Goal: Information Seeking & Learning: Find specific fact

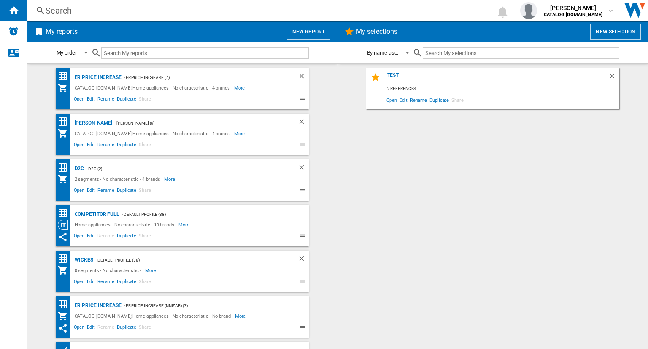
click at [188, 11] on div "Search" at bounding box center [256, 11] width 421 height 12
click at [133, 16] on div "Search" at bounding box center [256, 11] width 421 height 12
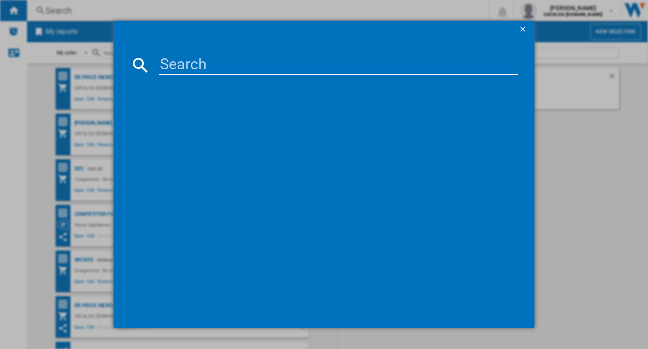
click at [173, 65] on input at bounding box center [338, 65] width 359 height 20
paste input "BSE778380T"
type input "BSE778380T"
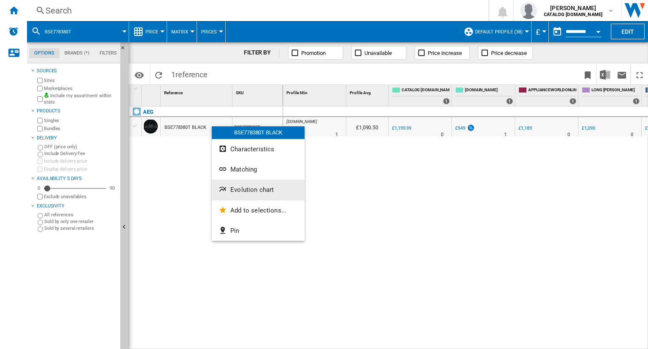
click at [239, 190] on span "Evolution chart" at bounding box center [251, 190] width 43 height 8
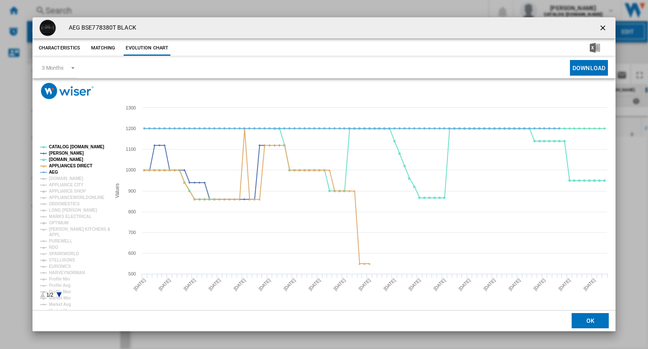
click at [74, 144] on rect "Product popup" at bounding box center [72, 221] width 70 height 160
click at [81, 149] on tspan "CATALOG [DOMAIN_NAME]" at bounding box center [76, 146] width 55 height 5
click at [53, 168] on tspan "APPLIANCES DIRECT" at bounding box center [70, 165] width 43 height 5
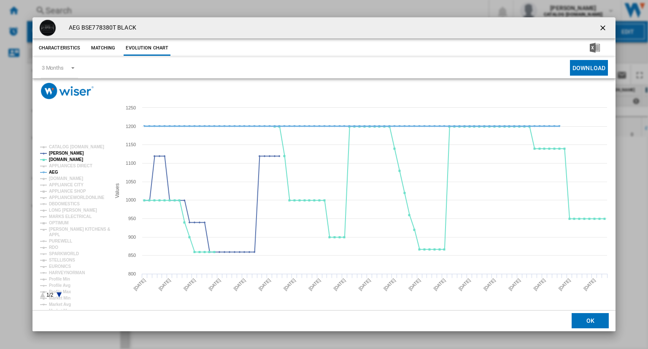
click at [56, 173] on tspan "AEG" at bounding box center [53, 172] width 9 height 5
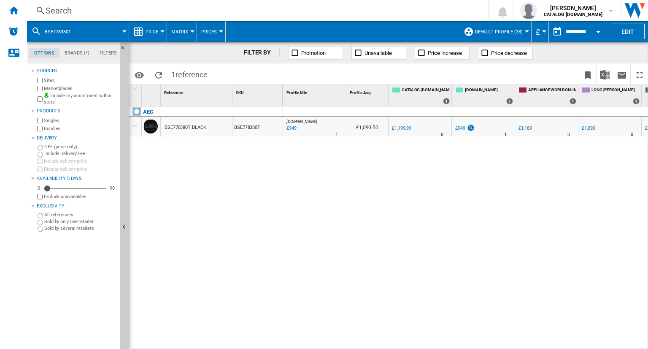
click at [236, 7] on div "Search" at bounding box center [256, 11] width 421 height 12
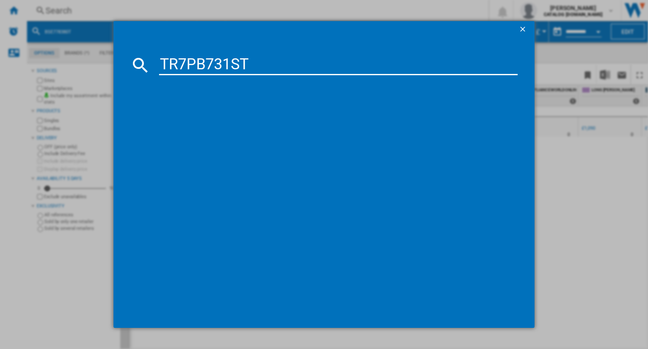
type input "TR7PB731ST"
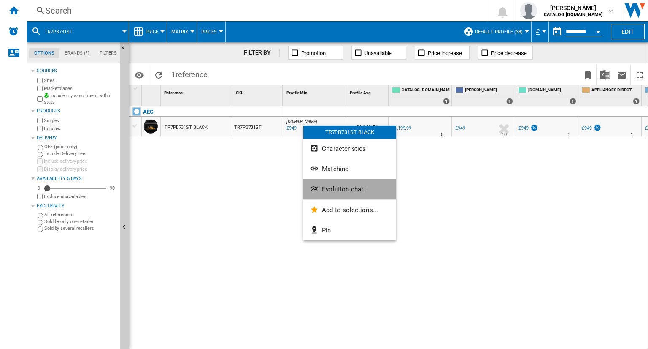
click at [339, 187] on span "Evolution chart" at bounding box center [343, 189] width 43 height 8
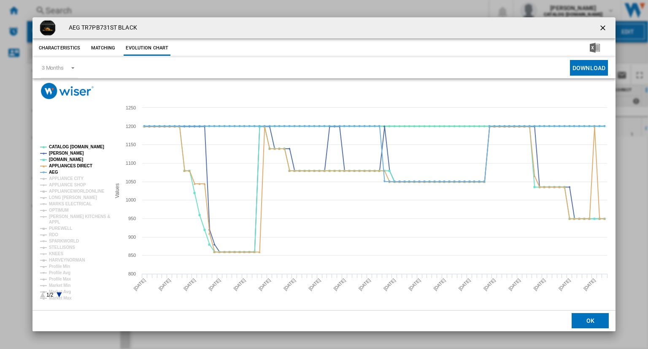
click at [69, 147] on tspan "CATALOG [DOMAIN_NAME]" at bounding box center [76, 146] width 55 height 5
click at [57, 165] on tspan "APPLIANCES DIRECT" at bounding box center [70, 165] width 43 height 5
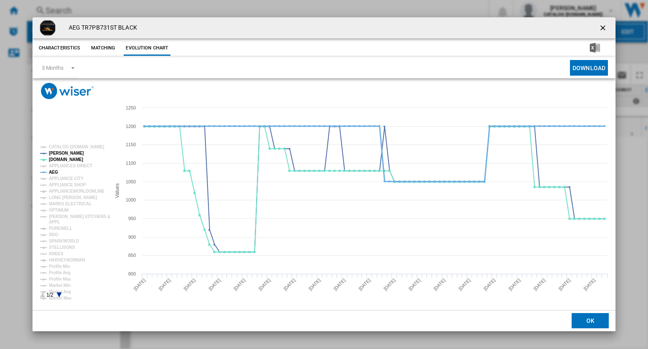
click at [54, 173] on tspan "AEG" at bounding box center [53, 172] width 9 height 5
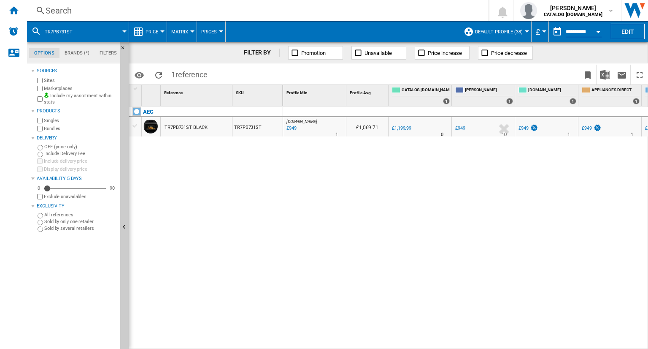
click at [382, 14] on div "Search" at bounding box center [256, 11] width 421 height 12
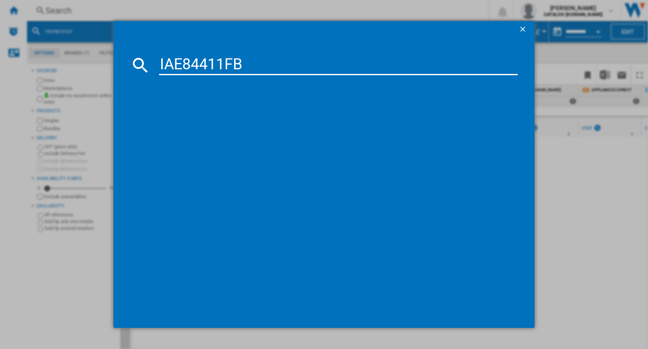
type input "IAE84411FB"
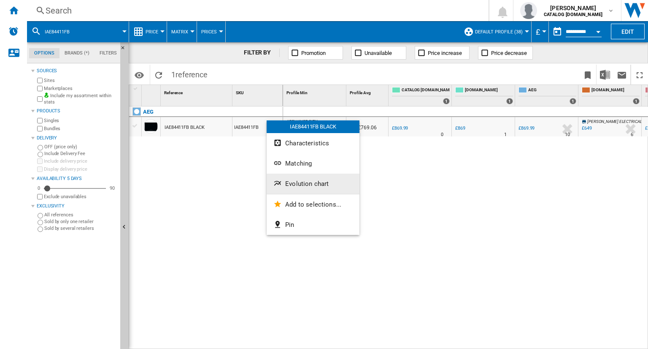
click at [301, 191] on button "Evolution chart" at bounding box center [313, 183] width 93 height 20
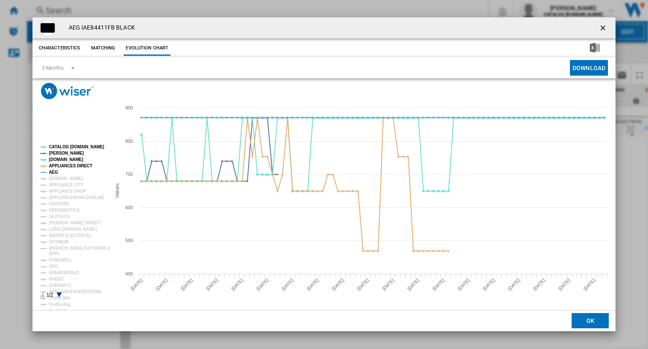
click at [87, 145] on tspan "CATALOG [DOMAIN_NAME]" at bounding box center [76, 146] width 55 height 5
click at [52, 167] on tspan "APPLIANCES DIRECT" at bounding box center [70, 165] width 43 height 5
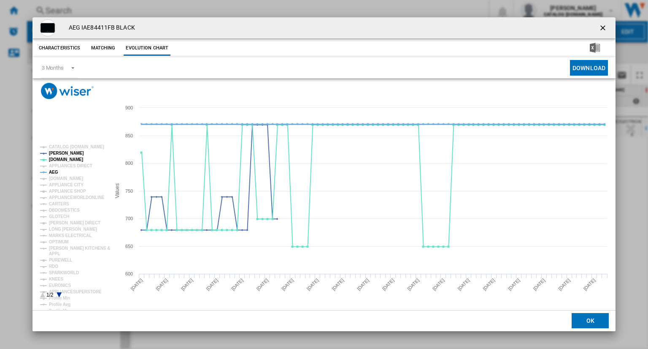
click at [49, 174] on tspan "AEG" at bounding box center [53, 172] width 9 height 5
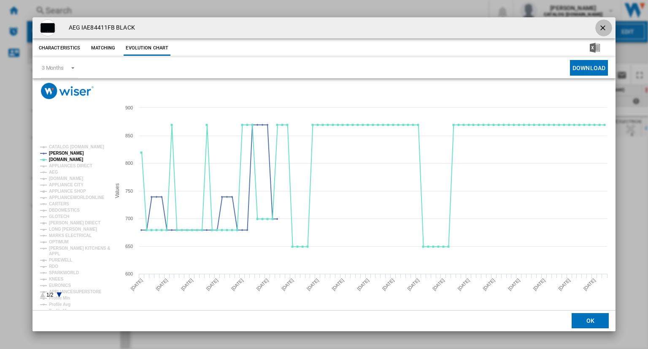
click at [599, 35] on button "Product popup" at bounding box center [604, 27] width 17 height 17
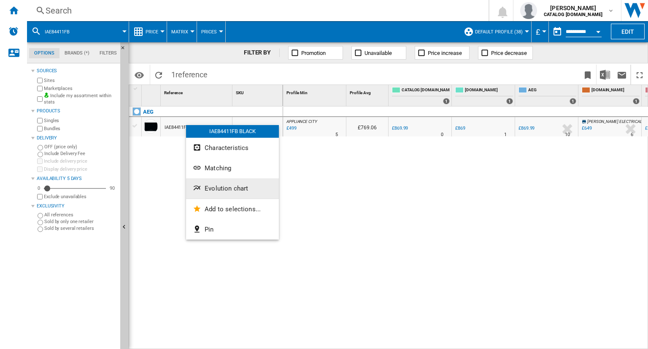
click at [228, 185] on span "Evolution chart" at bounding box center [226, 188] width 43 height 8
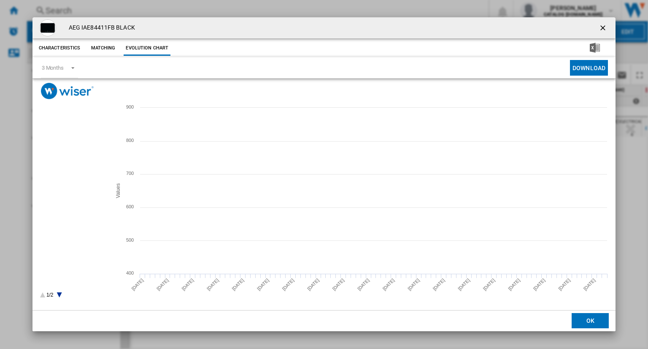
click at [74, 146] on tspan "CATALOG [DOMAIN_NAME]" at bounding box center [76, 146] width 55 height 5
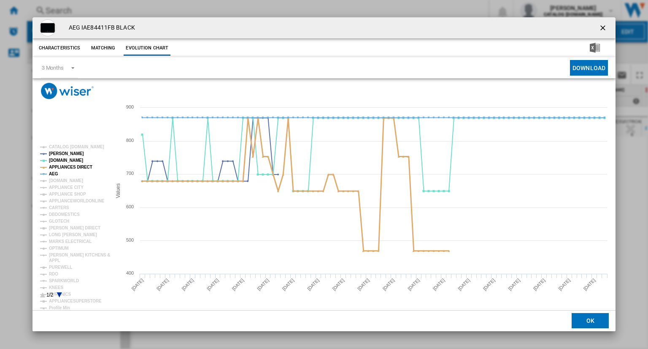
click at [57, 166] on tspan "APPLIANCES DIRECT" at bounding box center [70, 167] width 43 height 5
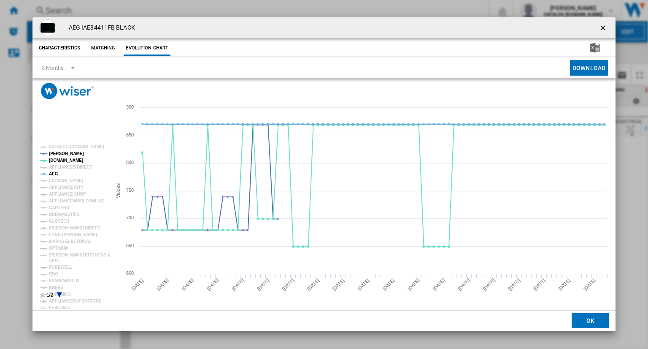
click at [51, 173] on tspan "AEG" at bounding box center [53, 173] width 9 height 5
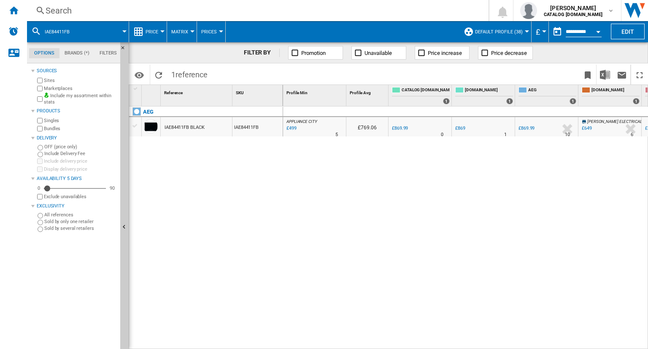
click at [375, 7] on div "Search" at bounding box center [256, 11] width 421 height 12
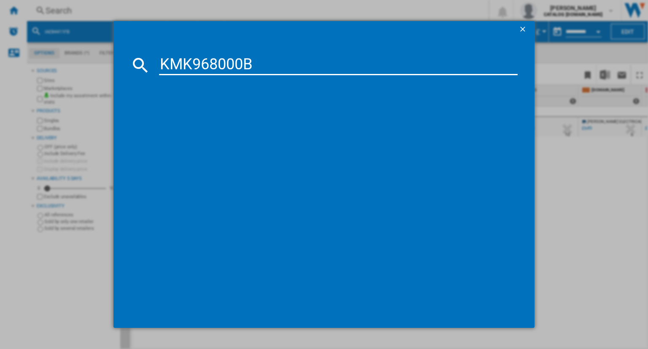
type input "KMK968000B"
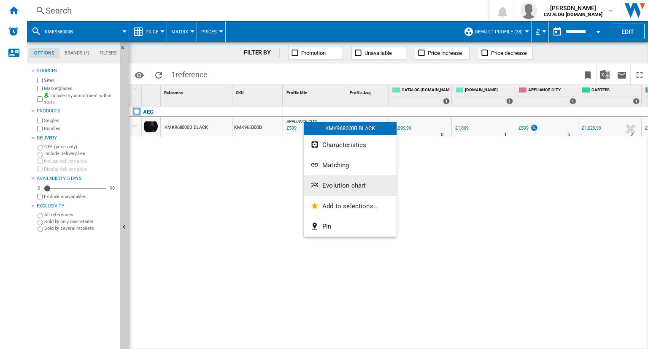
click at [328, 186] on span "Evolution chart" at bounding box center [343, 185] width 43 height 8
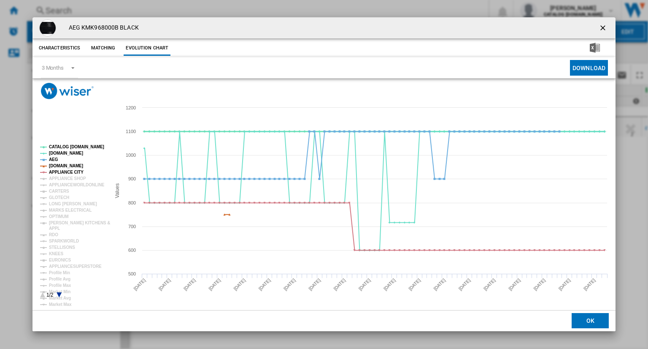
click at [62, 146] on tspan "CATALOG [DOMAIN_NAME]" at bounding box center [76, 146] width 55 height 5
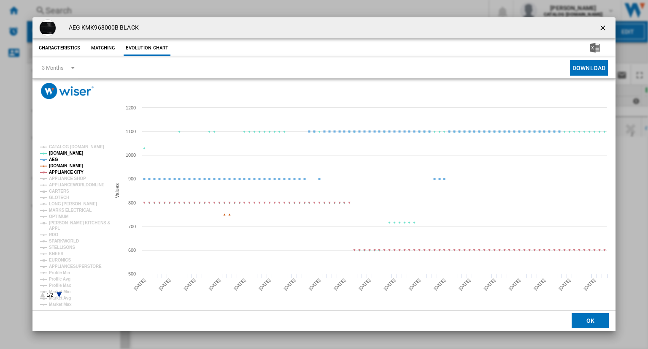
click at [49, 161] on tspan "AEG" at bounding box center [53, 159] width 9 height 5
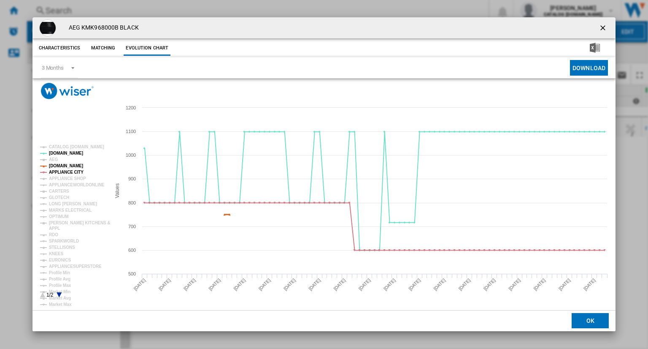
click at [59, 165] on tspan "[DOMAIN_NAME]" at bounding box center [66, 165] width 34 height 5
click at [66, 171] on tspan "APPLIANCE CITY" at bounding box center [66, 172] width 35 height 5
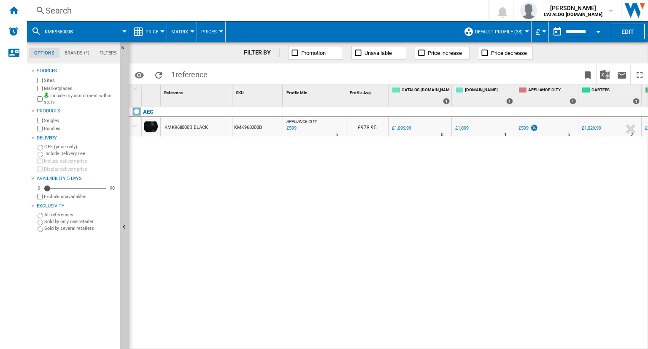
click at [294, 13] on div "Search" at bounding box center [256, 11] width 421 height 12
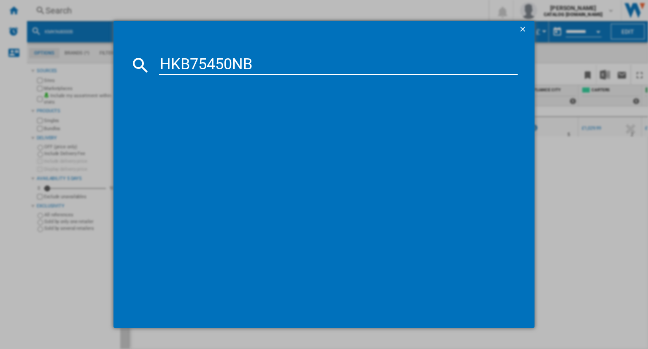
type input "HKB75450NB"
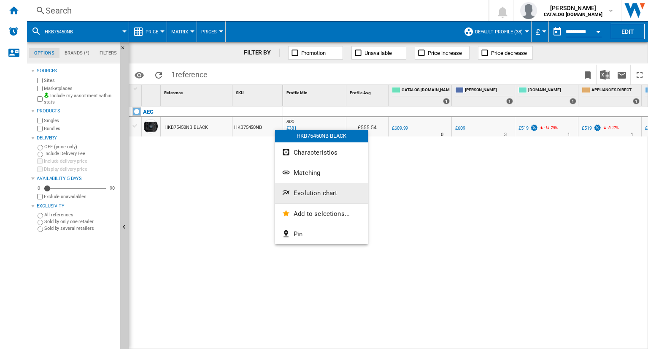
click at [309, 192] on span "Evolution chart" at bounding box center [315, 193] width 43 height 8
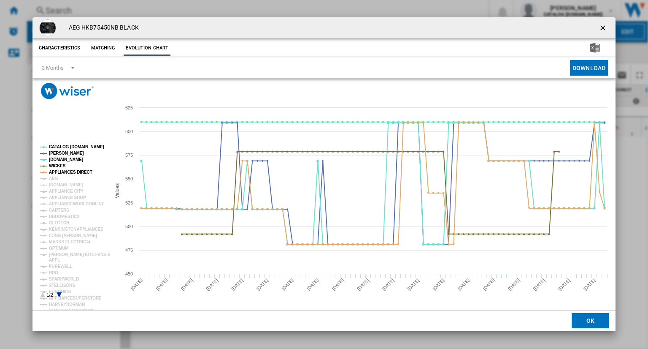
click at [66, 145] on rect "Product popup" at bounding box center [72, 221] width 70 height 160
click at [62, 163] on tspan "WICKES" at bounding box center [57, 165] width 17 height 5
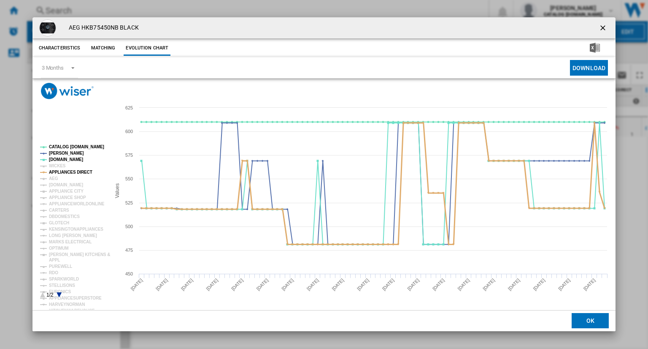
click at [73, 171] on tspan "APPLIANCES DIRECT" at bounding box center [70, 172] width 43 height 5
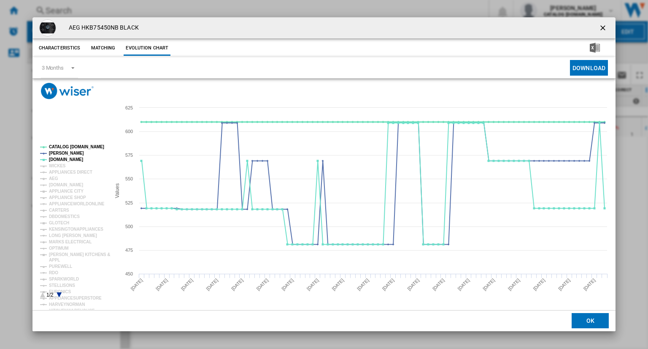
click at [93, 148] on tspan "CATALOG [DOMAIN_NAME]" at bounding box center [76, 146] width 55 height 5
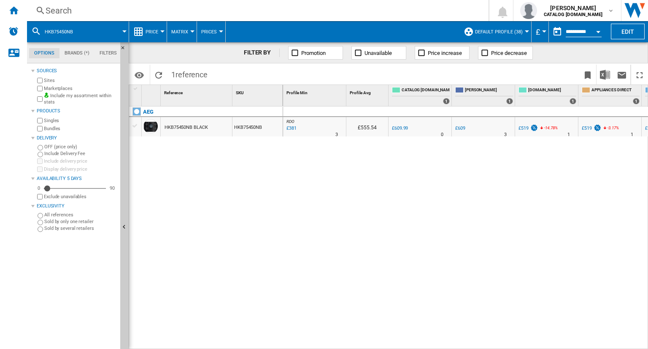
click at [323, 8] on div "Search" at bounding box center [256, 11] width 421 height 12
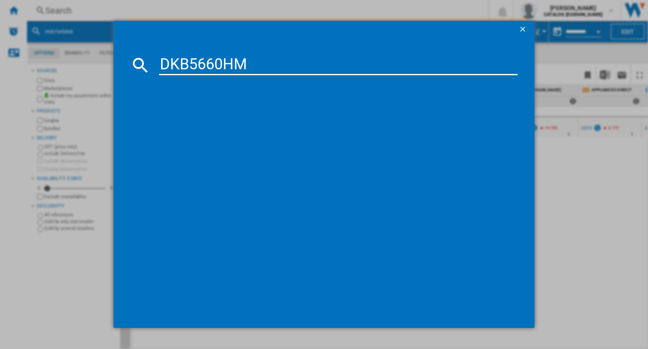
type input "DKB5660HM"
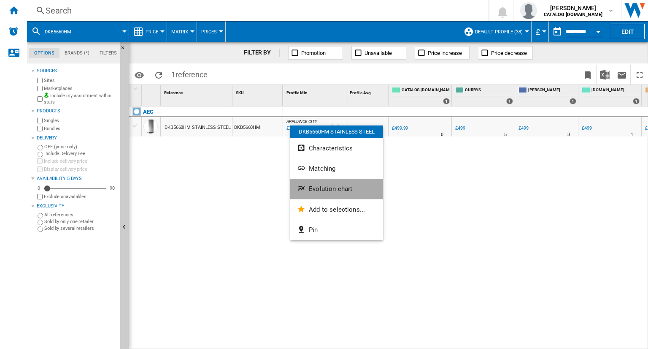
click at [336, 186] on span "Evolution chart" at bounding box center [330, 189] width 43 height 8
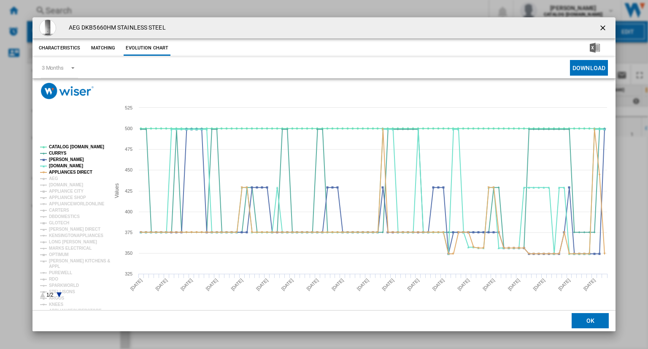
click at [61, 145] on rect "Product popup" at bounding box center [72, 221] width 70 height 160
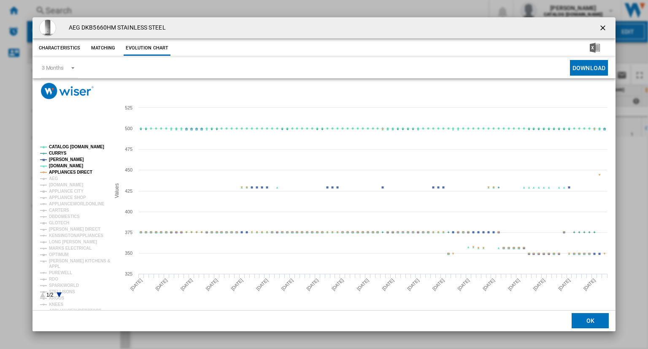
click at [65, 145] on tspan "CATALOG [DOMAIN_NAME]" at bounding box center [76, 146] width 55 height 5
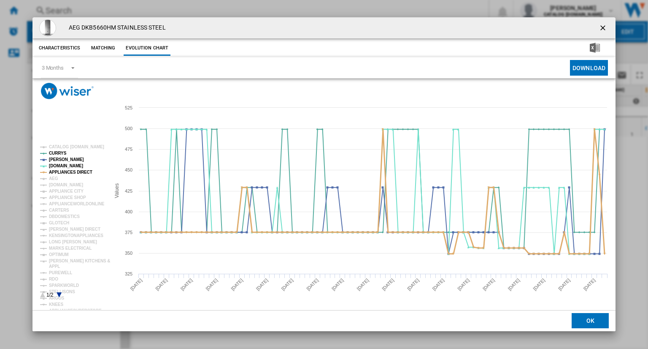
click at [78, 170] on tspan "APPLIANCES DIRECT" at bounding box center [70, 172] width 43 height 5
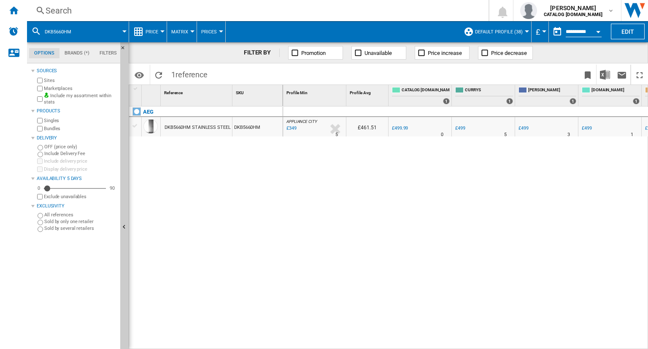
click at [322, 14] on div "Search" at bounding box center [256, 11] width 421 height 12
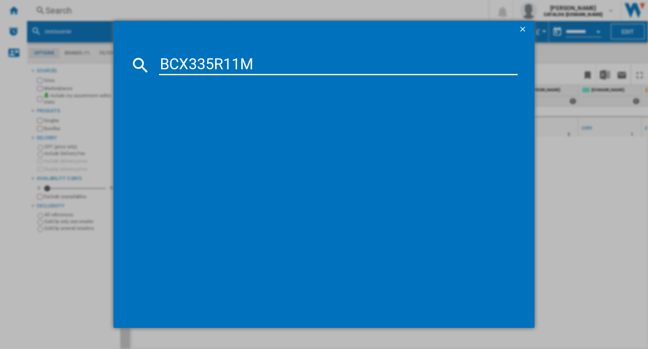
type input "BCX335R11M"
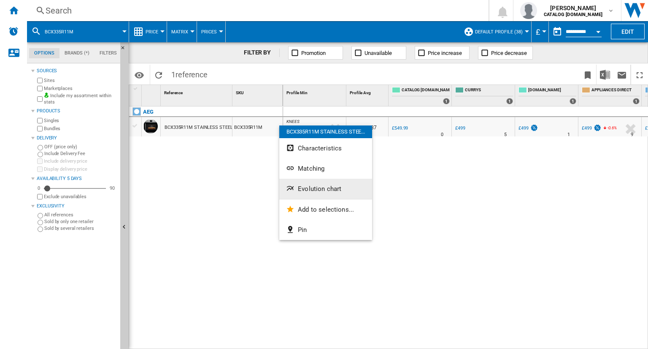
click at [317, 187] on span "Evolution chart" at bounding box center [319, 189] width 43 height 8
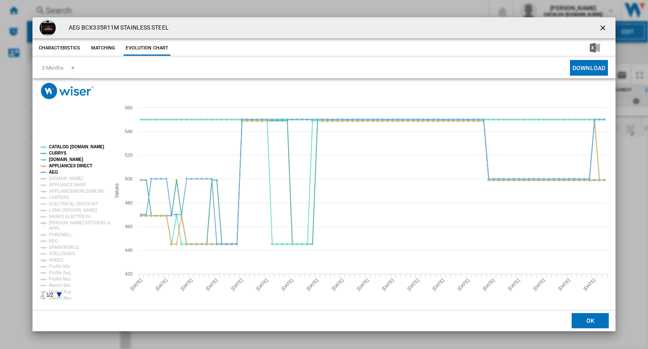
click at [77, 146] on tspan "CATALOG [DOMAIN_NAME]" at bounding box center [76, 146] width 55 height 5
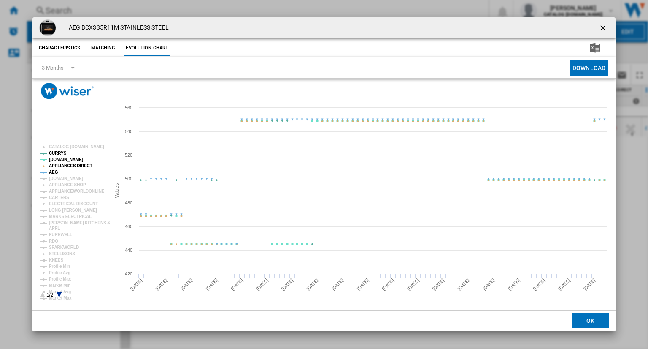
click at [62, 166] on tspan "APPLIANCES DIRECT" at bounding box center [70, 165] width 43 height 5
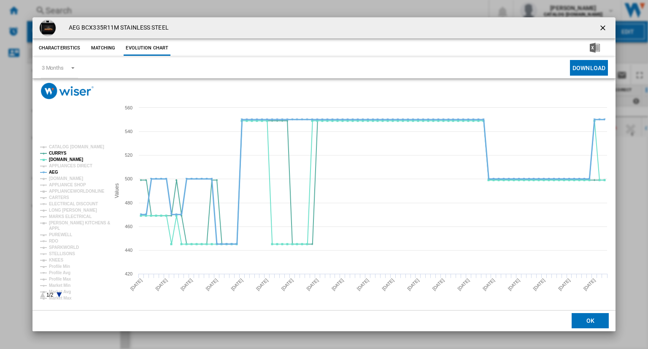
click at [56, 171] on tspan "AEG" at bounding box center [53, 172] width 9 height 5
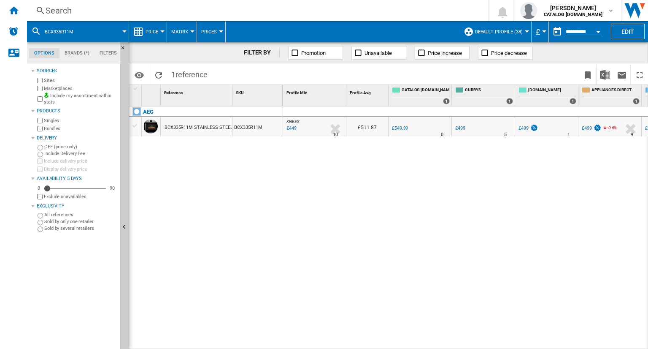
click at [241, 14] on div "Search" at bounding box center [256, 11] width 421 height 12
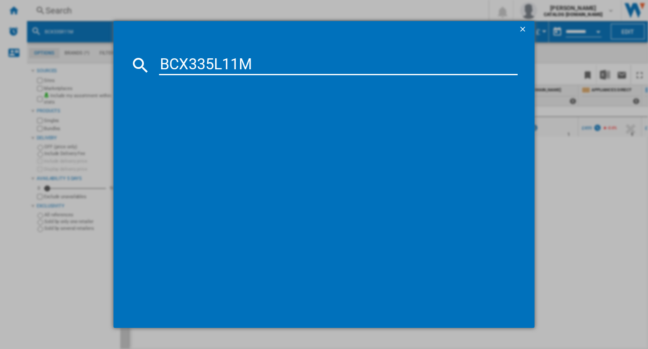
type input "BCX335L11M"
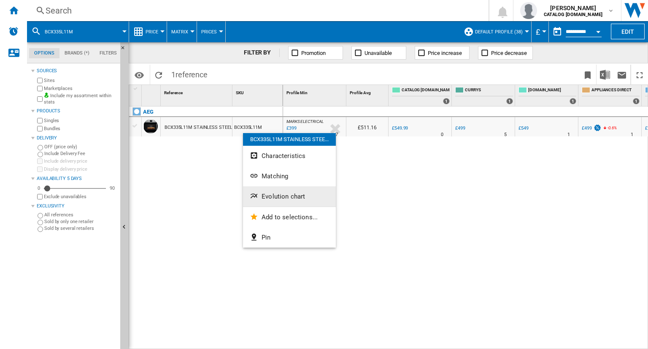
click at [269, 195] on span "Evolution chart" at bounding box center [283, 196] width 43 height 8
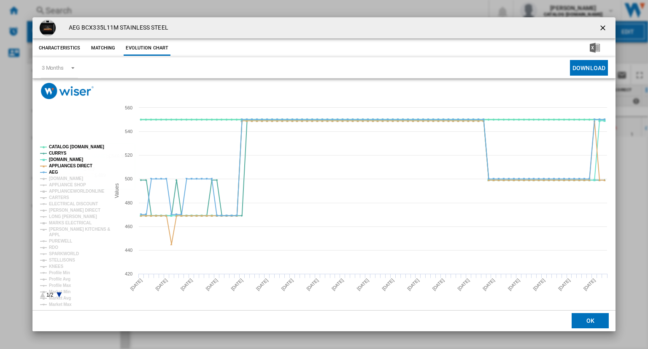
click at [84, 147] on tspan "CATALOG [DOMAIN_NAME]" at bounding box center [76, 146] width 55 height 5
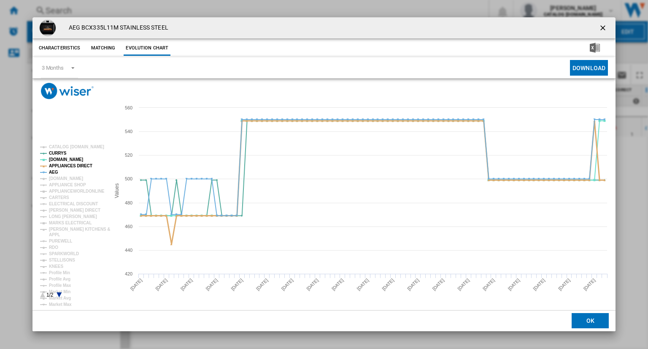
click at [63, 164] on tspan "APPLIANCES DIRECT" at bounding box center [70, 165] width 43 height 5
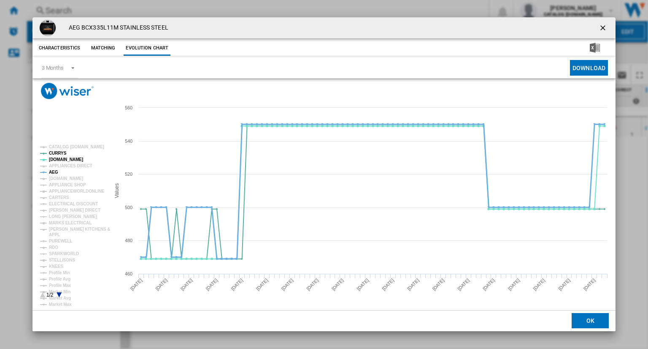
click at [54, 171] on tspan "AEG" at bounding box center [53, 172] width 9 height 5
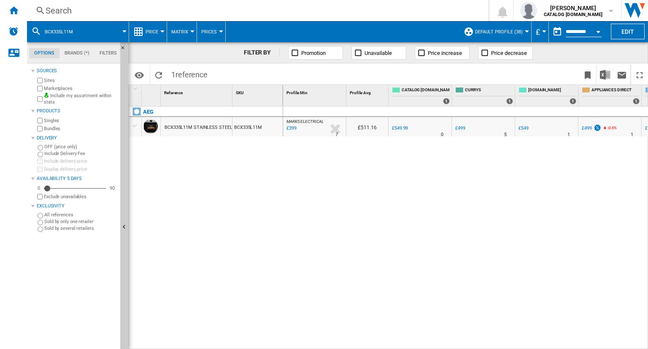
click at [283, 12] on div "Search" at bounding box center [256, 11] width 421 height 12
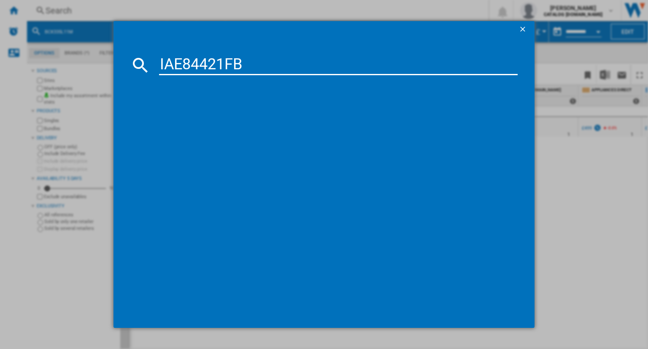
type input "IAE84421FB"
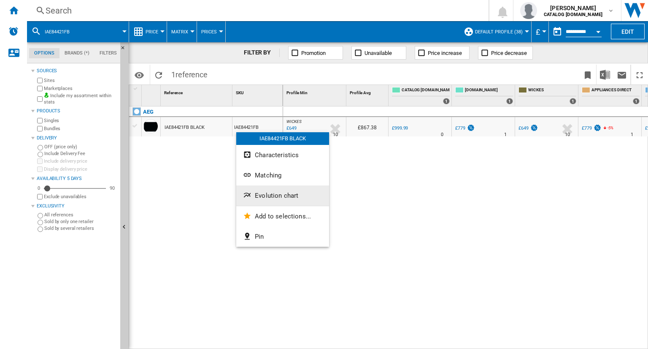
click at [270, 194] on span "Evolution chart" at bounding box center [276, 196] width 43 height 8
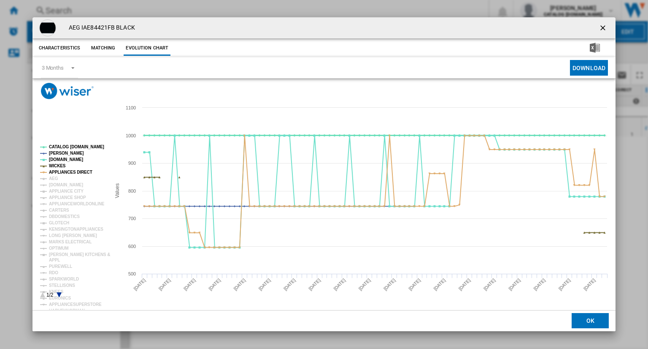
click at [75, 149] on tspan "CATALOG [DOMAIN_NAME]" at bounding box center [76, 146] width 55 height 5
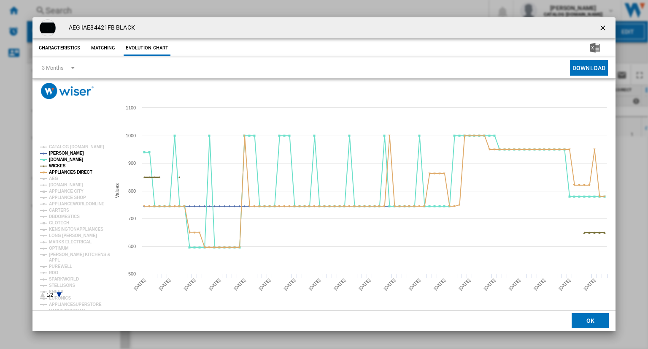
click at [59, 166] on tspan "WICKES" at bounding box center [57, 165] width 17 height 5
click at [76, 173] on tspan "APPLIANCES DIRECT" at bounding box center [70, 172] width 43 height 5
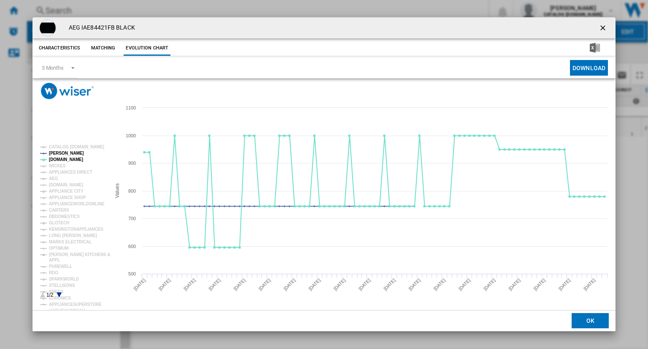
click at [102, 28] on h4 "AEG IAE84421FB BLACK" at bounding box center [100, 28] width 70 height 8
copy h4 "IAE84421FB"
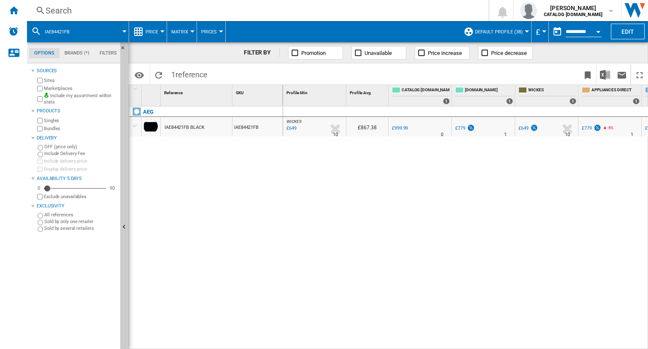
click at [353, 11] on div "Search" at bounding box center [256, 11] width 421 height 12
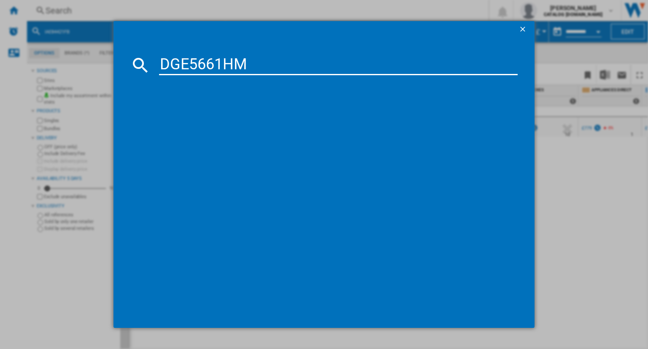
type input "DGE5661HM"
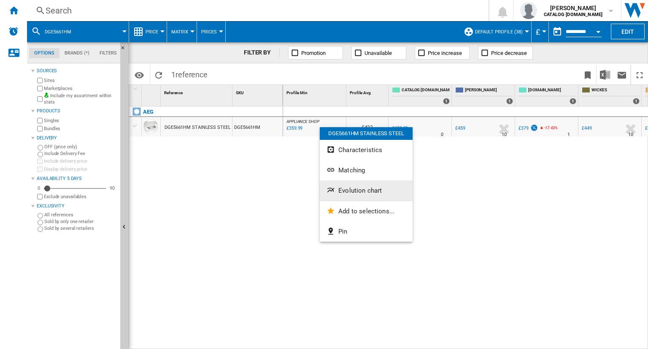
click at [347, 194] on button "Evolution chart" at bounding box center [366, 190] width 93 height 20
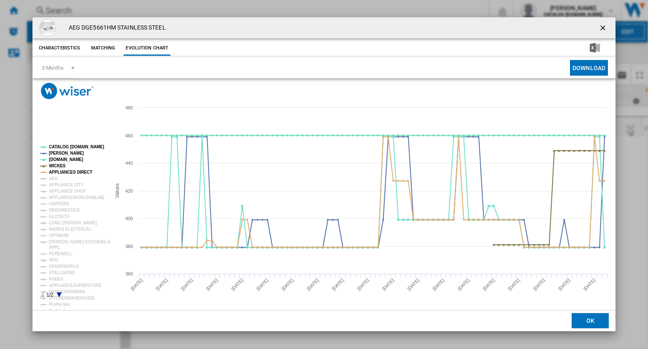
click at [73, 145] on rect "Product popup" at bounding box center [72, 221] width 70 height 160
click at [75, 148] on tspan "CATALOG [DOMAIN_NAME]" at bounding box center [76, 146] width 55 height 5
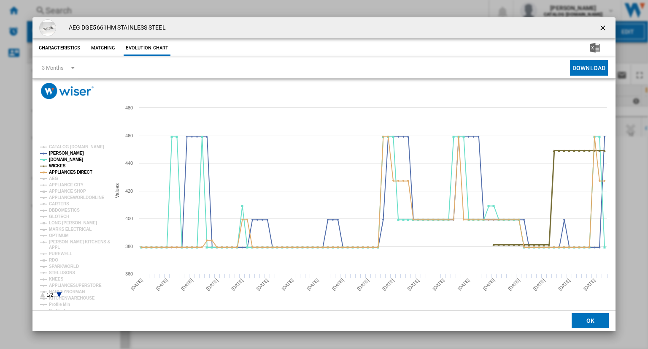
click at [59, 164] on tspan "WICKES" at bounding box center [57, 165] width 17 height 5
click at [68, 170] on tspan "APPLIANCES DIRECT" at bounding box center [70, 172] width 43 height 5
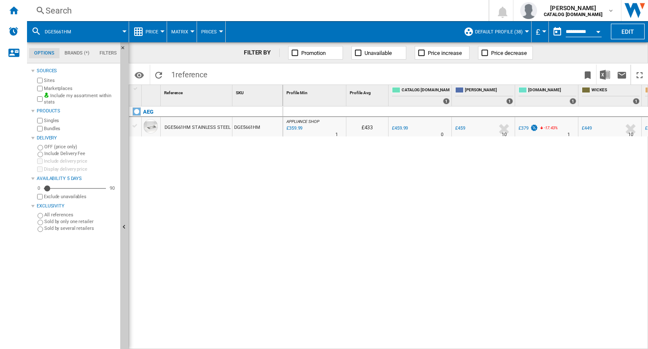
click at [293, 8] on div "Search" at bounding box center [256, 11] width 421 height 12
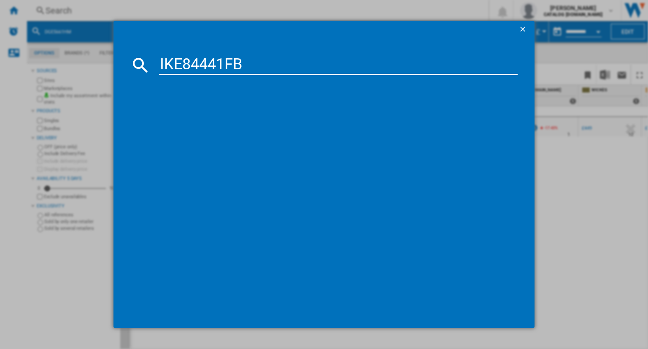
type input "IKE84441FB"
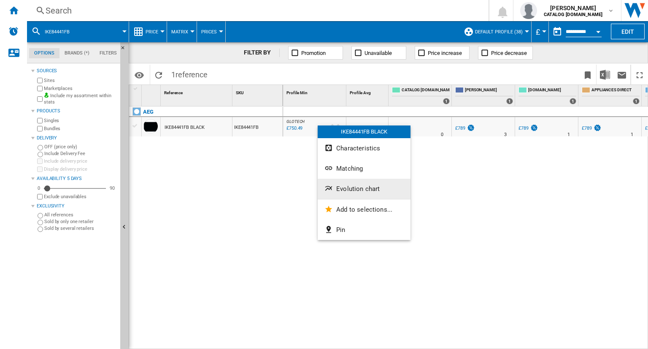
click at [358, 185] on span "Evolution chart" at bounding box center [357, 189] width 43 height 8
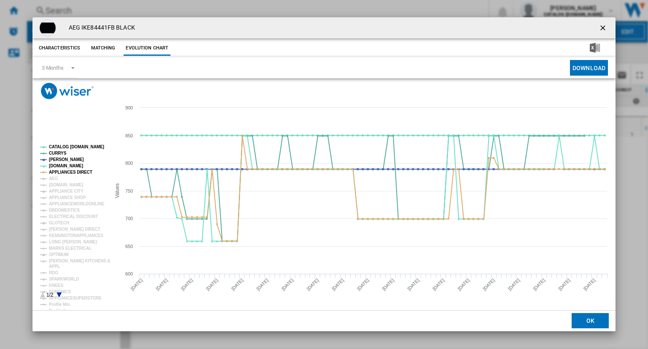
click at [83, 142] on rect "Product popup" at bounding box center [72, 221] width 70 height 160
click at [81, 147] on tspan "CATALOG [DOMAIN_NAME]" at bounding box center [76, 146] width 55 height 5
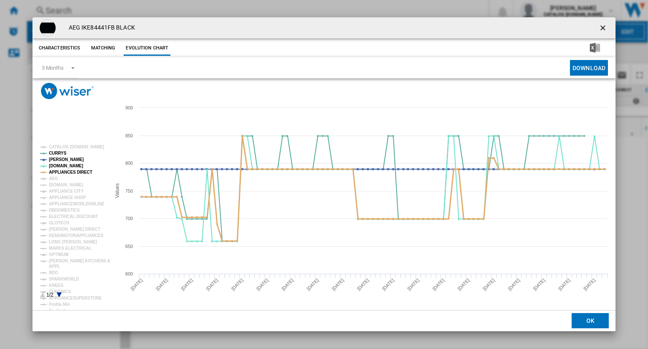
click at [62, 173] on tspan "APPLIANCES DIRECT" at bounding box center [70, 172] width 43 height 5
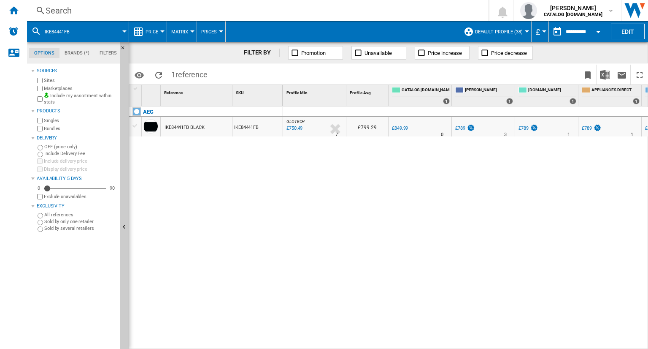
click at [383, 10] on div "Search" at bounding box center [256, 11] width 421 height 12
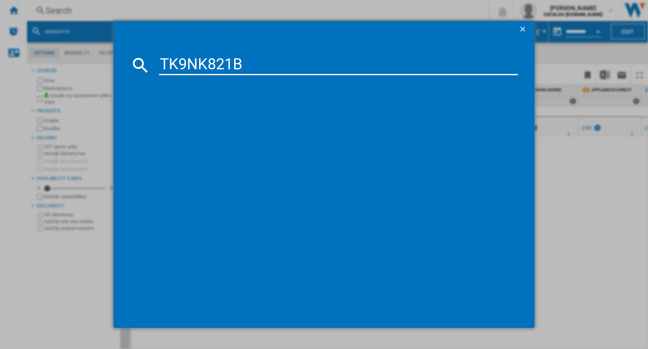
type input "TK9NK821B"
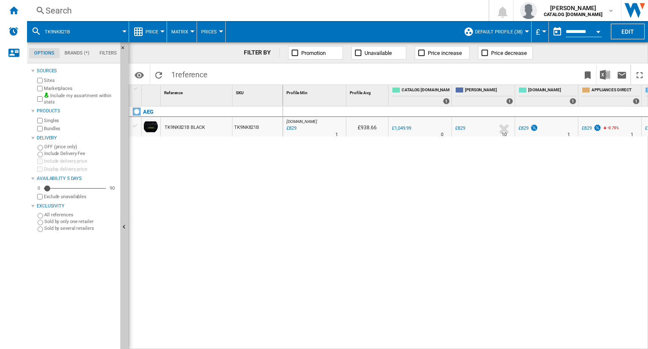
click at [312, 135] on div "AO.COM : AO -21.0 % £829 % N/A 1 AO.COM : AO" at bounding box center [315, 128] width 60 height 19
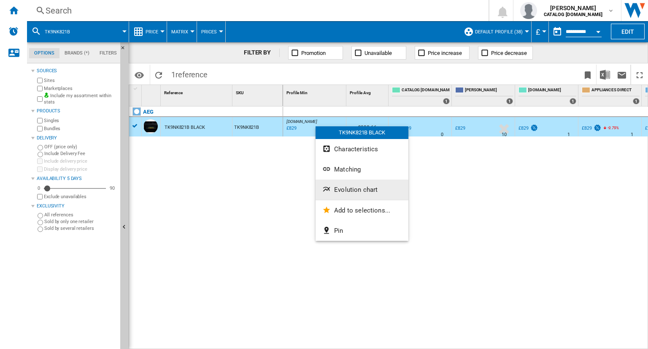
click at [347, 190] on span "Evolution chart" at bounding box center [355, 190] width 43 height 8
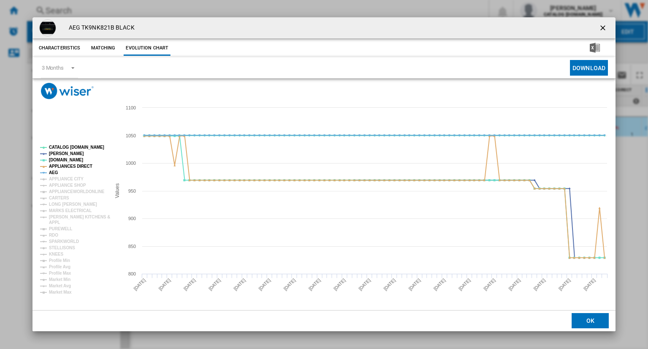
click at [60, 148] on tspan "CATALOG [DOMAIN_NAME]" at bounding box center [76, 147] width 55 height 5
click at [51, 170] on tspan "AEG" at bounding box center [53, 172] width 9 height 5
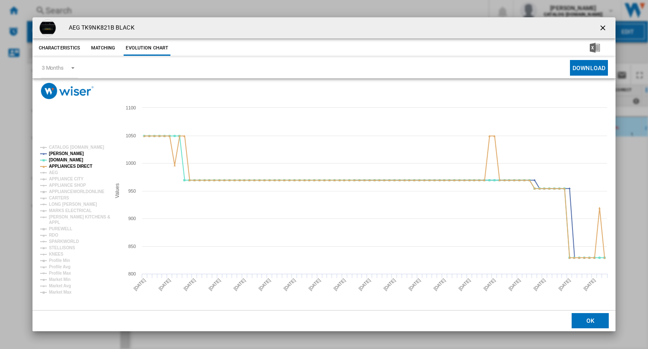
click at [83, 164] on tspan "APPLIANCES DIRECT" at bounding box center [70, 166] width 43 height 5
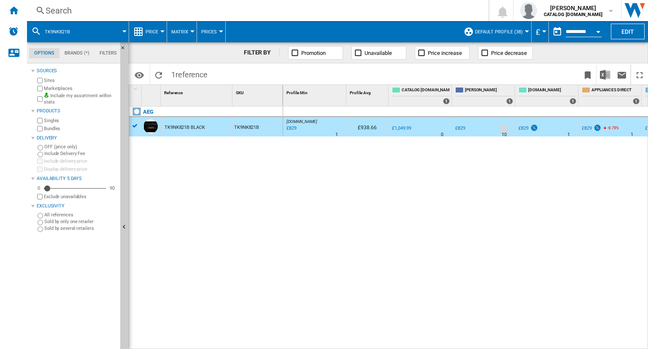
click at [315, 9] on div "Search" at bounding box center [256, 11] width 421 height 12
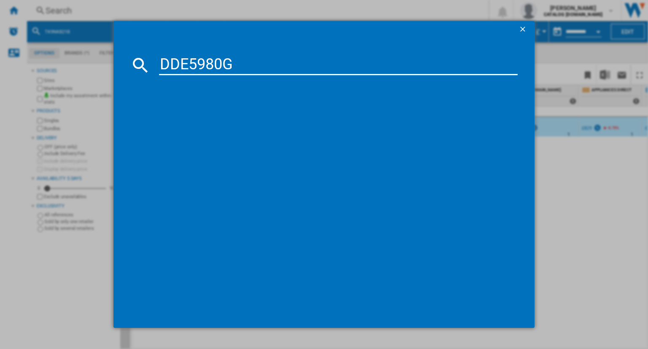
type input "DDE5980G"
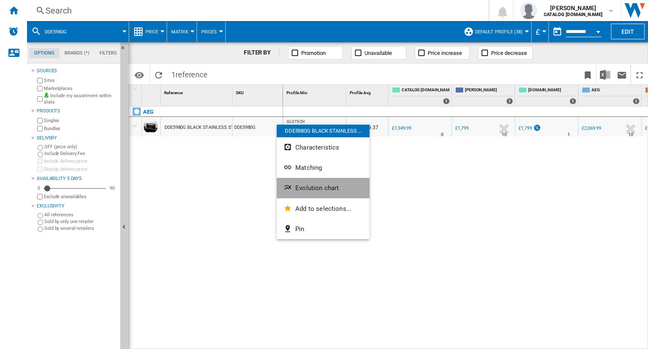
click at [314, 187] on span "Evolution chart" at bounding box center [316, 188] width 43 height 8
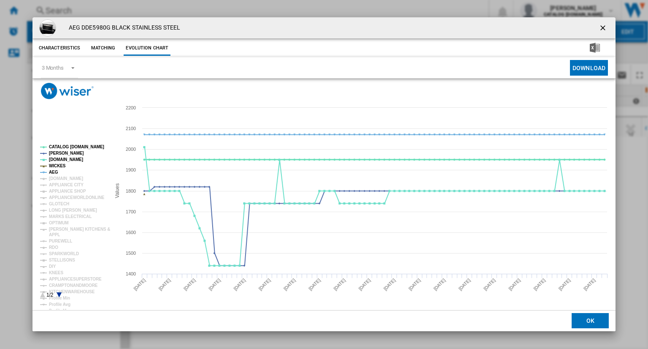
click at [68, 147] on tspan "CATALOG [DOMAIN_NAME]" at bounding box center [76, 146] width 55 height 5
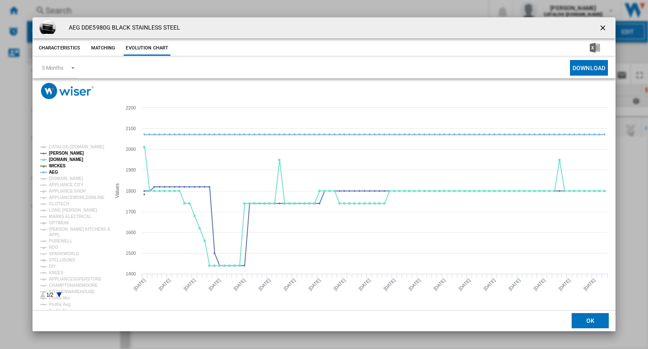
click at [50, 168] on tspan "WICKES" at bounding box center [57, 165] width 17 height 5
click at [52, 171] on tspan "AEG" at bounding box center [53, 172] width 9 height 5
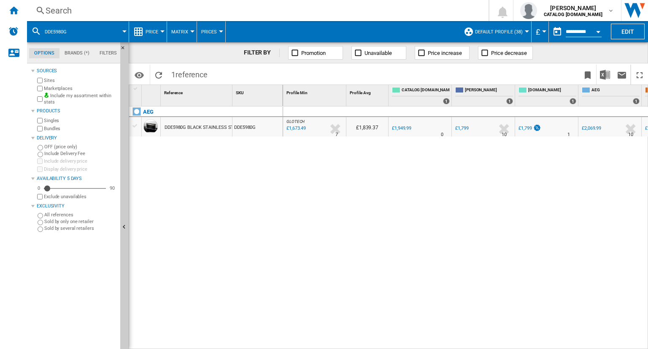
click at [273, 14] on div "Search" at bounding box center [256, 11] width 421 height 12
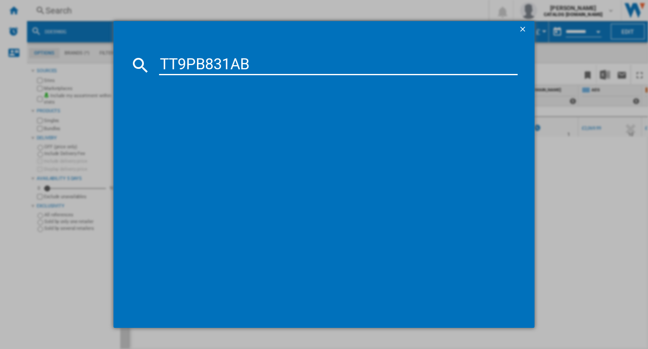
type input "TT9PB831AB"
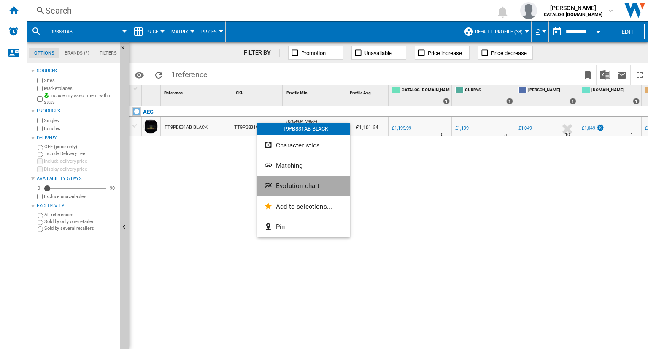
click at [290, 181] on button "Evolution chart" at bounding box center [303, 186] width 93 height 20
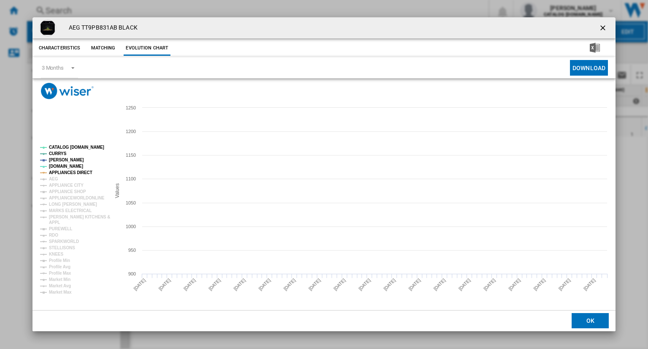
click at [81, 145] on tspan "CATALOG [DOMAIN_NAME]" at bounding box center [76, 147] width 55 height 5
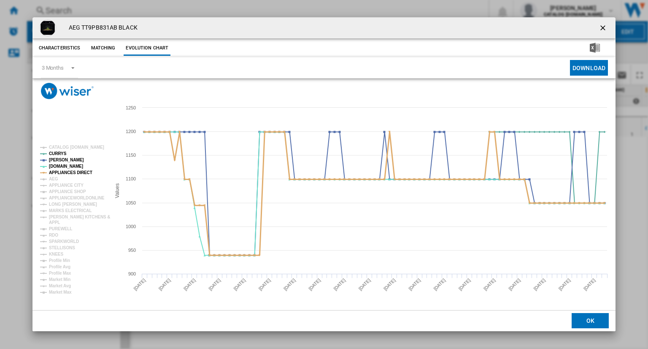
click at [68, 173] on tspan "APPLIANCES DIRECT" at bounding box center [70, 172] width 43 height 5
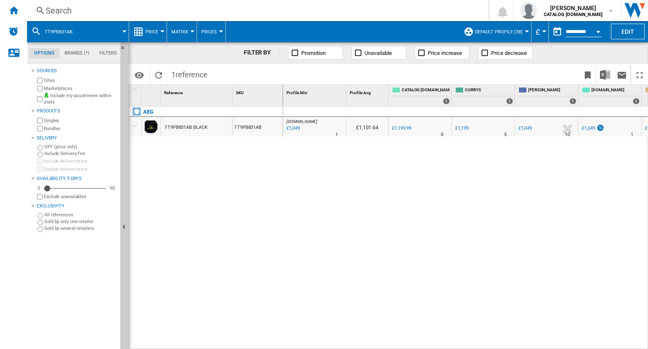
click at [295, 8] on div "Search" at bounding box center [256, 11] width 421 height 12
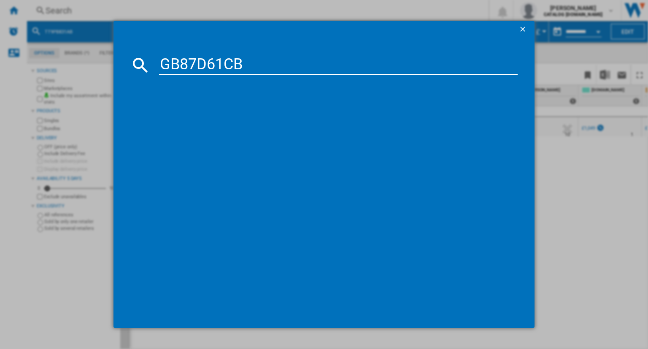
type input "GB87D61CB"
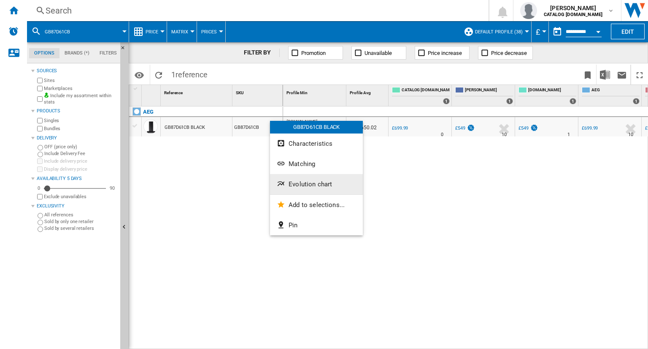
click at [300, 189] on button "Evolution chart" at bounding box center [316, 184] width 93 height 20
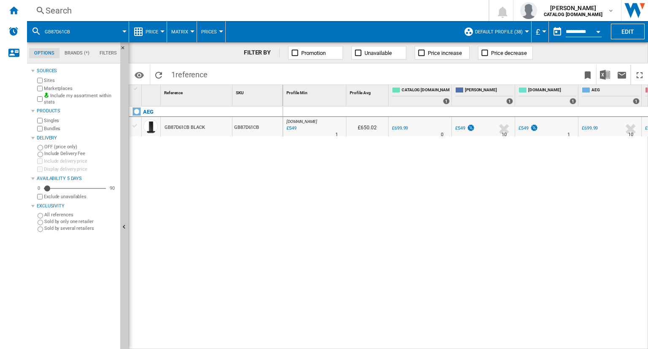
click at [62, 151] on label "Include Delivery Fee" at bounding box center [80, 153] width 73 height 6
click at [371, 8] on div "Search" at bounding box center [256, 11] width 421 height 12
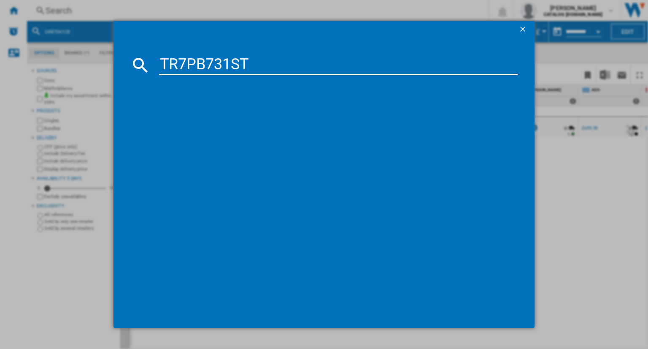
type input "TR7PB731ST"
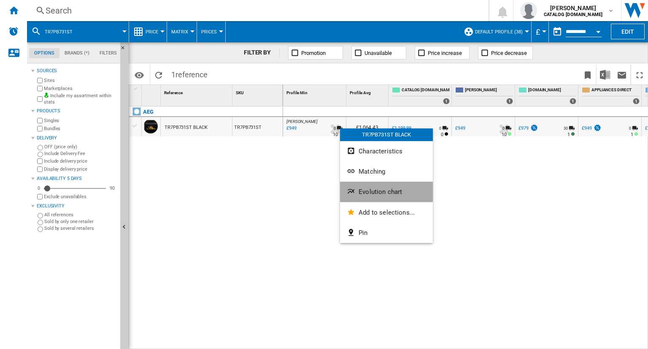
click at [377, 185] on button "Evolution chart" at bounding box center [386, 191] width 93 height 20
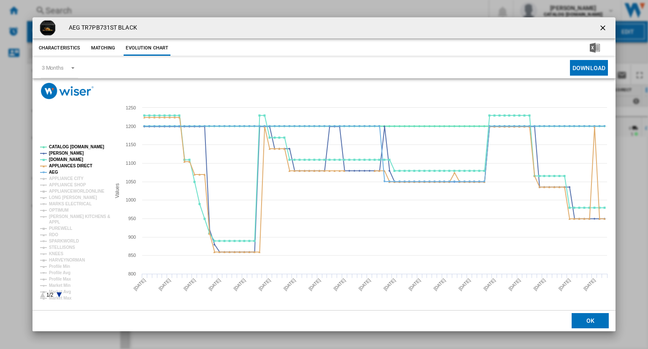
click at [70, 148] on tspan "CATALOG [DOMAIN_NAME]" at bounding box center [76, 146] width 55 height 5
click at [52, 173] on tspan "AEG" at bounding box center [53, 172] width 9 height 5
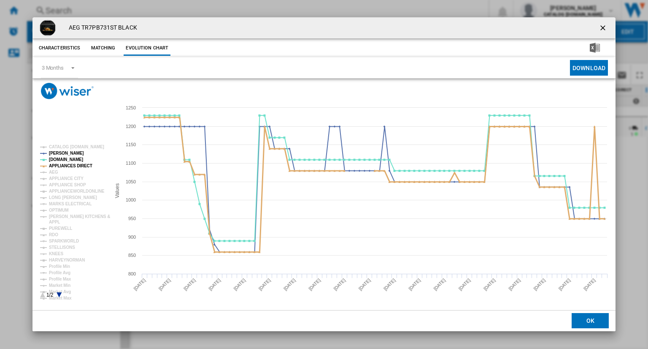
click at [73, 165] on tspan "APPLIANCES DIRECT" at bounding box center [70, 165] width 43 height 5
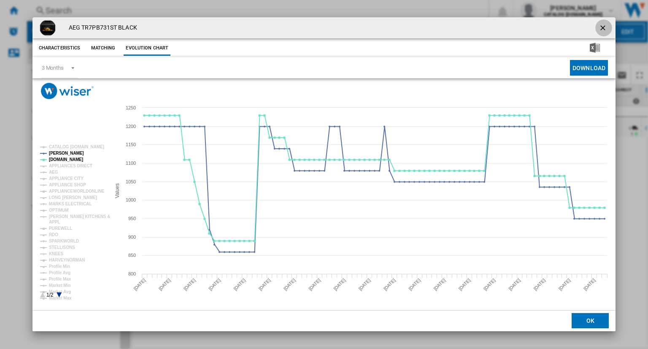
click at [607, 21] on button "Product popup" at bounding box center [604, 27] width 17 height 17
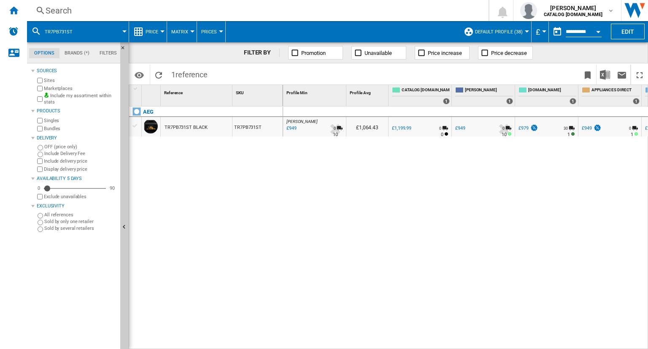
click at [63, 144] on label "OFF (price only)" at bounding box center [80, 147] width 73 height 6
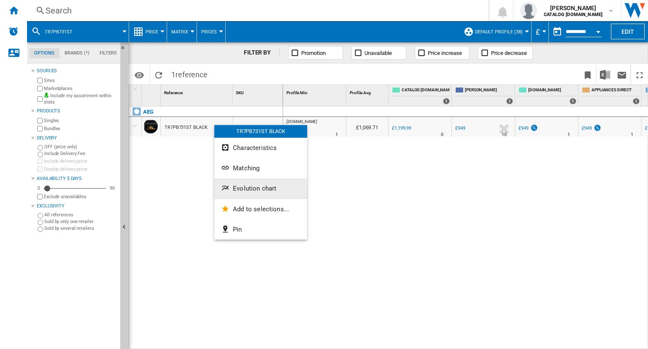
click at [250, 188] on span "Evolution chart" at bounding box center [254, 188] width 43 height 8
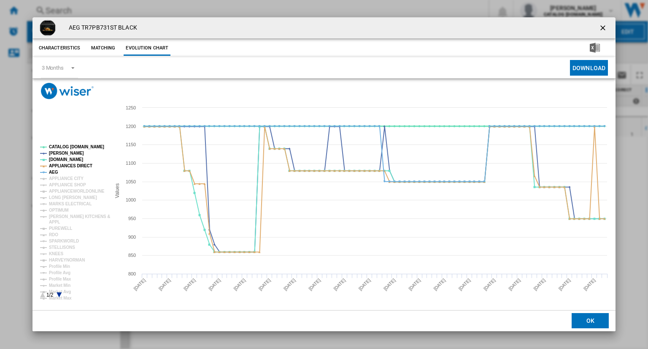
click at [64, 146] on tspan "CATALOG [DOMAIN_NAME]" at bounding box center [76, 146] width 55 height 5
click at [56, 164] on tspan "APPLIANCES DIRECT" at bounding box center [70, 165] width 43 height 5
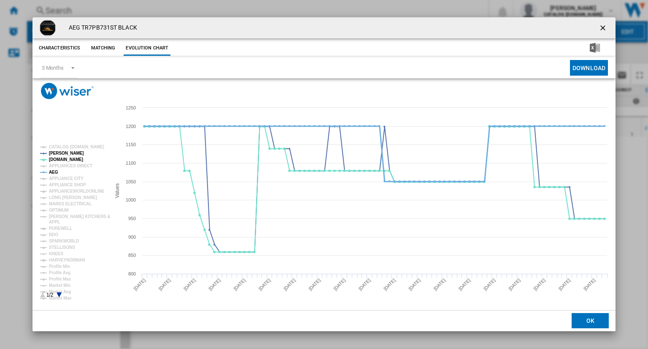
click at [55, 171] on tspan "AEG" at bounding box center [53, 172] width 9 height 5
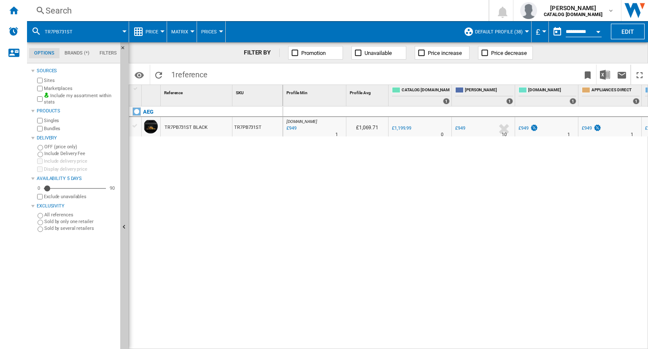
click at [317, 16] on div "Search" at bounding box center [256, 11] width 421 height 12
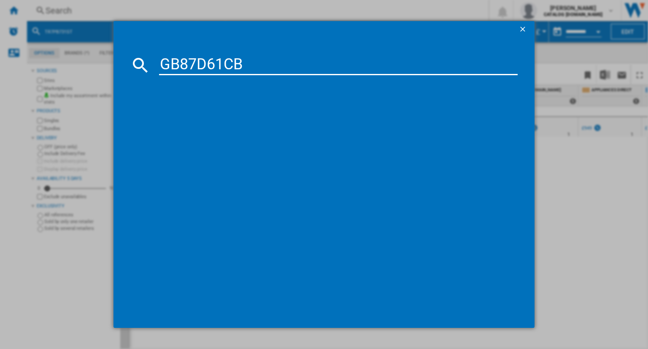
type input "GB87D61CB"
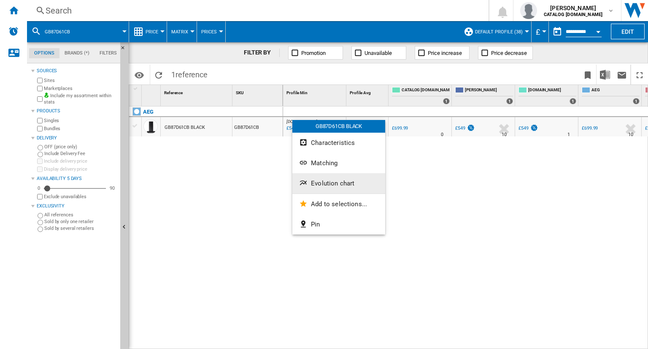
click at [333, 186] on span "Evolution chart" at bounding box center [332, 183] width 43 height 8
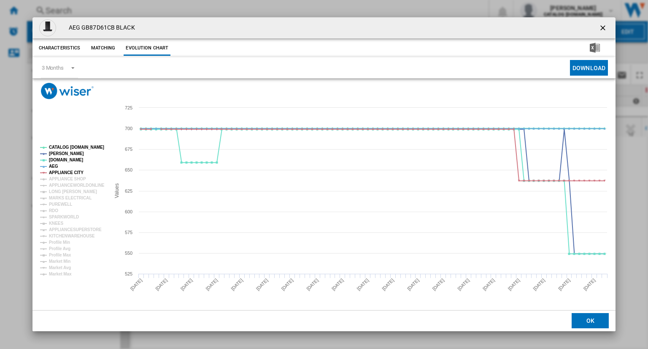
click at [69, 146] on tspan "CATALOG [DOMAIN_NAME]" at bounding box center [76, 147] width 55 height 5
click at [54, 165] on tspan "AEG" at bounding box center [53, 166] width 9 height 5
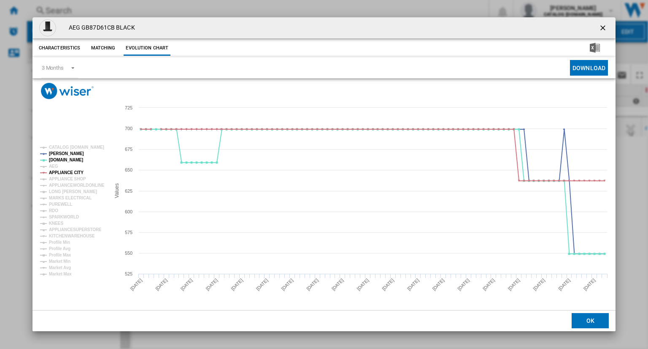
click at [63, 170] on tspan "APPLIANCE CITY" at bounding box center [66, 172] width 35 height 5
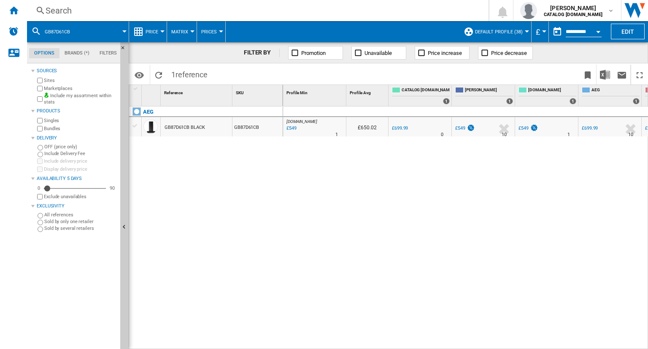
click at [315, 11] on div "Search" at bounding box center [256, 11] width 421 height 12
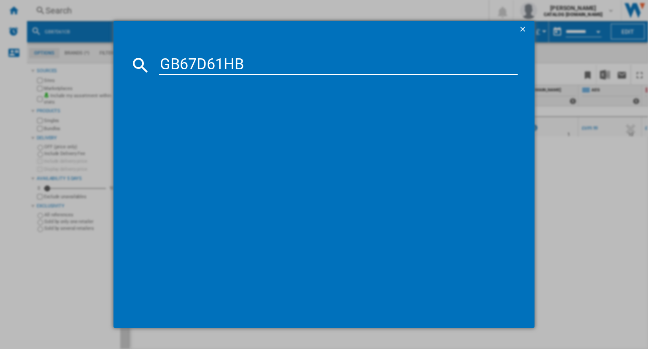
type input "GB67D61HB"
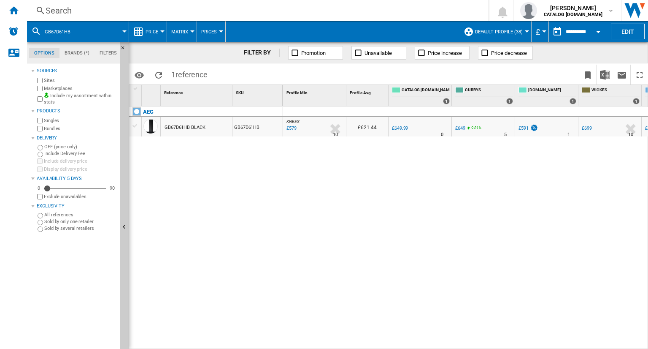
click at [297, 135] on div at bounding box center [299, 134] width 4 height 20
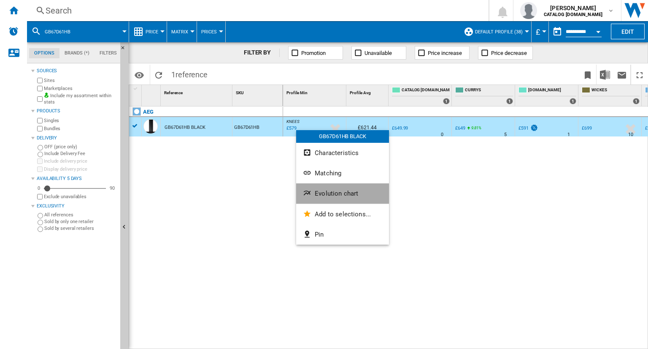
click at [330, 192] on span "Evolution chart" at bounding box center [336, 194] width 43 height 8
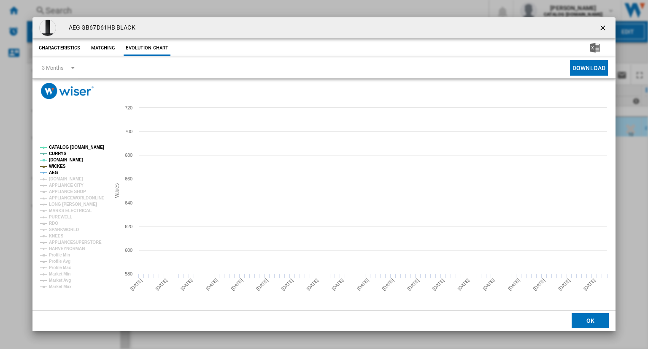
click at [65, 147] on tspan "CATALOG [DOMAIN_NAME]" at bounding box center [76, 147] width 55 height 5
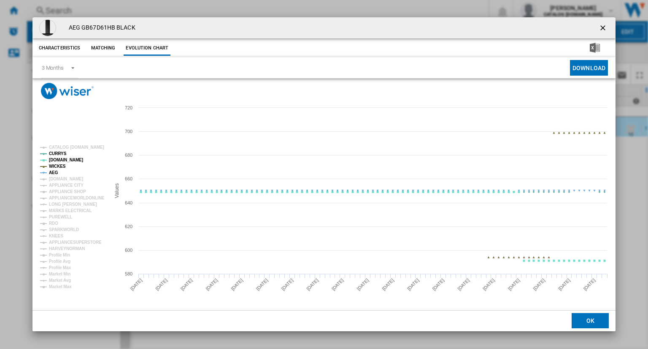
click at [56, 168] on tspan "WICKES" at bounding box center [57, 166] width 17 height 5
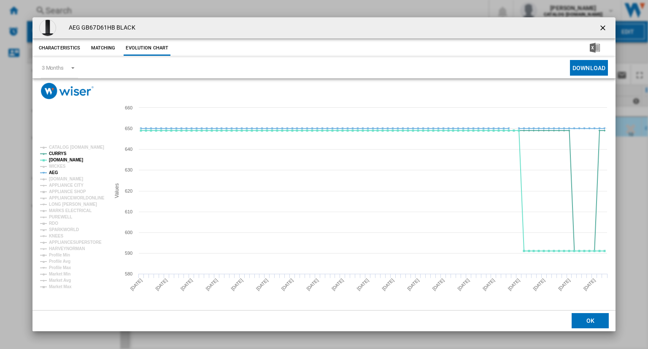
click at [57, 172] on rect "Product popup" at bounding box center [72, 216] width 70 height 150
click at [52, 172] on tspan "AEG" at bounding box center [53, 172] width 9 height 5
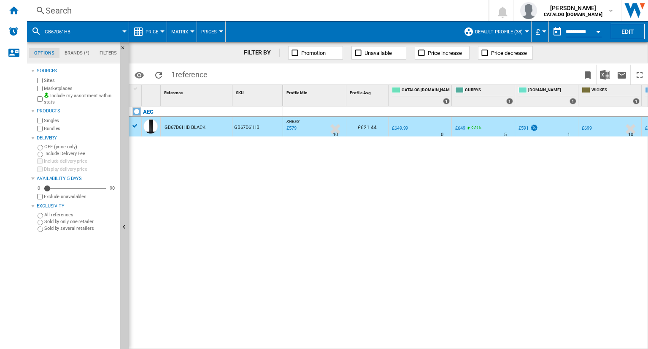
click at [417, 6] on div "Search" at bounding box center [256, 11] width 421 height 12
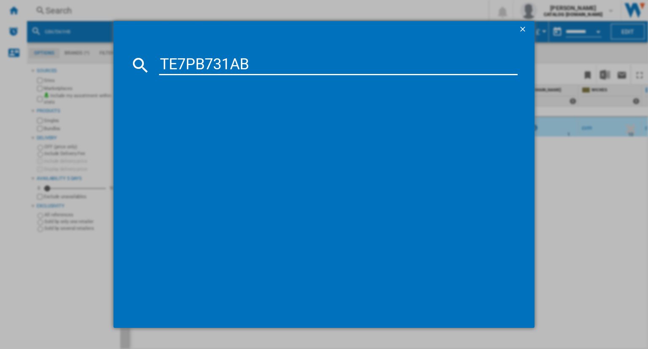
type input "TE7PB731AB"
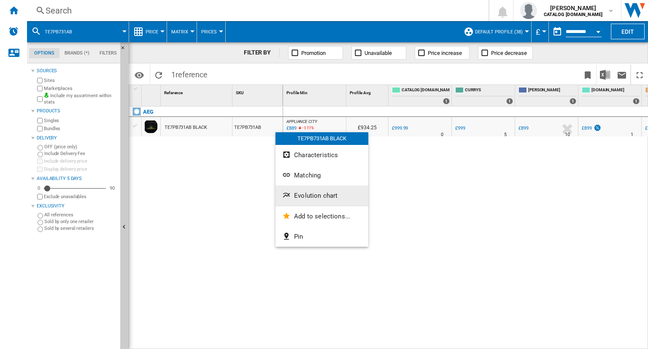
click at [308, 195] on span "Evolution chart" at bounding box center [315, 196] width 43 height 8
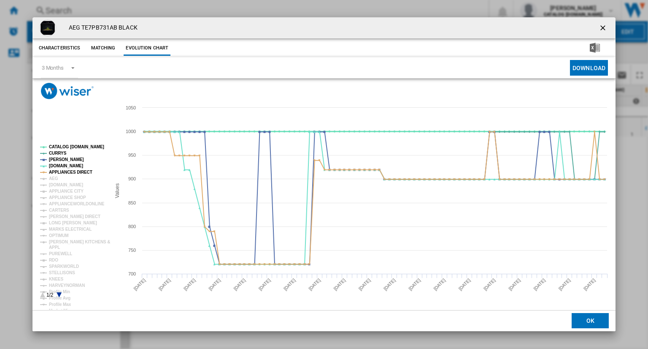
click at [68, 147] on tspan "CATALOG [DOMAIN_NAME]" at bounding box center [76, 146] width 55 height 5
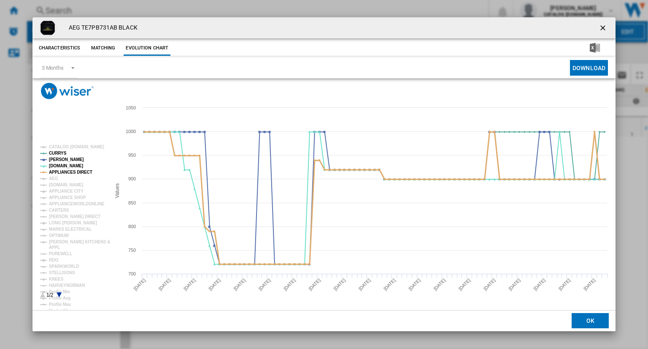
click at [67, 170] on tspan "APPLIANCES DIRECT" at bounding box center [70, 172] width 43 height 5
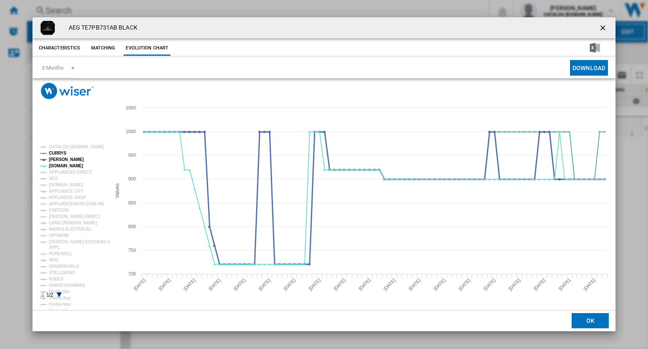
click at [62, 160] on tspan "[PERSON_NAME]" at bounding box center [66, 159] width 35 height 5
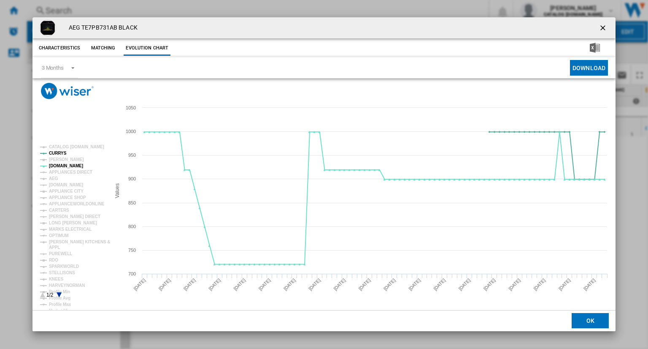
click at [62, 160] on tspan "[PERSON_NAME]" at bounding box center [66, 159] width 35 height 5
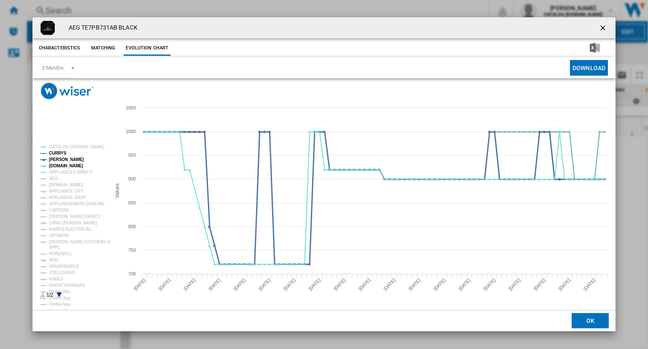
click at [62, 160] on tspan "[PERSON_NAME]" at bounding box center [66, 159] width 35 height 5
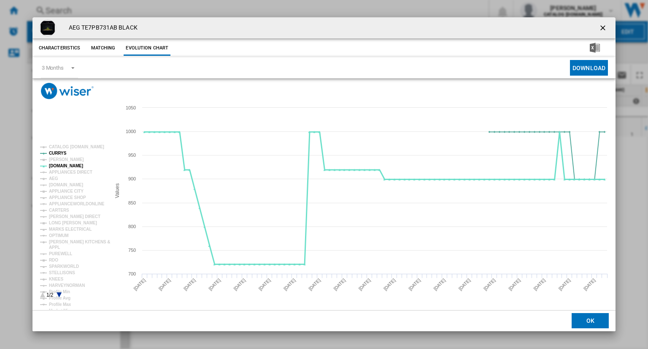
click at [62, 166] on tspan "[DOMAIN_NAME]" at bounding box center [66, 165] width 34 height 5
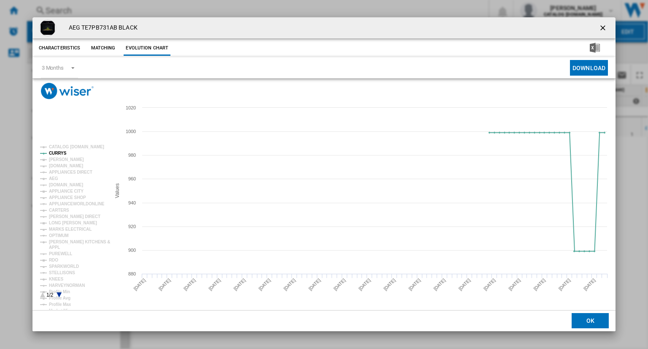
click at [62, 166] on tspan "[DOMAIN_NAME]" at bounding box center [66, 165] width 34 height 5
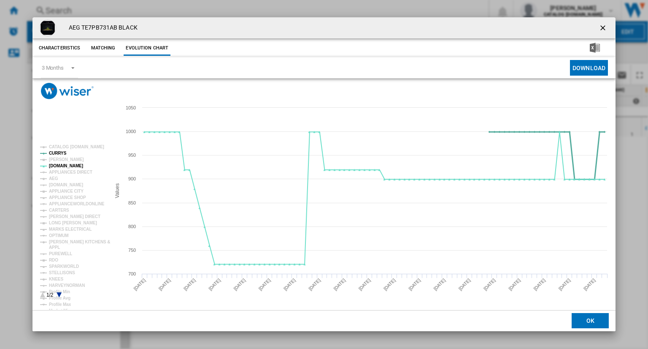
click at [54, 152] on tspan "CURRYS" at bounding box center [58, 153] width 18 height 5
click at [66, 158] on tspan "[PERSON_NAME]" at bounding box center [66, 159] width 35 height 5
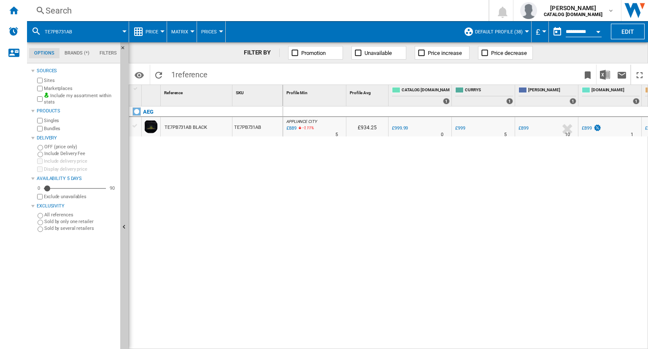
click at [339, 12] on div "Search" at bounding box center [256, 11] width 421 height 12
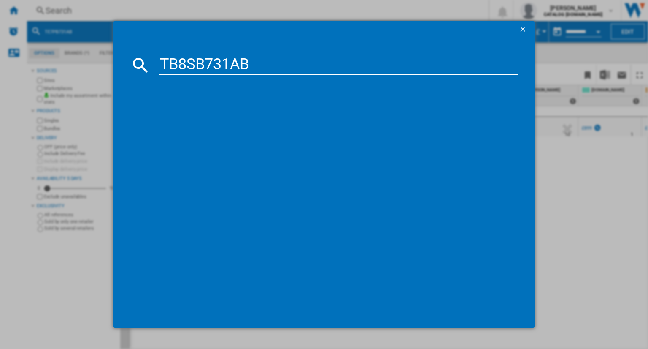
type input "TB8SB731AB"
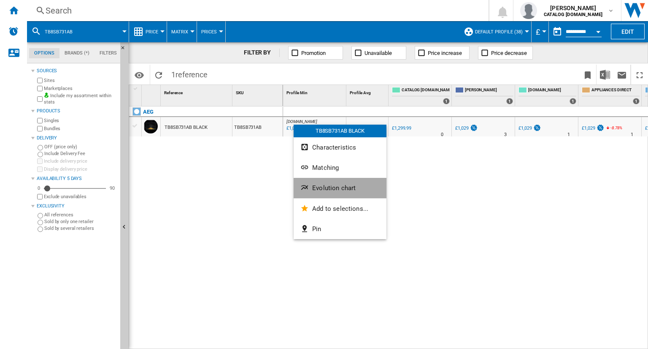
click at [328, 189] on span "Evolution chart" at bounding box center [333, 188] width 43 height 8
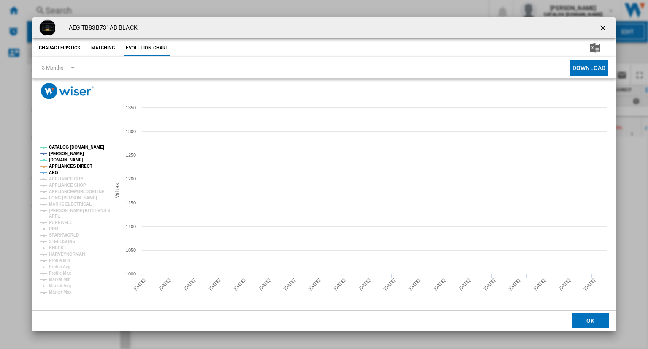
click at [72, 147] on tspan "CATALOG [DOMAIN_NAME]" at bounding box center [76, 147] width 55 height 5
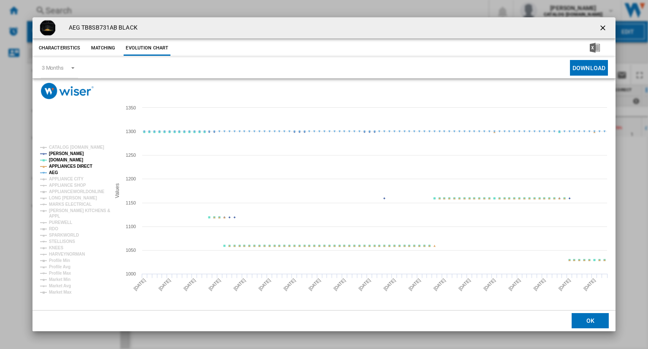
click at [59, 165] on tspan "APPLIANCES DIRECT" at bounding box center [70, 166] width 43 height 5
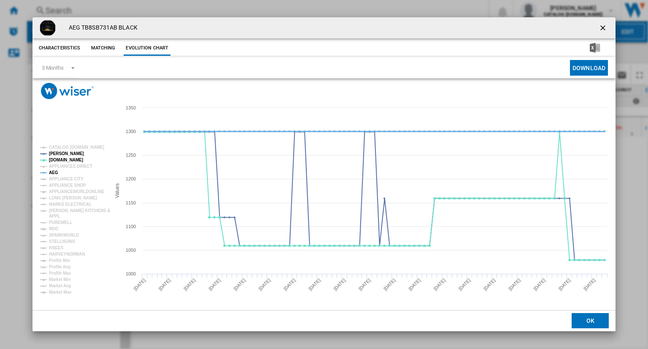
click at [55, 173] on tspan "AEG" at bounding box center [53, 172] width 9 height 5
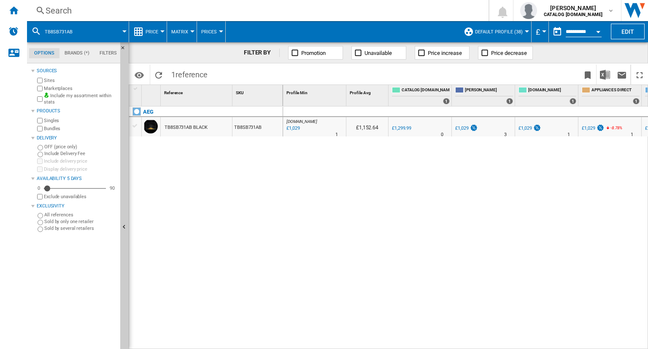
click at [297, 8] on div "Search" at bounding box center [256, 11] width 421 height 12
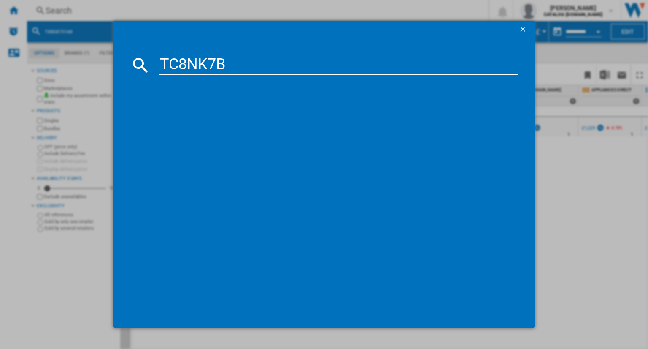
type input "TC8NK7B"
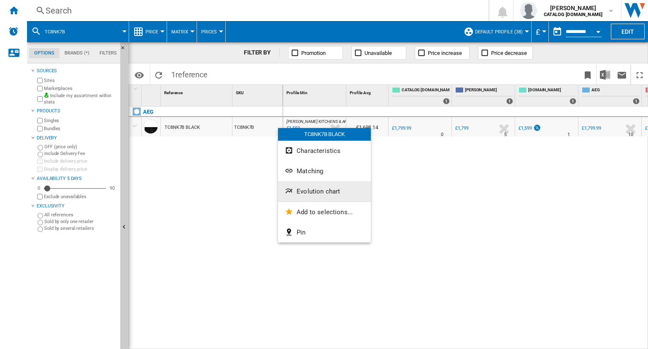
click at [322, 188] on span "Evolution chart" at bounding box center [318, 191] width 43 height 8
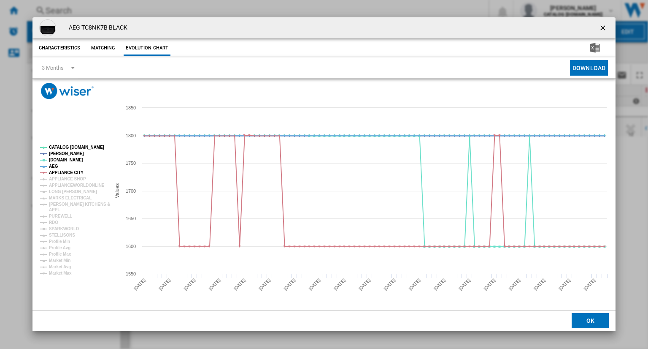
click at [66, 145] on tspan "CATALOG [DOMAIN_NAME]" at bounding box center [76, 147] width 55 height 5
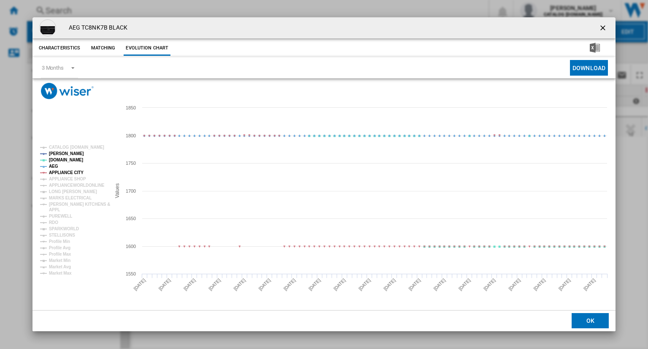
click at [54, 166] on tspan "AEG" at bounding box center [53, 166] width 9 height 5
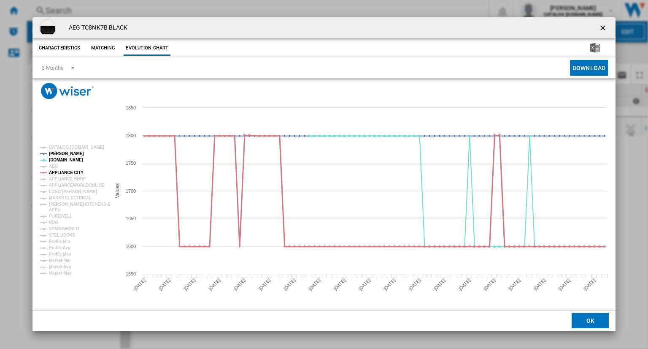
click at [63, 172] on tspan "APPLIANCE CITY" at bounding box center [66, 172] width 35 height 5
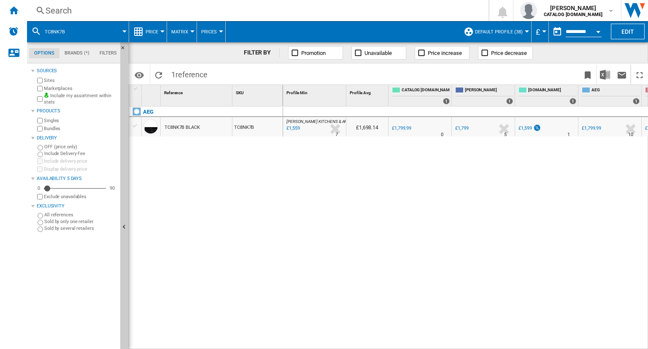
click at [330, 8] on div "Search" at bounding box center [256, 11] width 421 height 12
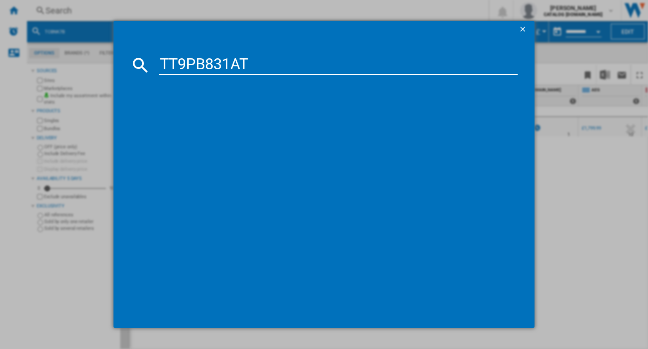
type input "TT9PB831AT"
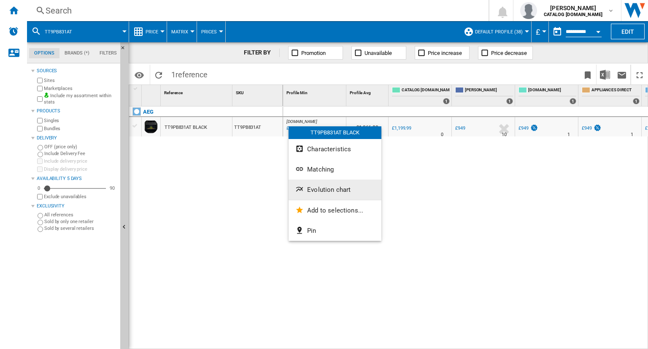
click at [322, 195] on button "Evolution chart" at bounding box center [335, 189] width 93 height 20
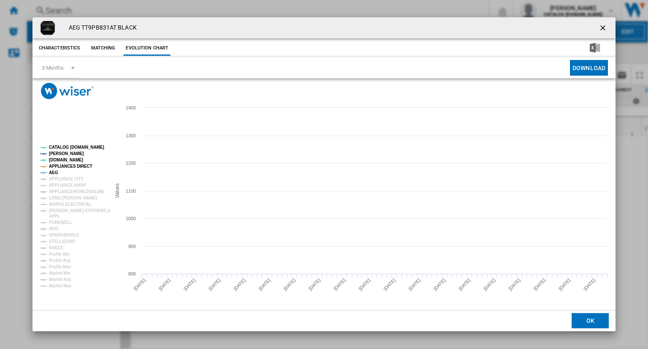
click at [73, 147] on tspan "CATALOG [DOMAIN_NAME]" at bounding box center [76, 147] width 55 height 5
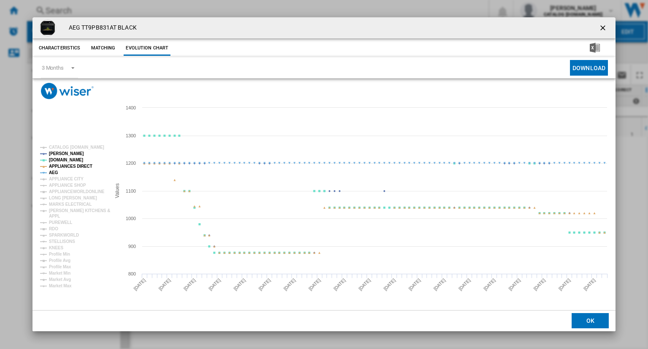
click at [56, 165] on tspan "APPLIANCES DIRECT" at bounding box center [70, 166] width 43 height 5
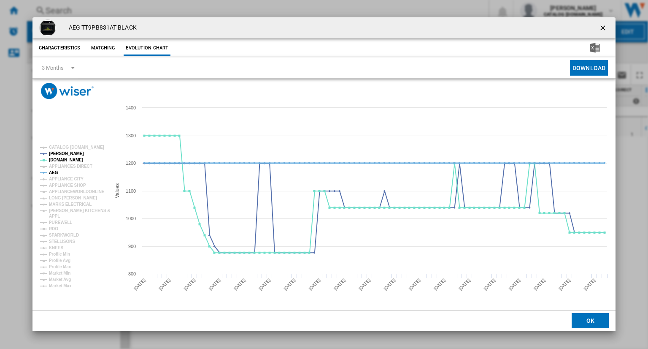
click at [54, 171] on tspan "AEG" at bounding box center [53, 172] width 9 height 5
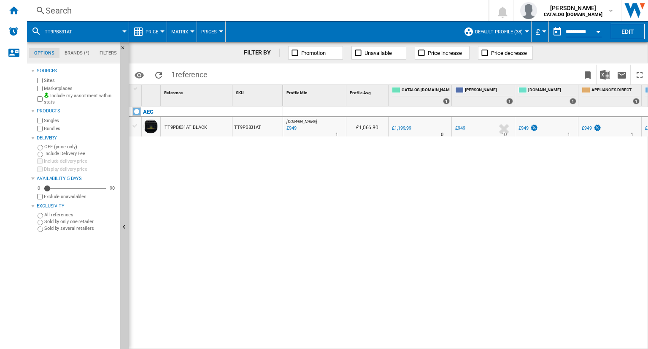
click at [428, 16] on div "Search" at bounding box center [256, 11] width 421 height 12
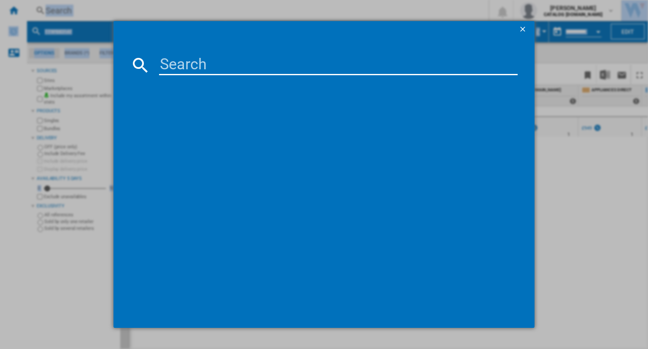
click at [428, 16] on div at bounding box center [324, 174] width 648 height 348
drag, startPoint x: 412, startPoint y: 54, endPoint x: 402, endPoint y: 63, distance: 13.4
click at [402, 63] on md-dialog-content at bounding box center [324, 183] width 421 height 290
click at [402, 63] on input at bounding box center [338, 65] width 359 height 20
paste input "TR7PB731SB"
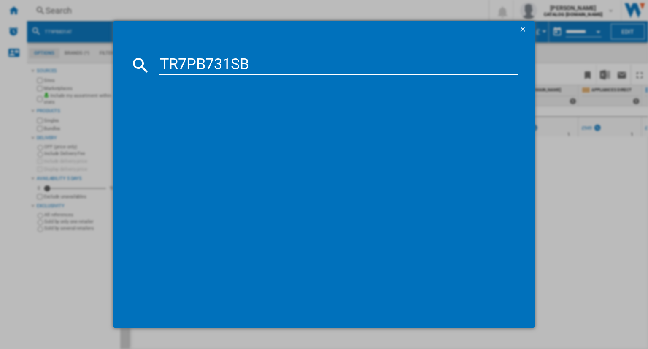
type input "TR7PB731SB"
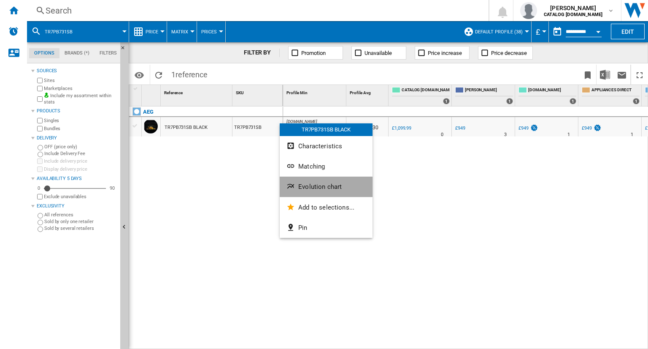
click at [311, 179] on button "Evolution chart" at bounding box center [326, 186] width 93 height 20
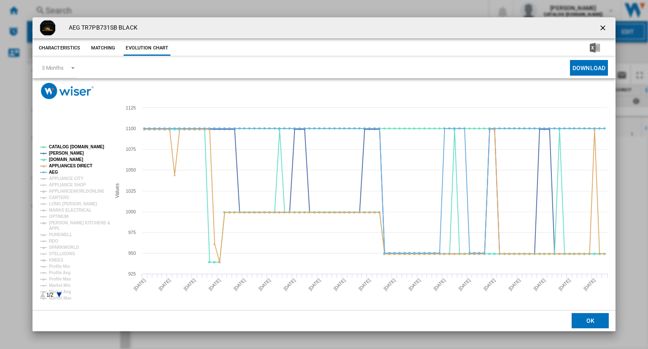
click at [66, 144] on rect "Product popup" at bounding box center [72, 221] width 70 height 160
click at [61, 165] on tspan "APPLIANCES DIRECT" at bounding box center [70, 165] width 43 height 5
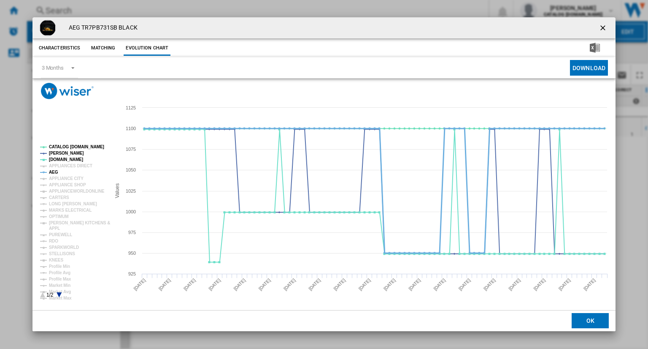
click at [54, 172] on tspan "AEG" at bounding box center [53, 172] width 9 height 5
click at [79, 149] on tspan "CATALOG [DOMAIN_NAME]" at bounding box center [76, 146] width 55 height 5
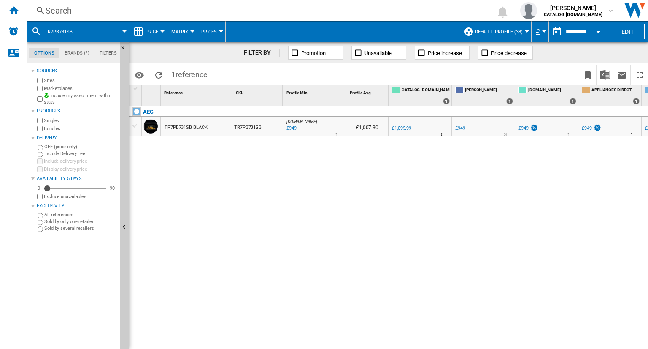
click at [302, 10] on div "Search" at bounding box center [256, 11] width 421 height 12
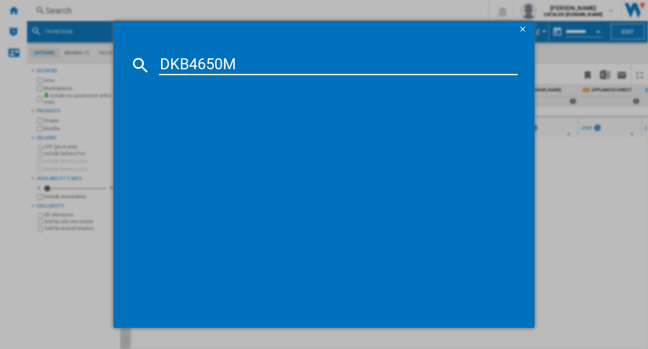
type input "DKB4650M"
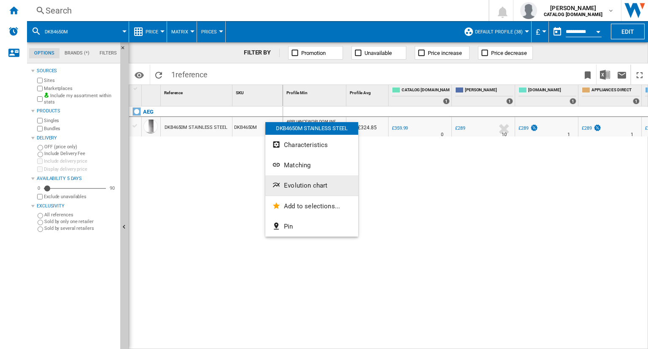
click at [287, 183] on span "Evolution chart" at bounding box center [305, 185] width 43 height 8
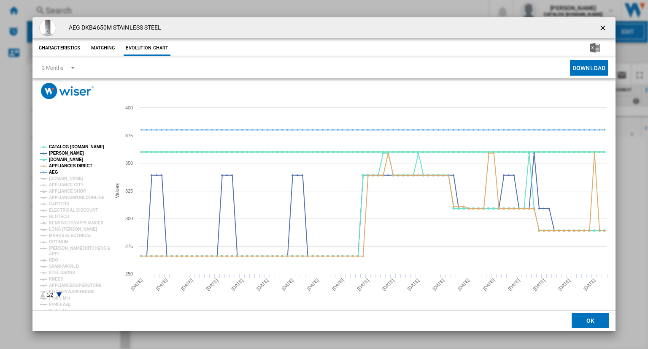
click at [77, 147] on tspan "CATALOG [DOMAIN_NAME]" at bounding box center [76, 146] width 55 height 5
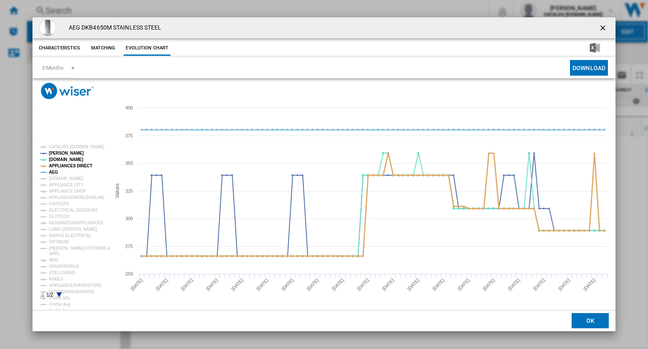
click at [60, 168] on tspan "APPLIANCES DIRECT" at bounding box center [70, 165] width 43 height 5
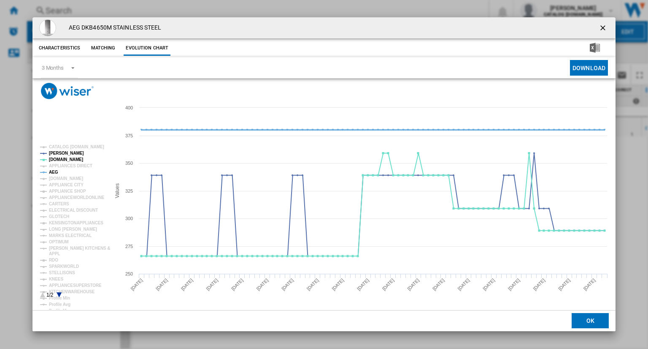
click at [56, 172] on tspan "AEG" at bounding box center [53, 172] width 9 height 5
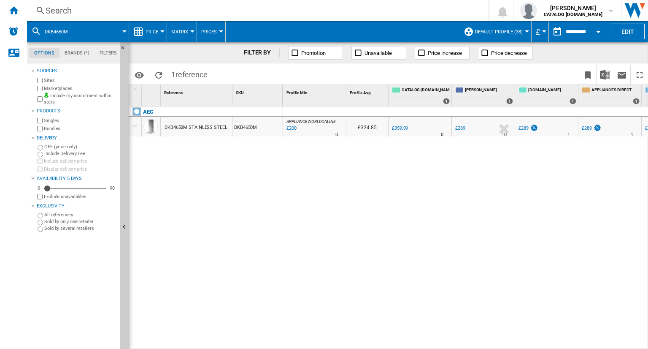
click at [321, 11] on div "Search" at bounding box center [256, 11] width 421 height 12
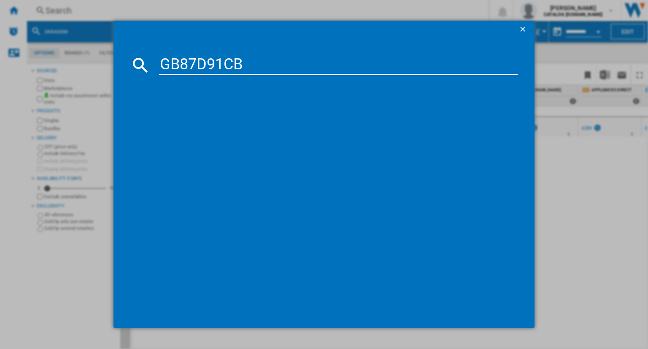
type input "GB87D91CB"
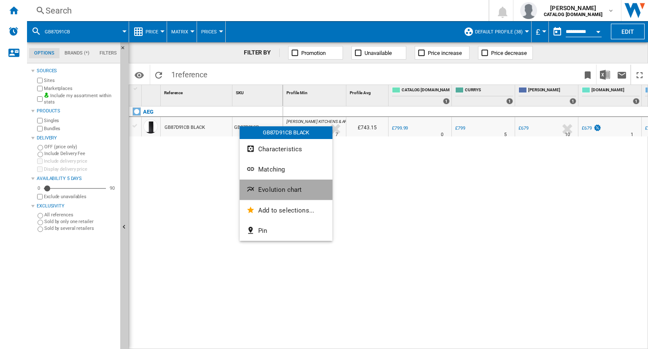
click at [265, 180] on button "Evolution chart" at bounding box center [286, 189] width 93 height 20
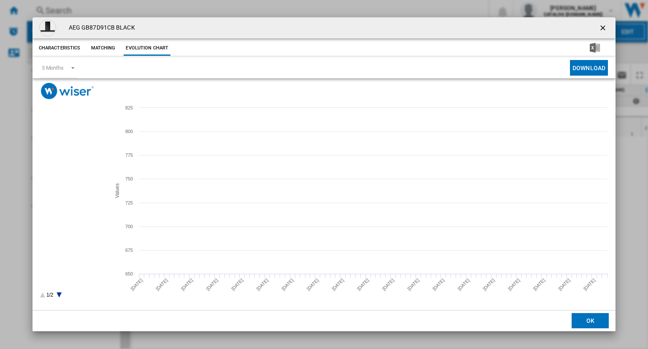
click at [73, 146] on tspan "CATALOG [DOMAIN_NAME]" at bounding box center [76, 146] width 55 height 5
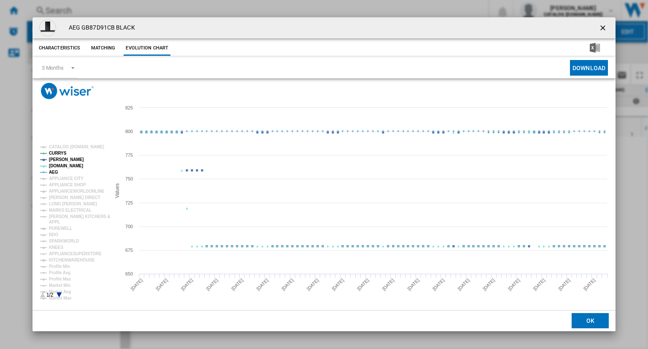
click at [54, 174] on tspan "AEG" at bounding box center [53, 172] width 9 height 5
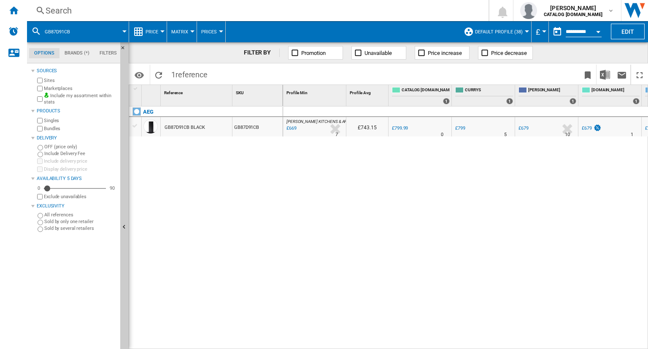
click at [326, 13] on div "Search" at bounding box center [256, 11] width 421 height 12
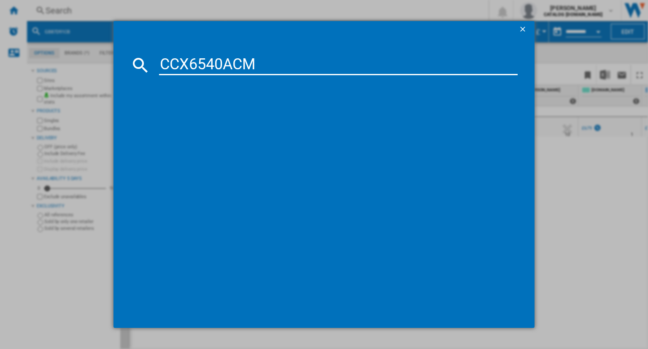
type input "CCX6540ACM"
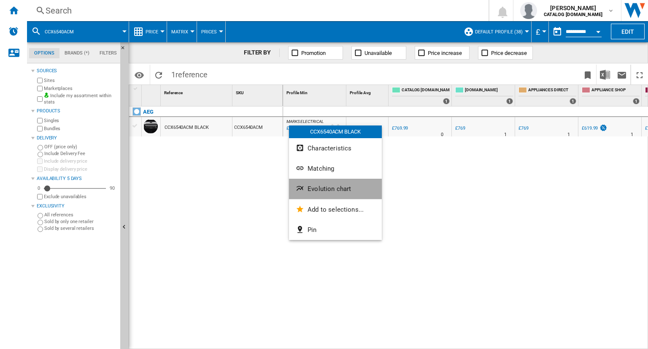
click at [321, 184] on button "Evolution chart" at bounding box center [335, 189] width 93 height 20
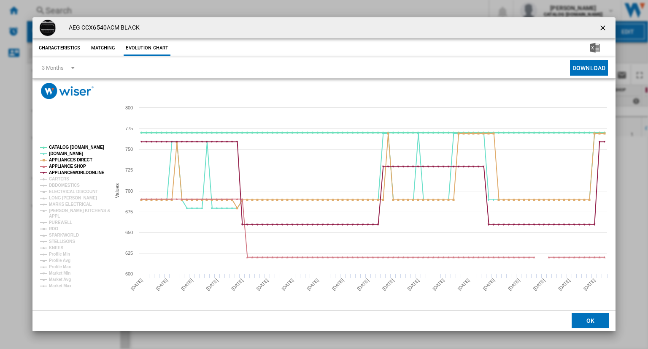
click at [79, 146] on tspan "CATALOG [DOMAIN_NAME]" at bounding box center [76, 147] width 55 height 5
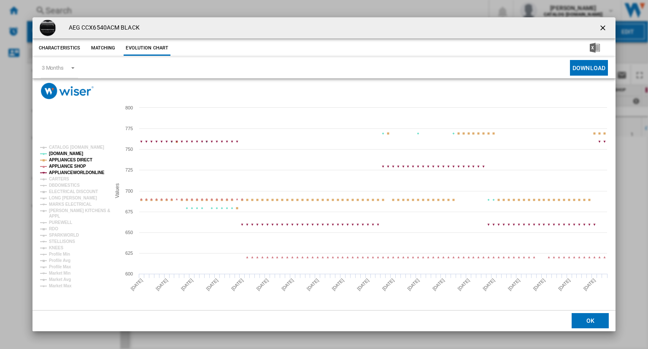
click at [71, 160] on tspan "APPLIANCES DIRECT" at bounding box center [70, 159] width 43 height 5
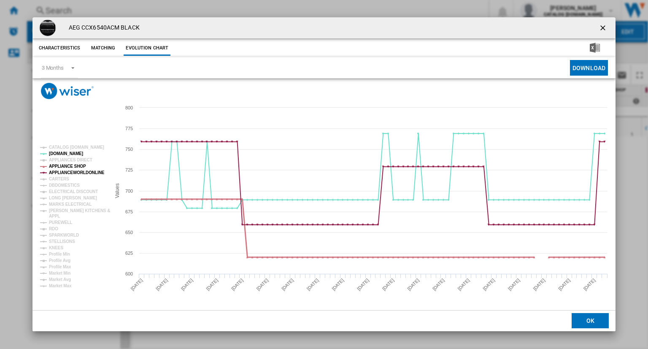
click at [74, 164] on tspan "APPLIANCE SHOP" at bounding box center [67, 166] width 37 height 5
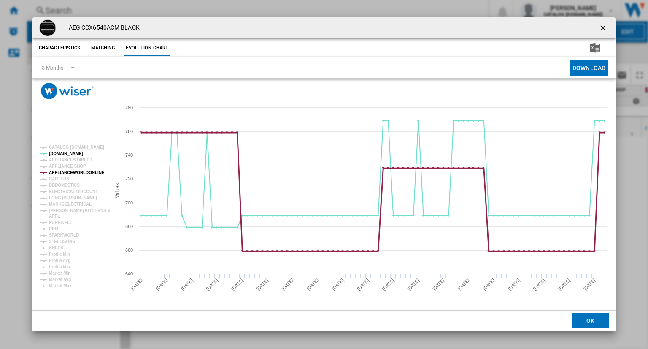
click at [84, 171] on tspan "APPLIANCEWORLDONLINE" at bounding box center [77, 172] width 56 height 5
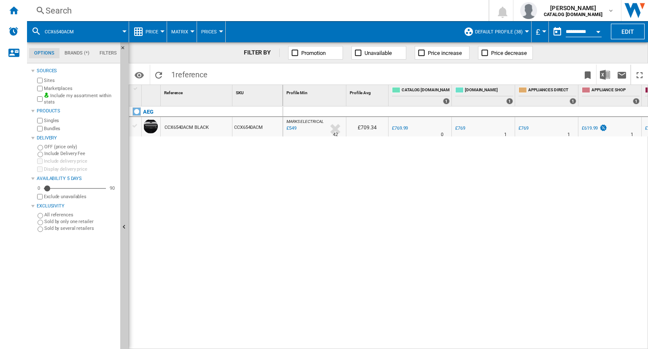
click at [248, 8] on div "Search" at bounding box center [256, 11] width 421 height 12
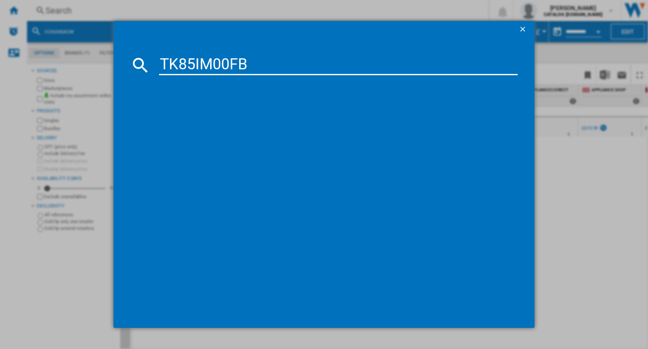
type input "TK85IM00FB"
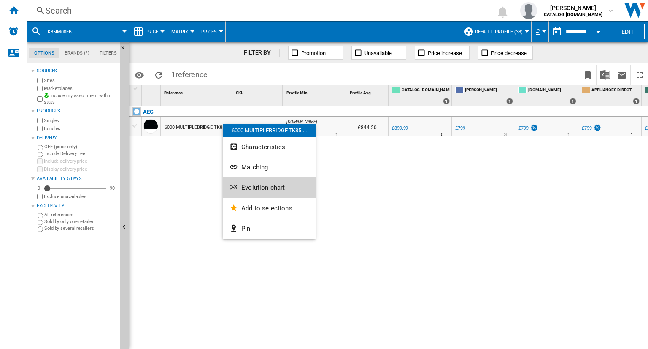
click at [261, 190] on span "Evolution chart" at bounding box center [262, 188] width 43 height 8
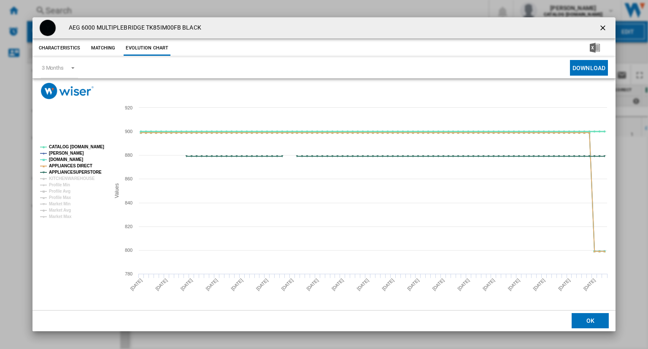
click at [73, 146] on tspan "CATALOG [DOMAIN_NAME]" at bounding box center [76, 146] width 55 height 5
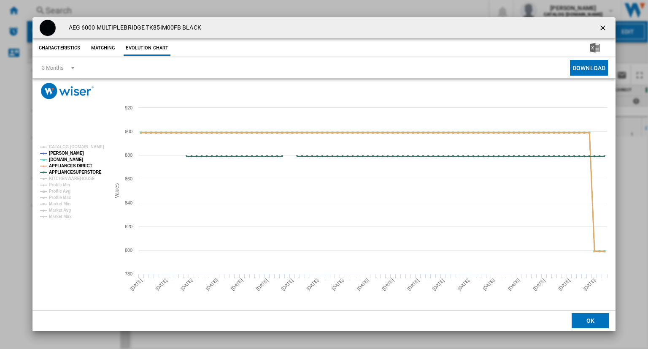
click at [69, 165] on tspan "APPLIANCES DIRECT" at bounding box center [70, 165] width 43 height 5
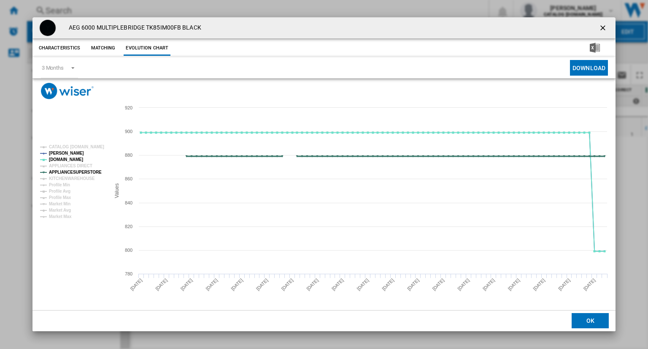
click at [79, 171] on tspan "APPLIANCESUPERSTORE" at bounding box center [75, 172] width 53 height 5
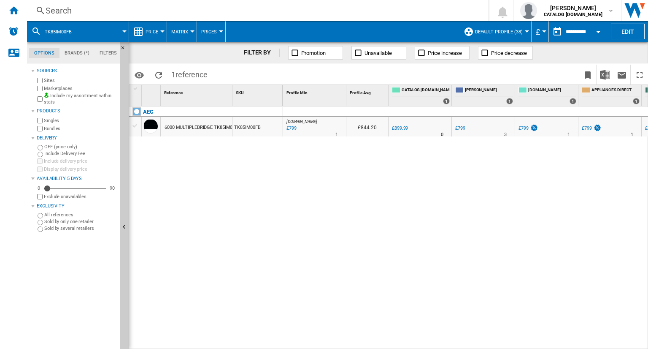
click at [330, 10] on div "Search" at bounding box center [256, 11] width 421 height 12
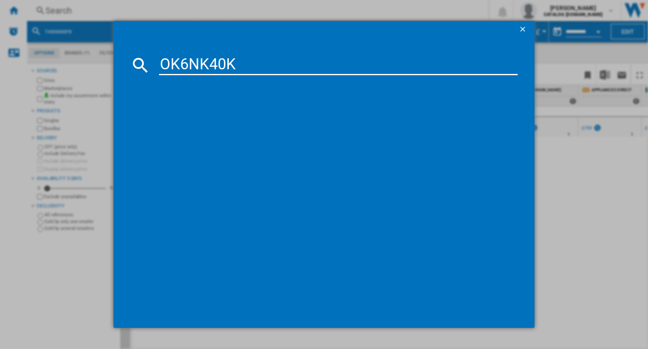
type input "OK6NK40K"
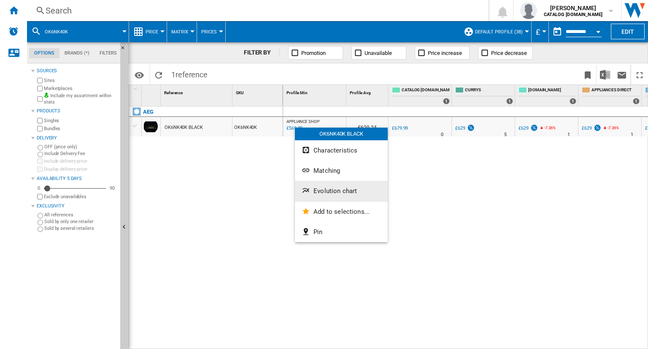
click at [326, 197] on button "Evolution chart" at bounding box center [341, 191] width 93 height 20
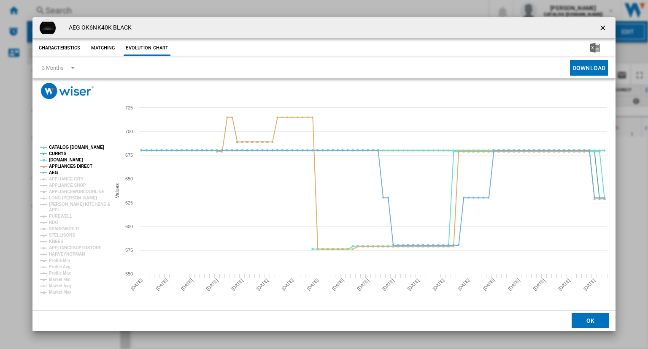
click at [70, 147] on tspan "CATALOG [DOMAIN_NAME]" at bounding box center [76, 147] width 55 height 5
click at [61, 166] on tspan "APPLIANCES DIRECT" at bounding box center [70, 166] width 43 height 5
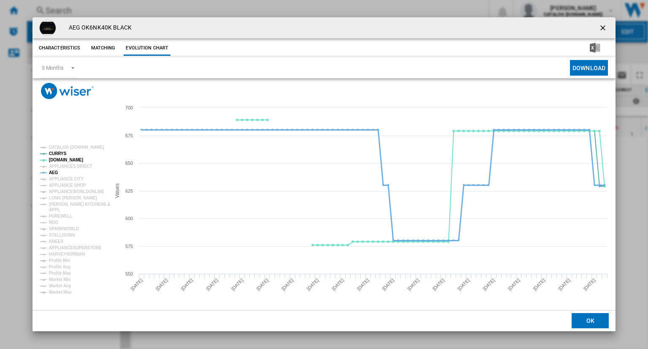
click at [52, 174] on tspan "AEG" at bounding box center [53, 172] width 9 height 5
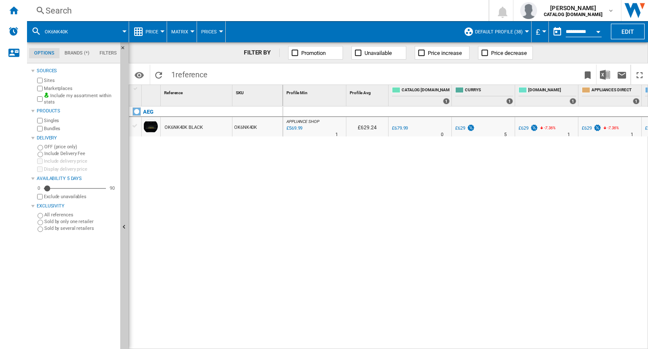
click at [237, 16] on div "Search" at bounding box center [256, 11] width 421 height 12
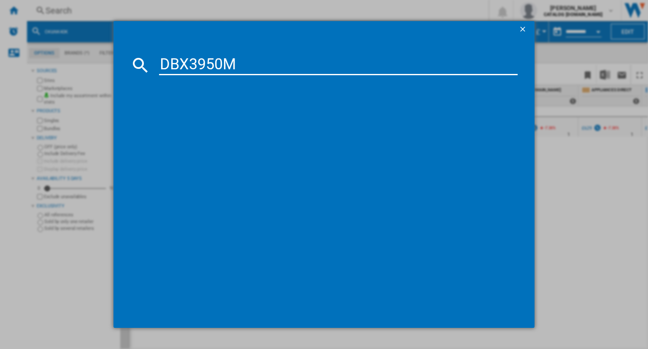
type input "DBX3950M"
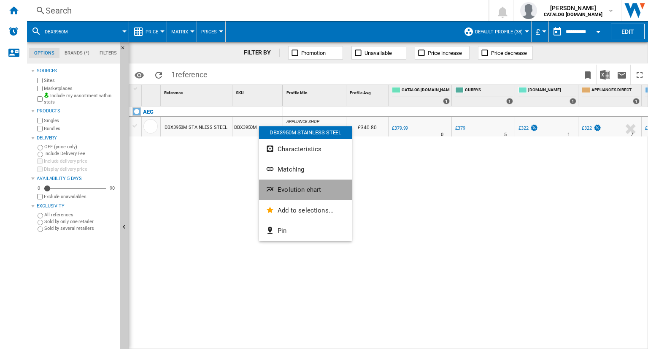
click at [286, 190] on span "Evolution chart" at bounding box center [299, 190] width 43 height 8
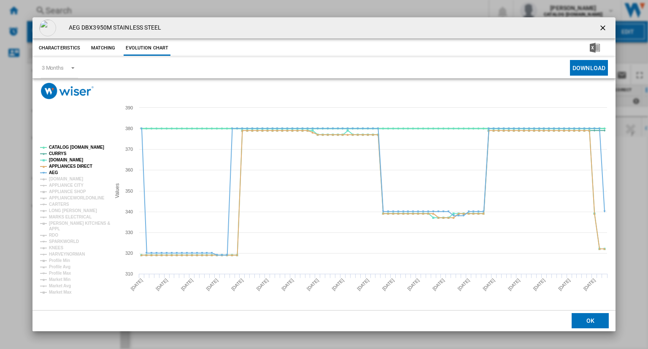
click at [72, 146] on tspan "CATALOG [DOMAIN_NAME]" at bounding box center [76, 147] width 55 height 5
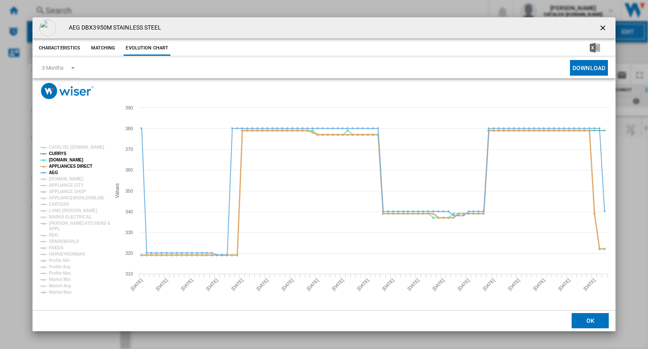
click at [57, 165] on tspan "APPLIANCES DIRECT" at bounding box center [70, 166] width 43 height 5
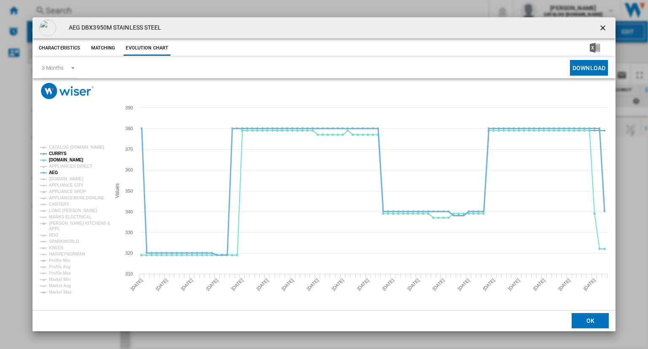
click at [54, 171] on tspan "AEG" at bounding box center [53, 172] width 9 height 5
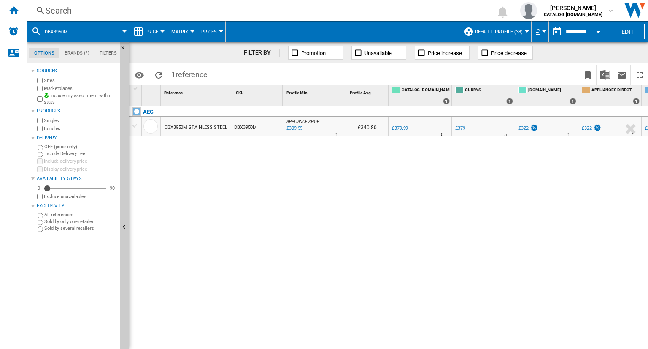
click at [366, 17] on div "Search Search 0 [PERSON_NAME] CATALOG [DOMAIN_NAME] CATALOG [DOMAIN_NAME] My se…" at bounding box center [337, 10] width 621 height 21
click at [350, 9] on div "Search" at bounding box center [256, 11] width 421 height 12
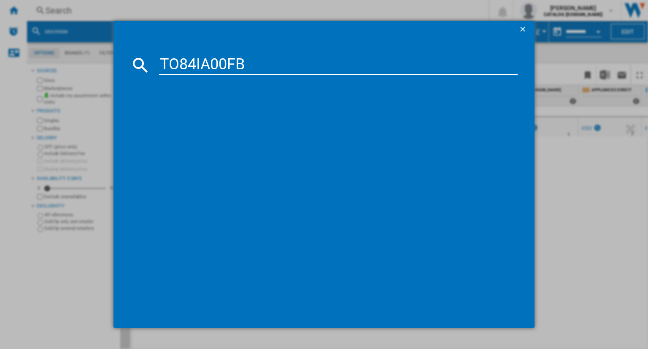
type input "TO84IA00FB"
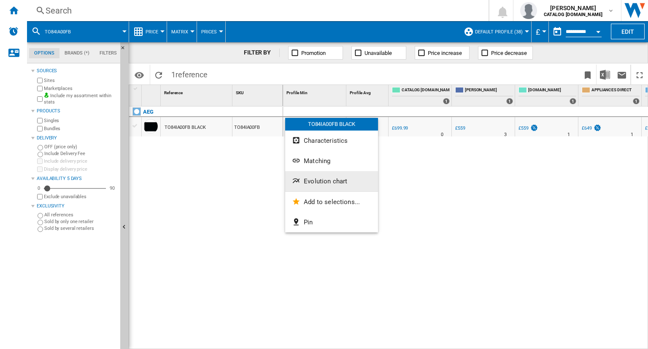
click at [324, 182] on span "Evolution chart" at bounding box center [325, 181] width 43 height 8
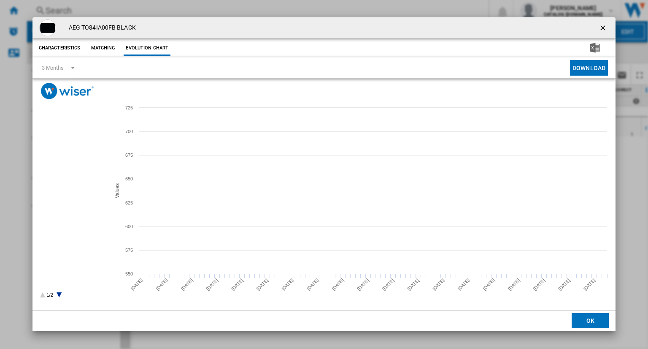
click at [75, 147] on tspan "CATALOG [DOMAIN_NAME]" at bounding box center [76, 146] width 55 height 5
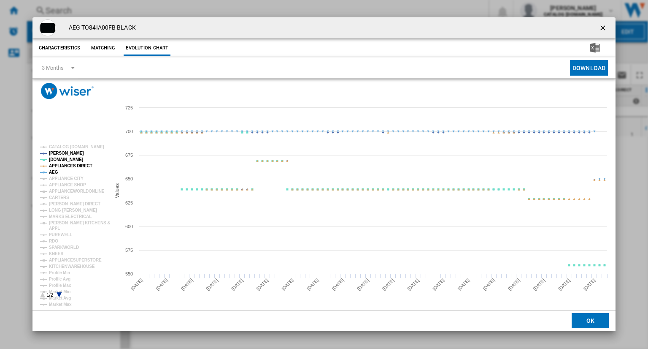
click at [60, 153] on tspan "[PERSON_NAME]" at bounding box center [66, 153] width 35 height 5
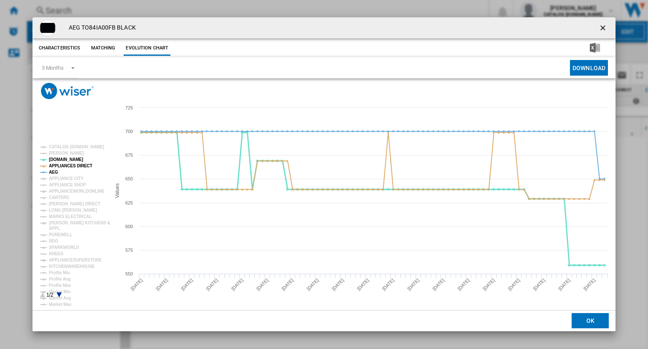
click at [58, 157] on tspan "[DOMAIN_NAME]" at bounding box center [66, 159] width 34 height 5
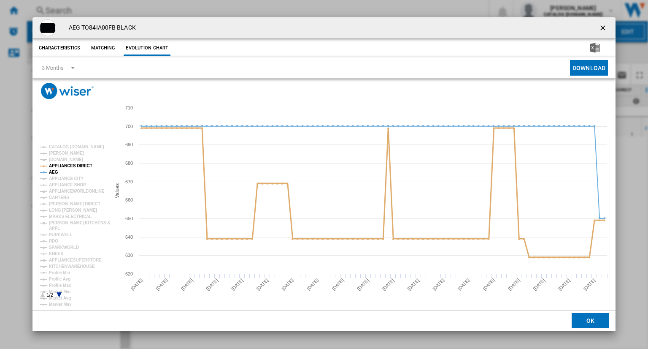
click at [54, 164] on tspan "APPLIANCES DIRECT" at bounding box center [70, 165] width 43 height 5
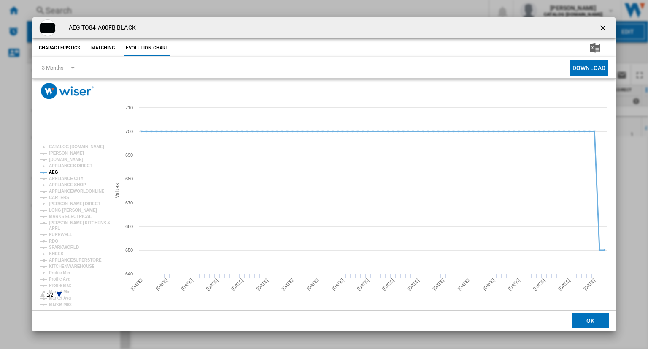
click at [54, 172] on tspan "AEG" at bounding box center [53, 172] width 9 height 5
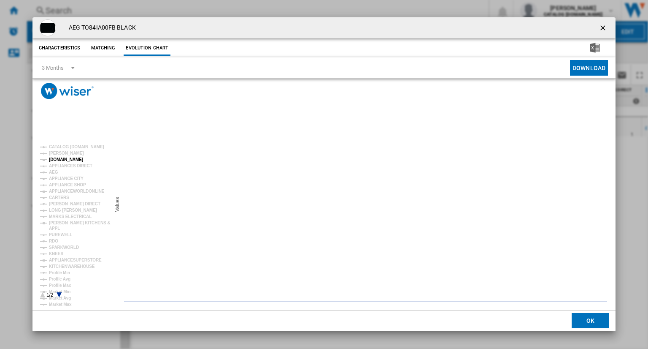
click at [56, 161] on tspan "[DOMAIN_NAME]" at bounding box center [66, 159] width 34 height 5
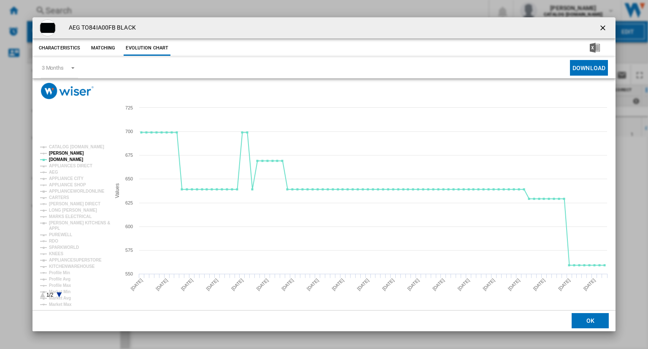
click at [62, 153] on tspan "[PERSON_NAME]" at bounding box center [66, 153] width 35 height 5
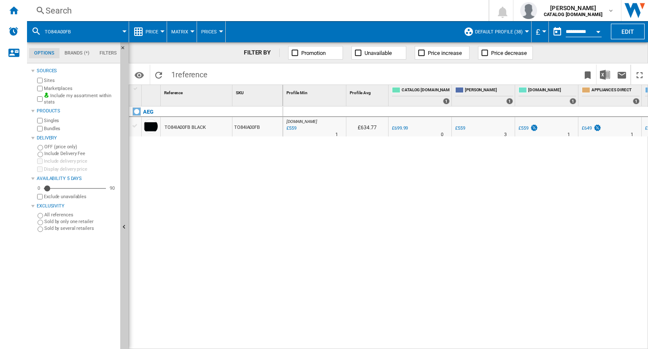
click at [347, 11] on div "Search" at bounding box center [256, 11] width 421 height 12
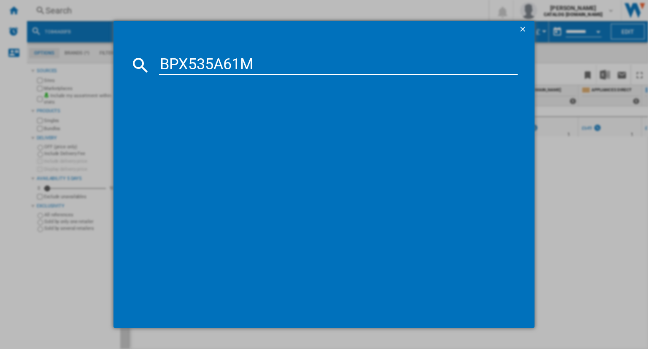
type input "BPX535A61M"
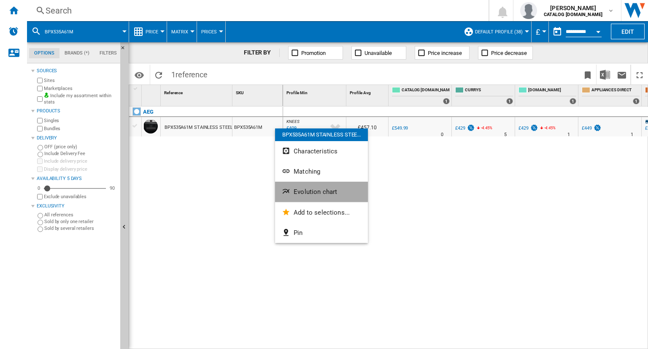
click at [306, 187] on button "Evolution chart" at bounding box center [321, 191] width 93 height 20
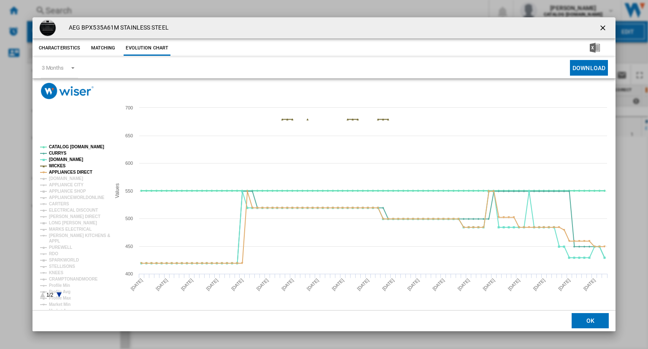
click at [89, 147] on tspan "CATALOG [DOMAIN_NAME]" at bounding box center [76, 146] width 55 height 5
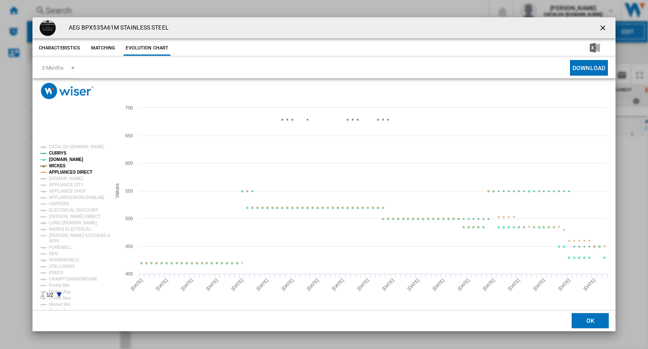
click at [53, 165] on tspan "WICKES" at bounding box center [57, 165] width 17 height 5
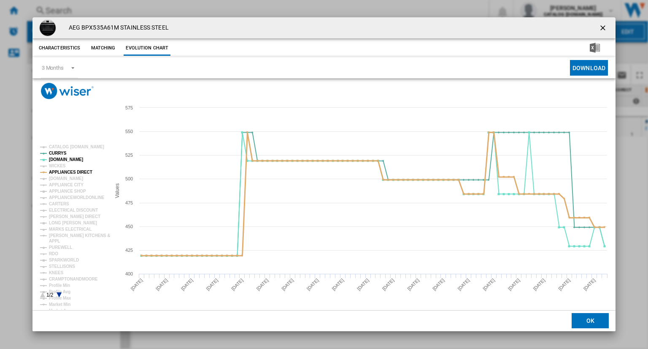
click at [68, 170] on tspan "APPLIANCES DIRECT" at bounding box center [70, 172] width 43 height 5
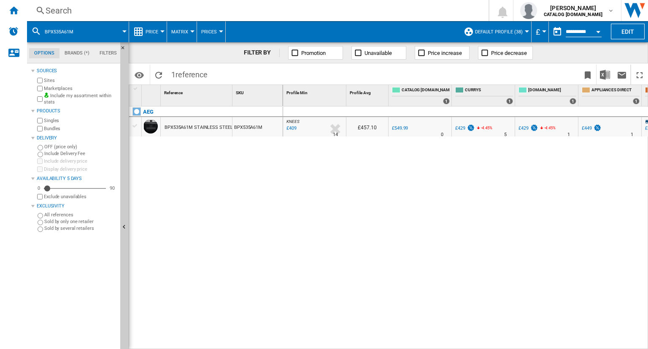
click at [394, 16] on div "Search" at bounding box center [256, 11] width 421 height 12
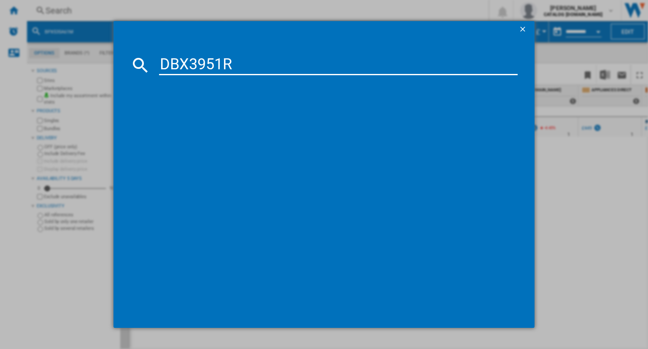
type input "DBX3951R"
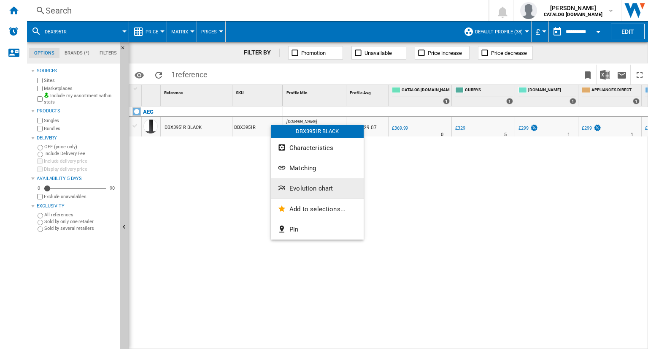
click at [305, 183] on button "Evolution chart" at bounding box center [317, 188] width 93 height 20
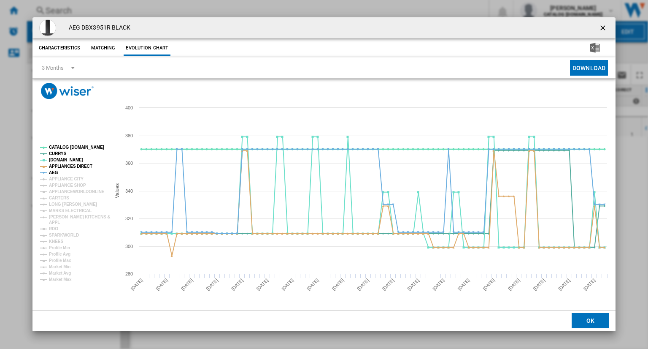
click at [68, 146] on tspan "CATALOG [DOMAIN_NAME]" at bounding box center [76, 147] width 55 height 5
click at [58, 165] on tspan "APPLIANCES DIRECT" at bounding box center [70, 166] width 43 height 5
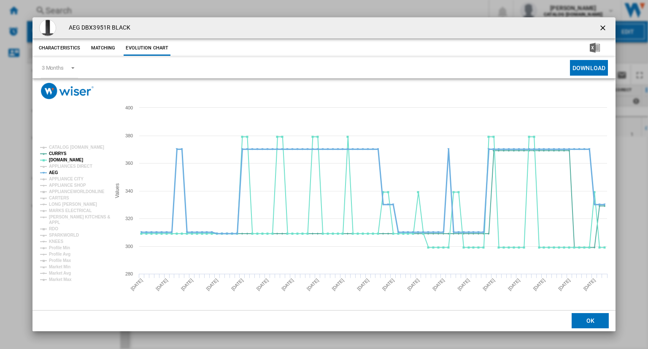
click at [54, 175] on tspan "AEG" at bounding box center [53, 172] width 9 height 5
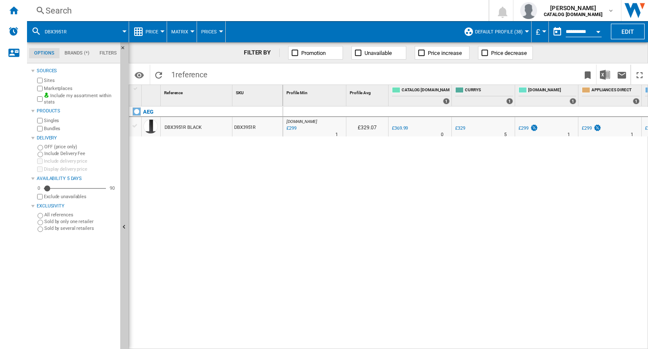
click at [358, 5] on div "Search" at bounding box center [256, 11] width 421 height 12
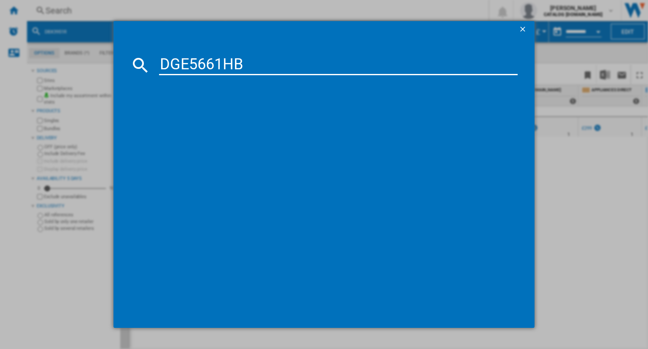
type input "DGE5661HB"
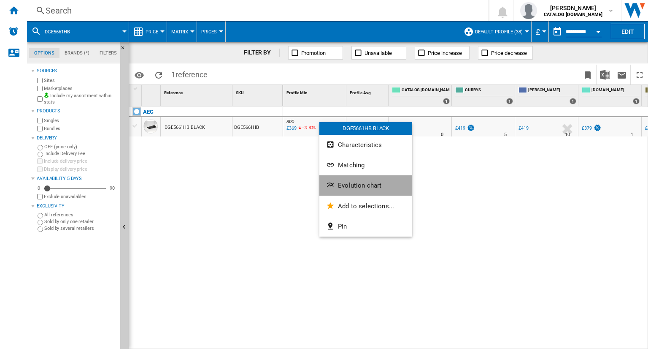
click at [347, 181] on button "Evolution chart" at bounding box center [366, 185] width 93 height 20
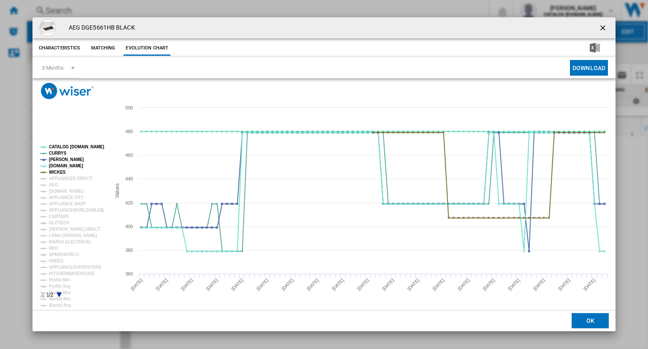
click at [62, 145] on rect "Product popup" at bounding box center [72, 221] width 70 height 160
click at [65, 149] on tspan "CATALOG [DOMAIN_NAME]" at bounding box center [76, 146] width 55 height 5
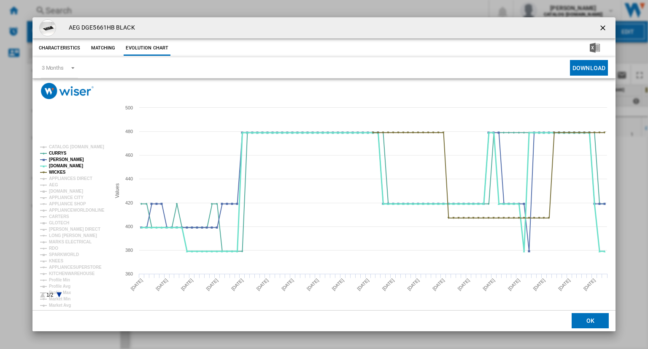
click at [54, 167] on tspan "[DOMAIN_NAME]" at bounding box center [66, 165] width 34 height 5
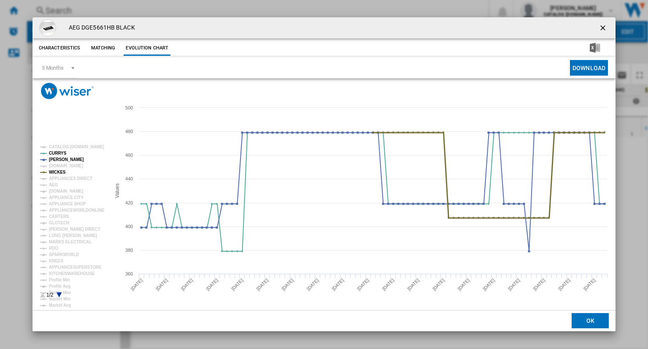
click at [58, 173] on tspan "WICKES" at bounding box center [57, 172] width 17 height 5
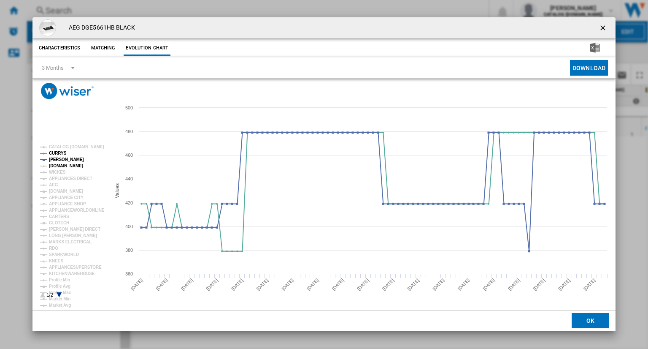
click at [56, 168] on tspan "[DOMAIN_NAME]" at bounding box center [66, 165] width 34 height 5
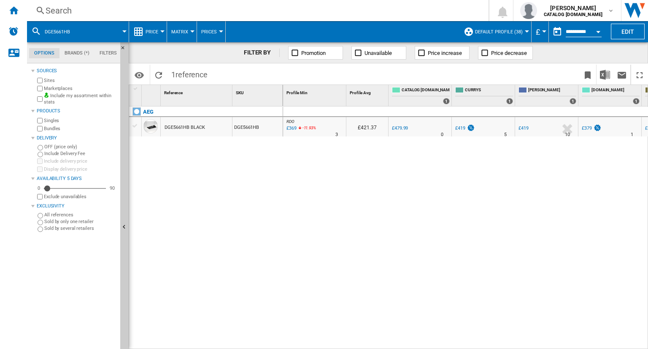
click at [370, 14] on div "Search" at bounding box center [256, 11] width 421 height 12
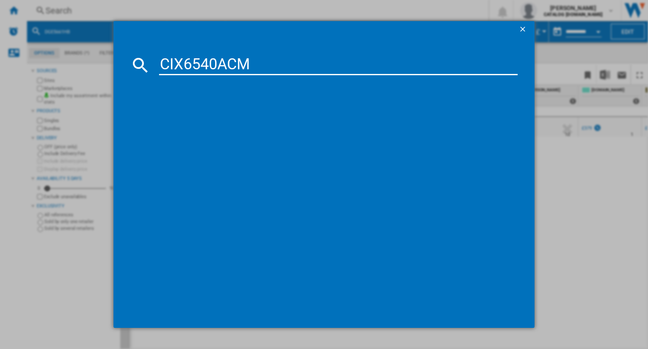
type input "CIX6540ACM"
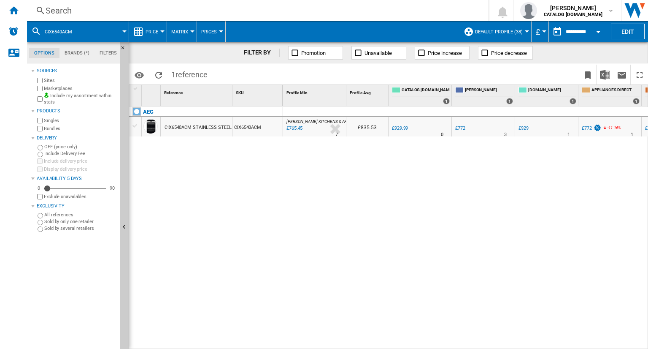
click at [328, 124] on div at bounding box center [336, 128] width 18 height 19
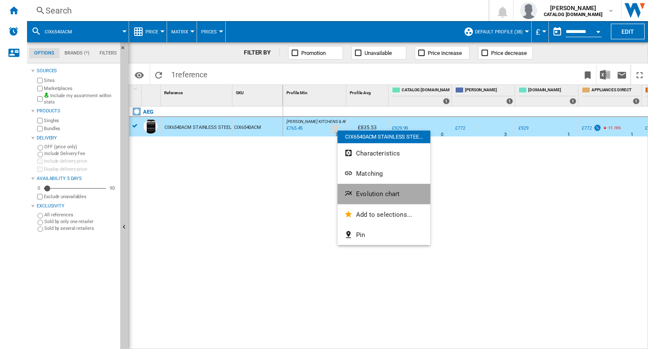
click at [368, 190] on span "Evolution chart" at bounding box center [377, 194] width 43 height 8
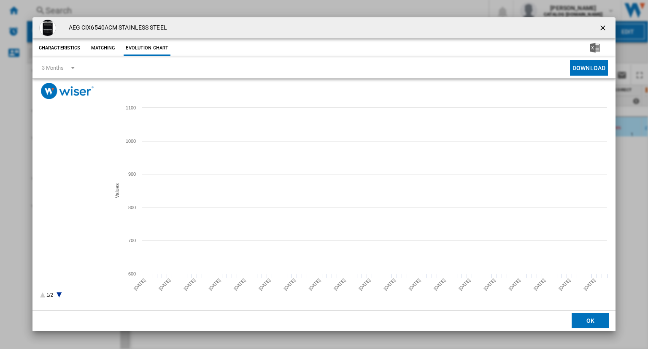
click at [62, 166] on tspan "APPLIANCES DIRECT" at bounding box center [70, 165] width 43 height 5
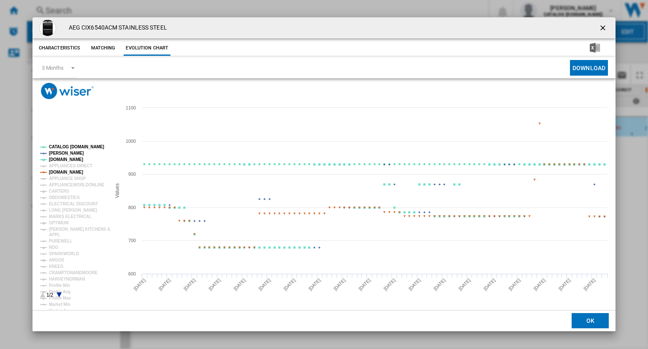
click at [68, 174] on tspan "[DOMAIN_NAME]" at bounding box center [66, 172] width 34 height 5
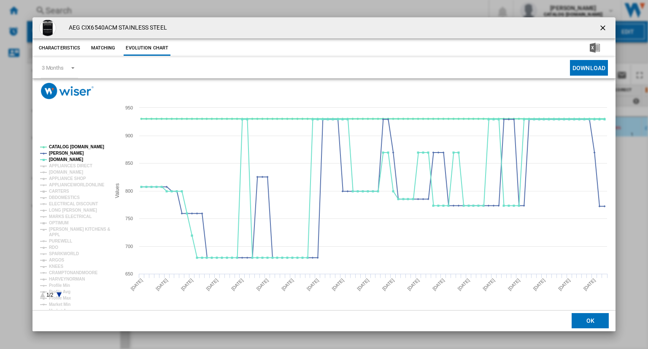
click at [90, 149] on tspan "CATALOG [DOMAIN_NAME]" at bounding box center [76, 146] width 55 height 5
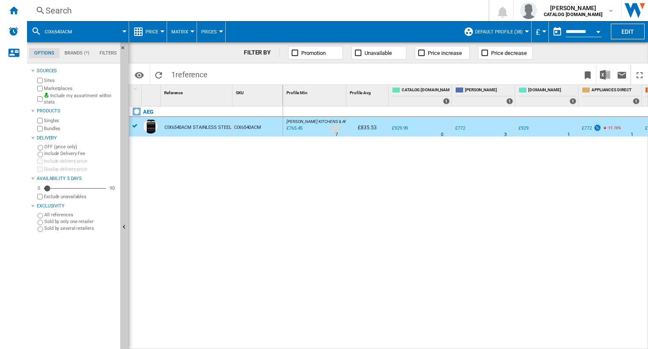
click at [395, 9] on div "Search" at bounding box center [256, 11] width 421 height 12
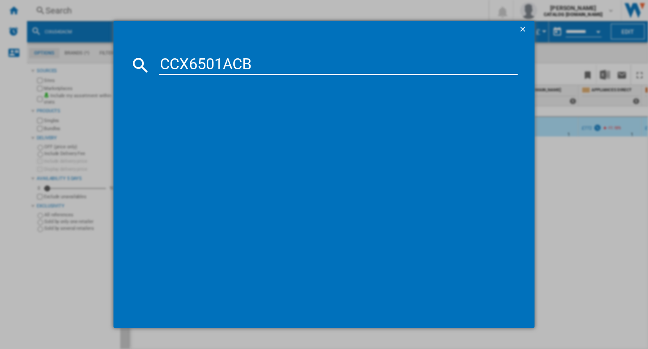
type input "CCX6501ACB"
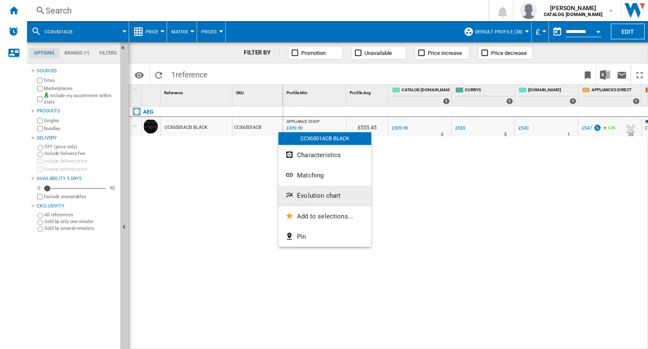
click at [318, 204] on button "Evolution chart" at bounding box center [325, 195] width 93 height 20
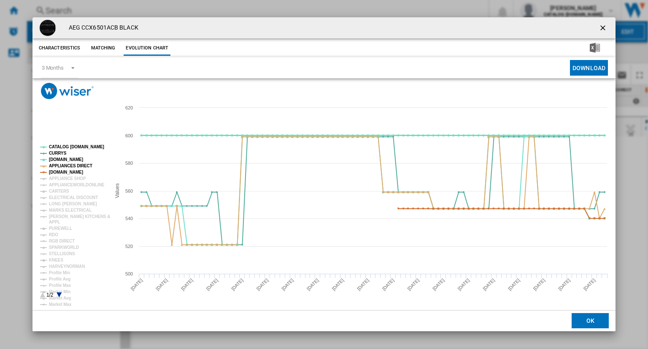
click at [72, 146] on tspan "CATALOG [DOMAIN_NAME]" at bounding box center [76, 146] width 55 height 5
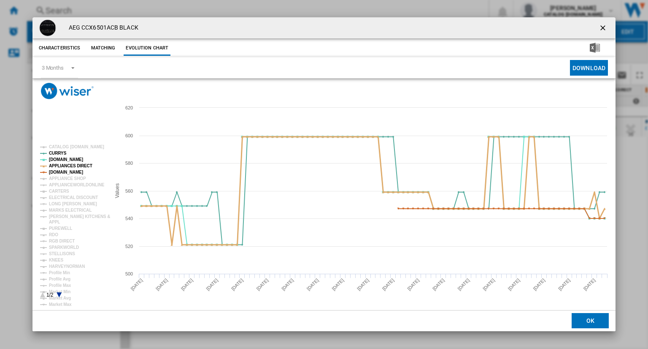
click at [72, 166] on tspan "APPLIANCES DIRECT" at bounding box center [70, 165] width 43 height 5
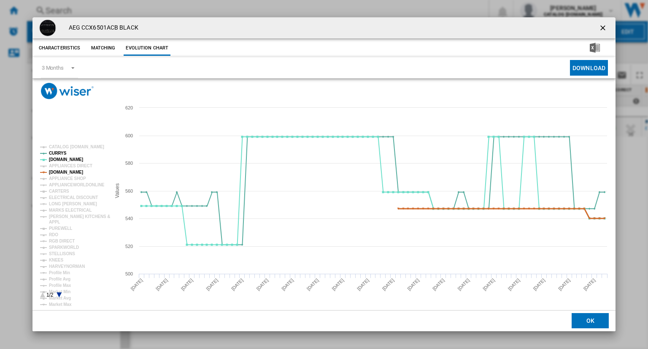
click at [75, 173] on tspan "[DOMAIN_NAME]" at bounding box center [66, 172] width 34 height 5
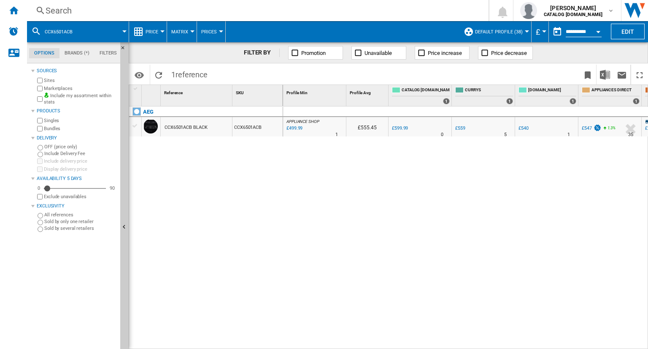
click at [398, 10] on div "Search" at bounding box center [256, 11] width 421 height 12
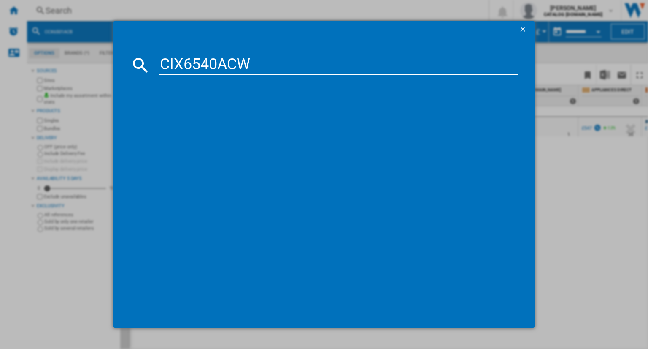
type input "CIX6540ACW"
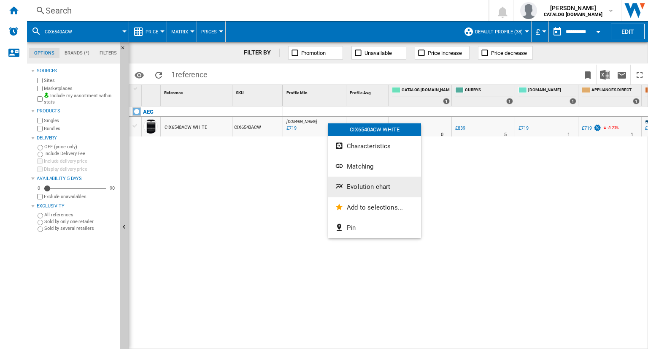
click at [366, 185] on span "Evolution chart" at bounding box center [368, 187] width 43 height 8
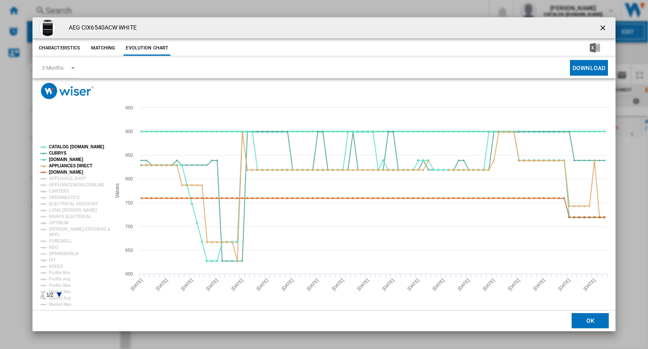
click at [74, 147] on tspan "CATALOG [DOMAIN_NAME]" at bounding box center [76, 146] width 55 height 5
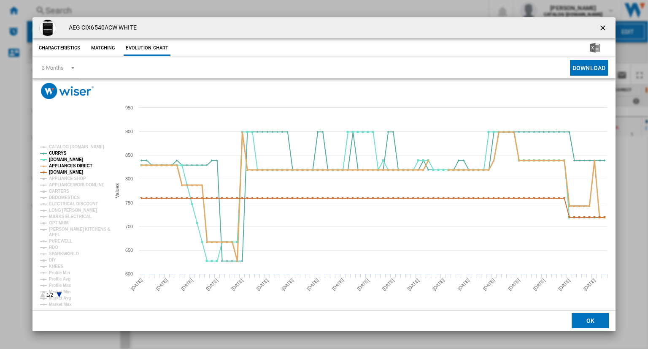
click at [74, 166] on tspan "APPLIANCES DIRECT" at bounding box center [70, 165] width 43 height 5
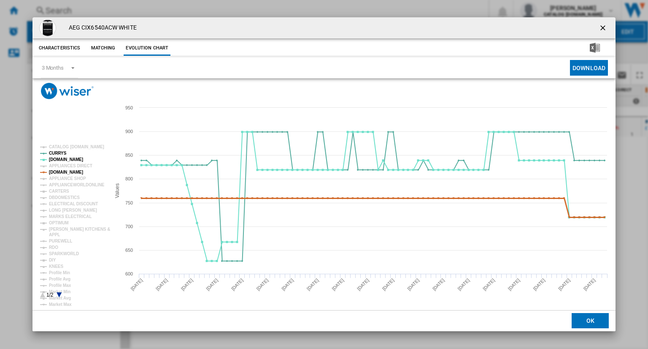
click at [76, 171] on tspan "[DOMAIN_NAME]" at bounding box center [66, 172] width 34 height 5
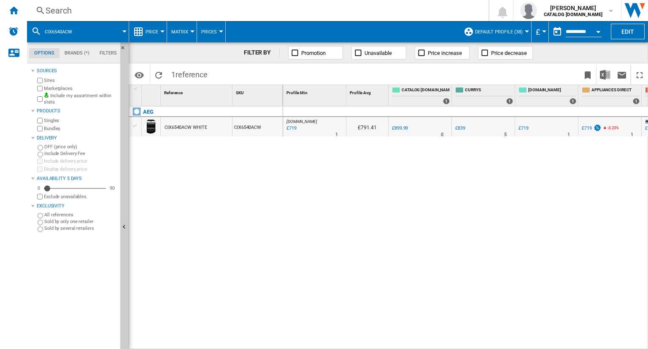
click at [393, 12] on div "Search" at bounding box center [256, 11] width 421 height 12
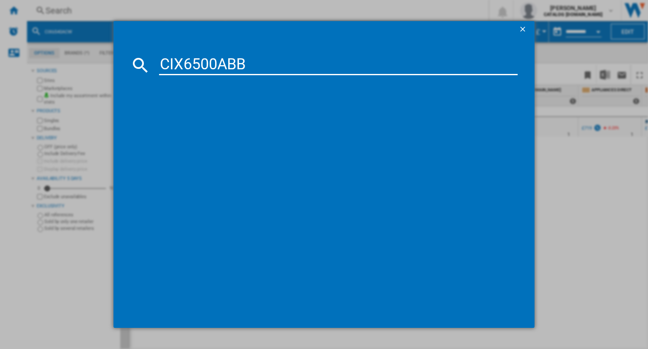
type input "CIX6500ABB"
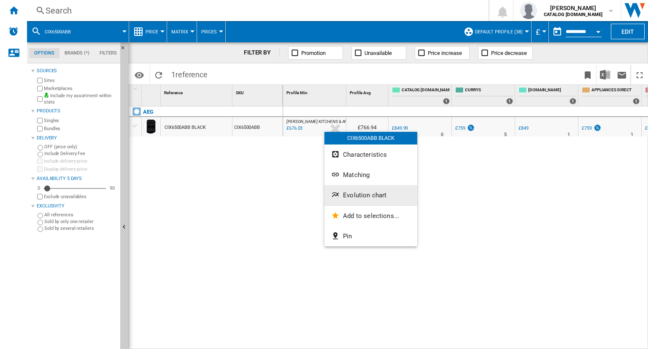
click at [350, 194] on span "Evolution chart" at bounding box center [364, 195] width 43 height 8
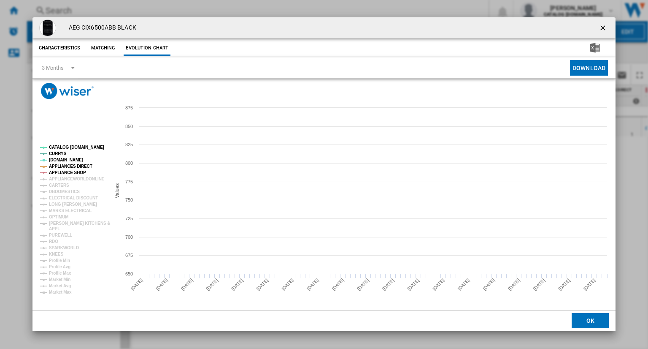
click at [69, 147] on tspan "CATALOG [DOMAIN_NAME]" at bounding box center [76, 147] width 55 height 5
click at [68, 165] on tspan "APPLIANCES DIRECT" at bounding box center [70, 166] width 43 height 5
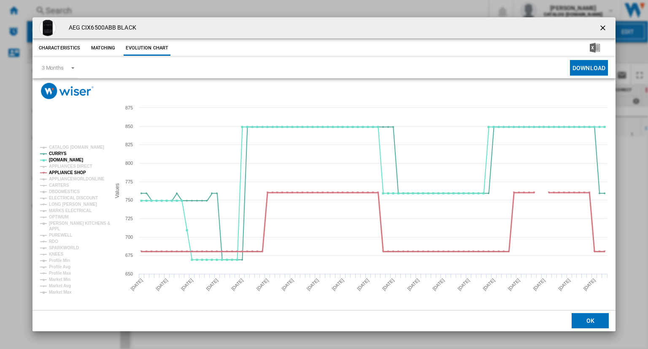
click at [74, 171] on tspan "APPLIANCE SHOP" at bounding box center [67, 172] width 37 height 5
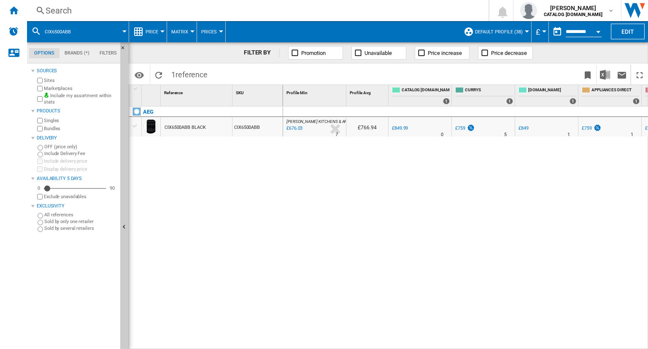
click at [265, 10] on div "Search" at bounding box center [256, 11] width 421 height 12
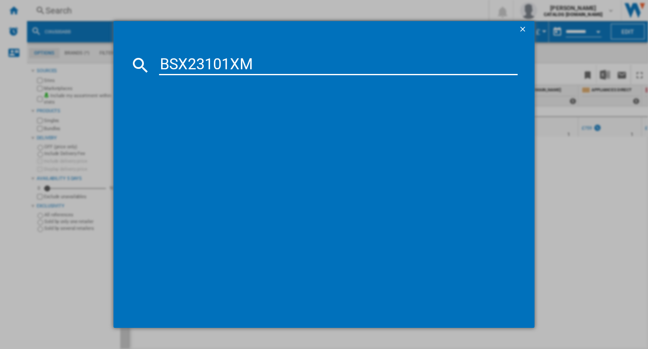
type input "BSX23101XM"
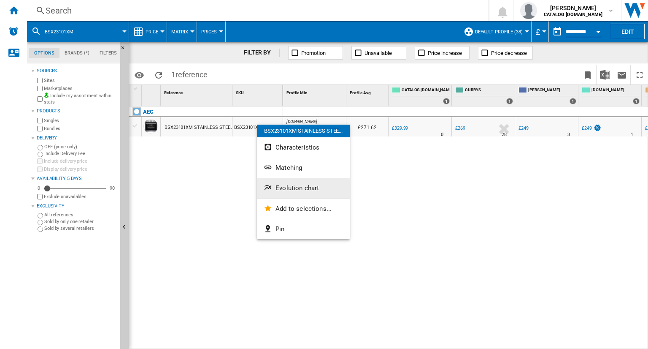
click at [297, 187] on span "Evolution chart" at bounding box center [297, 188] width 43 height 8
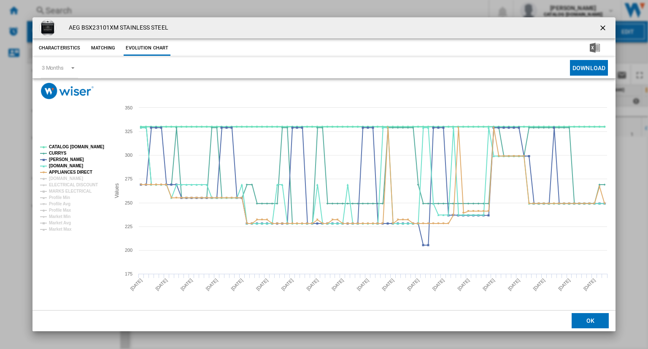
click at [76, 147] on tspan "CATALOG [DOMAIN_NAME]" at bounding box center [76, 146] width 55 height 5
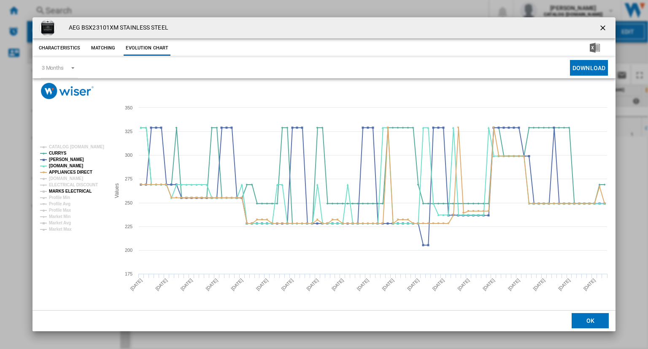
click at [74, 192] on tspan "MARKS ELECTRICAL" at bounding box center [70, 191] width 43 height 5
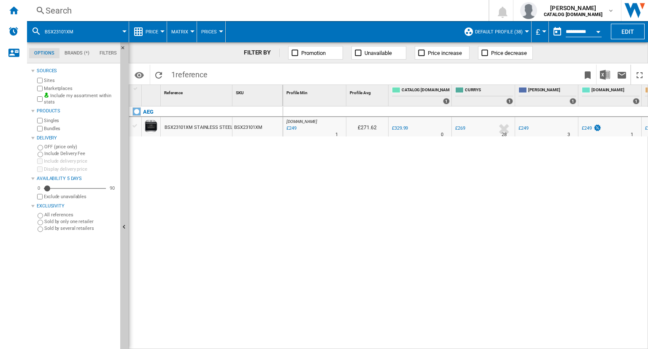
click at [322, 11] on div "Search" at bounding box center [256, 11] width 421 height 12
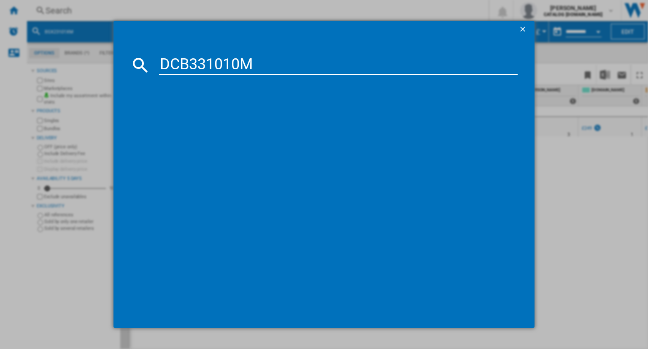
type input "DCB331010M"
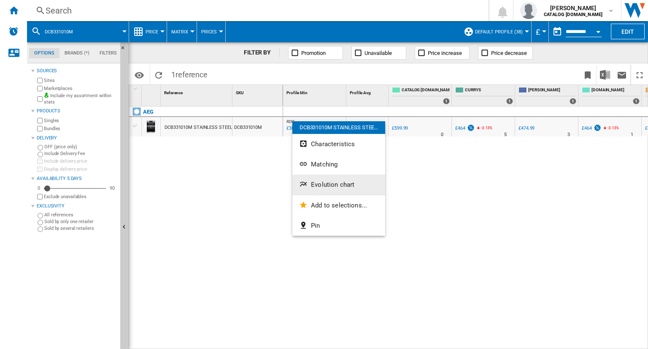
click at [319, 184] on span "Evolution chart" at bounding box center [332, 185] width 43 height 8
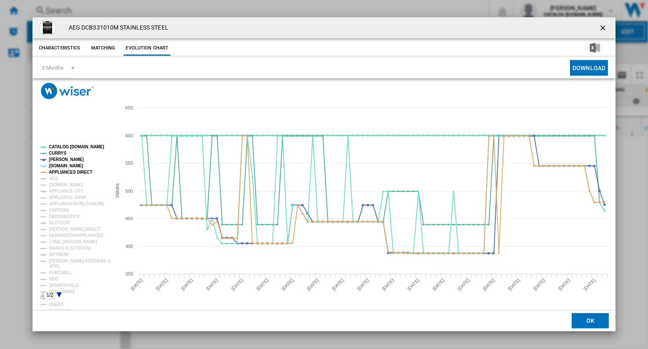
click at [71, 146] on tspan "CATALOG [DOMAIN_NAME]" at bounding box center [76, 146] width 55 height 5
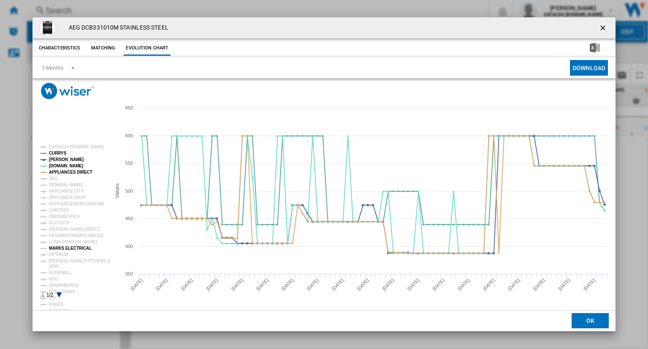
click at [59, 249] on tspan "MARKS ELECTRICAL" at bounding box center [70, 248] width 43 height 5
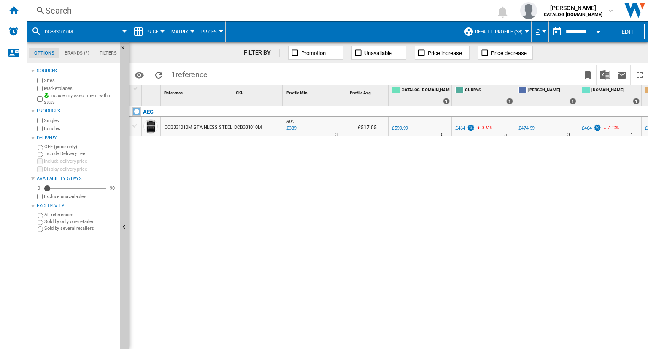
click at [341, 11] on div "Search" at bounding box center [256, 11] width 421 height 12
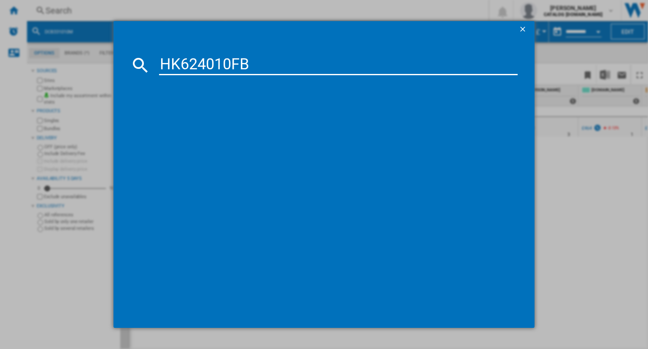
type input "HK624010FB"
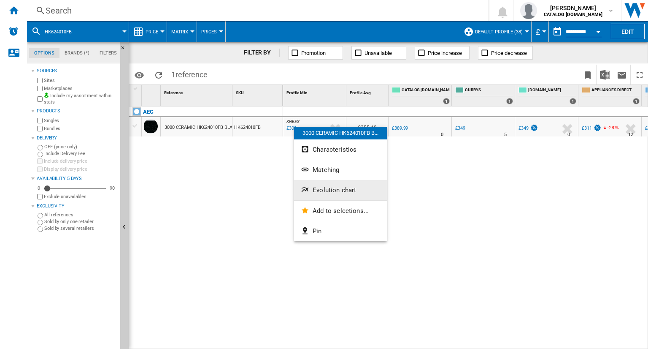
click at [320, 187] on span "Evolution chart" at bounding box center [334, 190] width 43 height 8
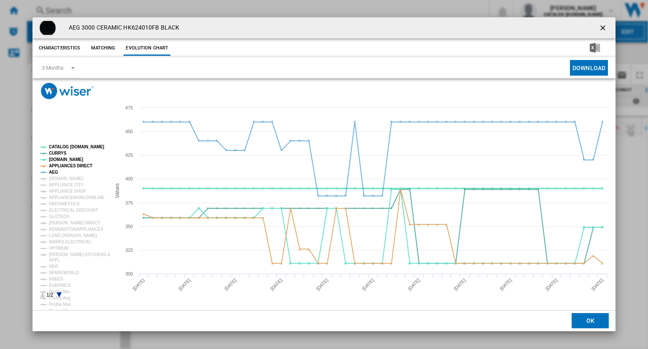
click at [72, 148] on tspan "CATALOG [DOMAIN_NAME]" at bounding box center [76, 146] width 55 height 5
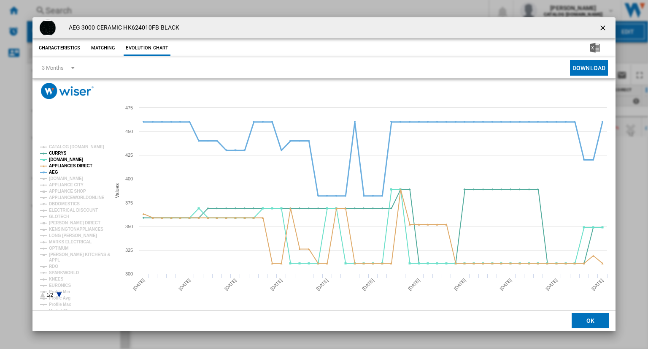
click at [51, 173] on tspan "AEG" at bounding box center [53, 172] width 9 height 5
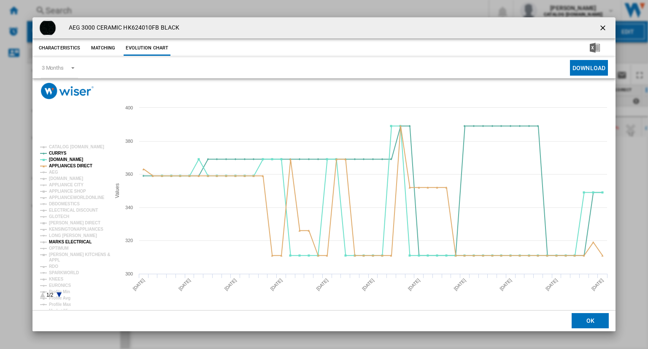
click at [70, 239] on tspan "MARKS ELECTRICAL" at bounding box center [70, 241] width 43 height 5
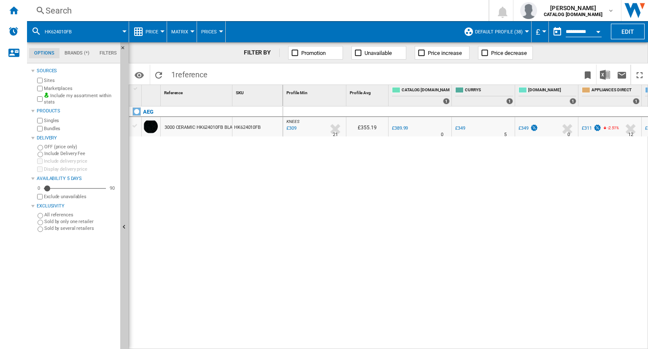
click at [417, 12] on div "Search" at bounding box center [256, 11] width 421 height 12
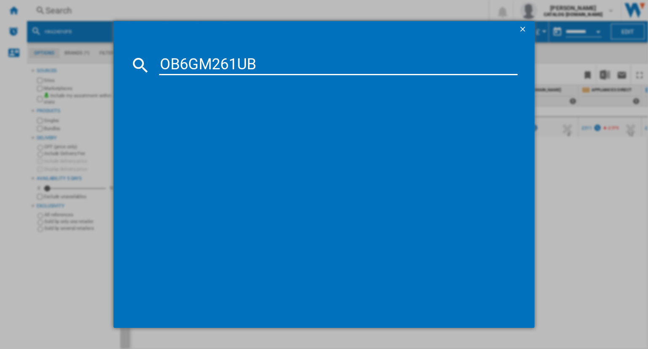
type input "OB6GM261UB"
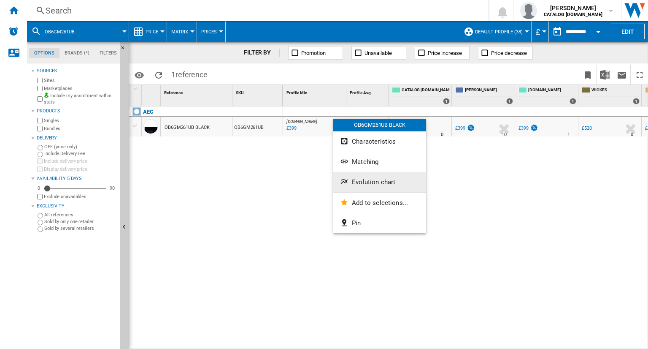
click at [352, 182] on span "Evolution chart" at bounding box center [373, 182] width 43 height 8
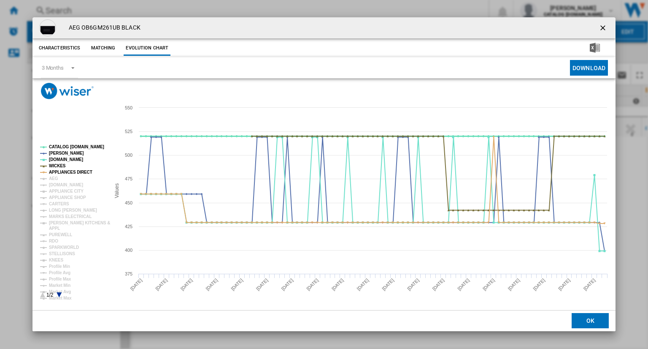
click at [81, 148] on tspan "CATALOG [DOMAIN_NAME]" at bounding box center [76, 146] width 55 height 5
click at [57, 167] on tspan "WICKES" at bounding box center [57, 165] width 17 height 5
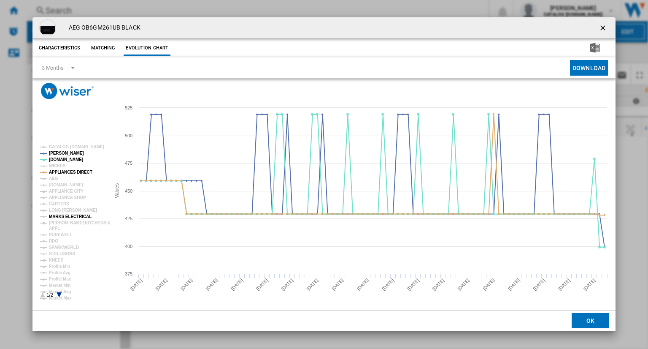
click at [70, 216] on tspan "MARKS ELECTRICAL" at bounding box center [70, 216] width 43 height 5
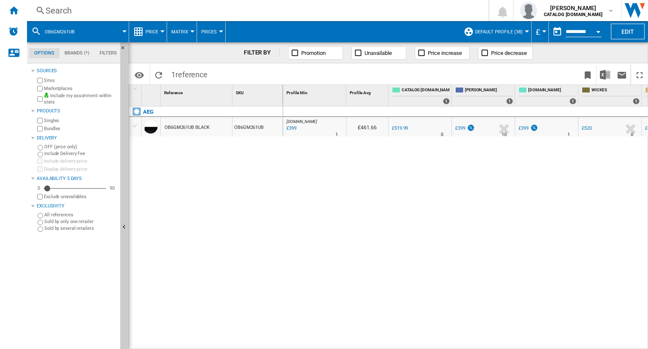
click at [447, 7] on div "Search" at bounding box center [256, 11] width 421 height 12
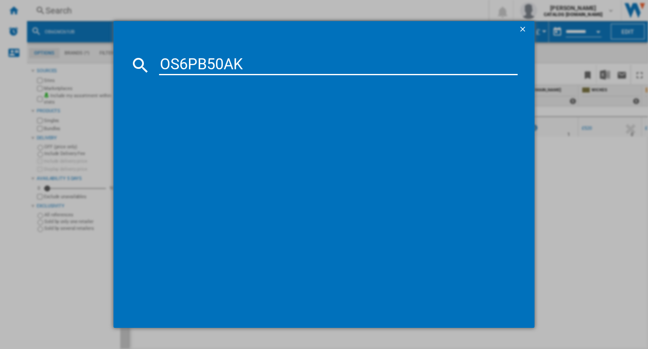
type input "OS6PB50AK"
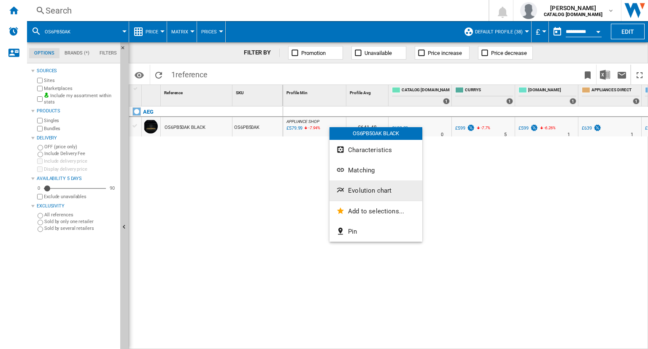
click at [355, 196] on button "Evolution chart" at bounding box center [376, 190] width 93 height 20
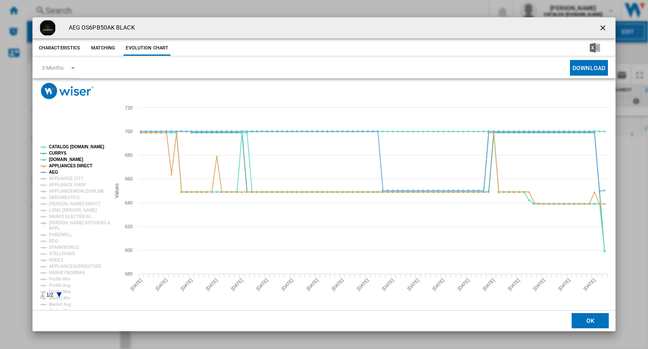
click at [73, 144] on rect "Product popup" at bounding box center [72, 221] width 70 height 160
click at [72, 145] on rect "Product popup" at bounding box center [72, 221] width 70 height 160
click at [60, 168] on tspan "APPLIANCES DIRECT" at bounding box center [70, 165] width 43 height 5
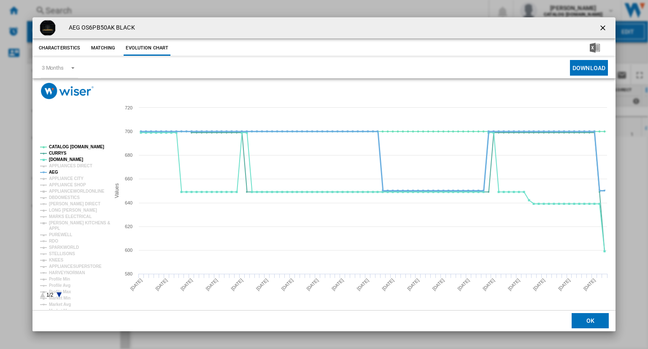
click at [58, 170] on rect "Product popup" at bounding box center [72, 221] width 70 height 160
click at [62, 168] on tspan "APPLIANCES DIRECT" at bounding box center [70, 165] width 43 height 5
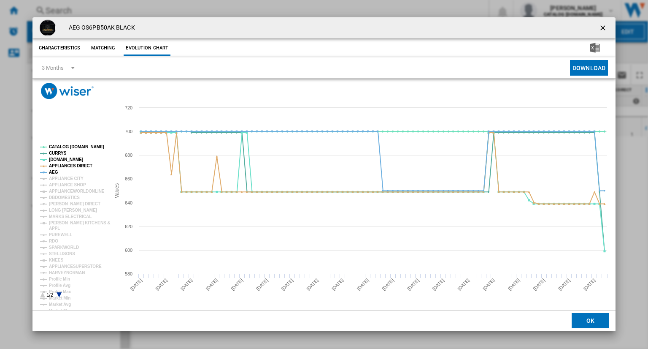
click at [83, 146] on tspan "CATALOG [DOMAIN_NAME]" at bounding box center [76, 146] width 55 height 5
click at [53, 172] on tspan "AEG" at bounding box center [53, 172] width 9 height 5
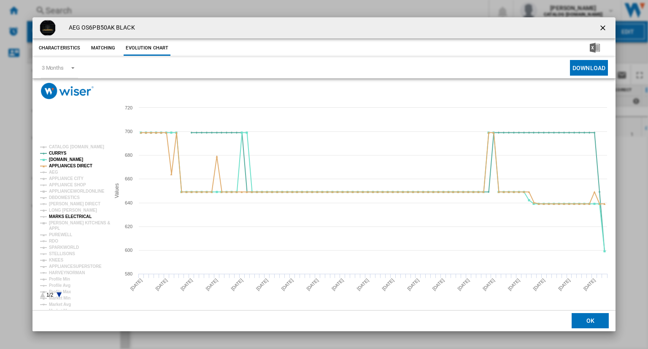
click at [75, 217] on tspan "MARKS ELECTRICAL" at bounding box center [70, 216] width 43 height 5
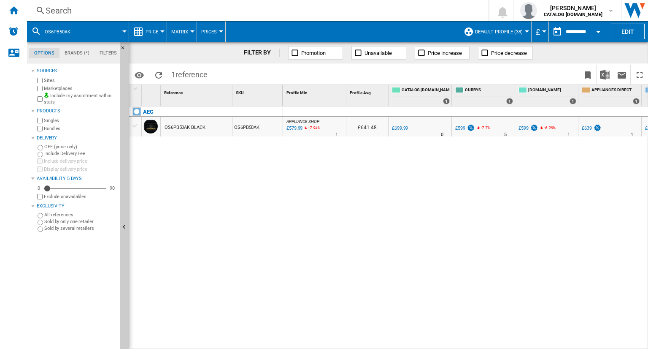
click at [330, 7] on div "Search" at bounding box center [256, 11] width 421 height 12
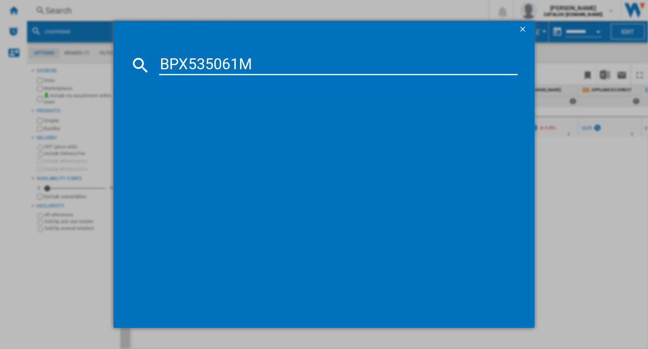
type input "BPX535061M"
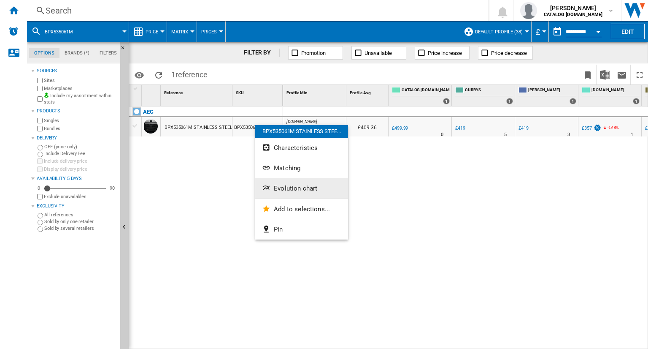
click at [283, 188] on span "Evolution chart" at bounding box center [295, 188] width 43 height 8
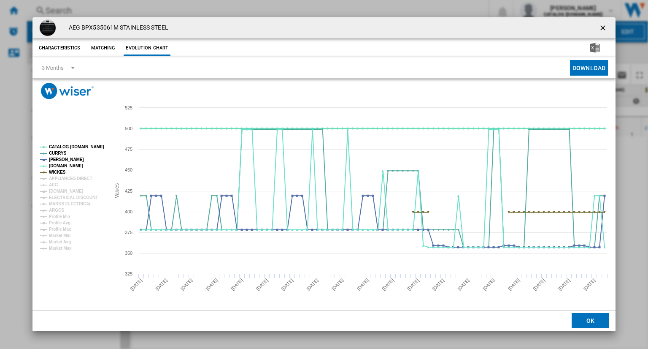
click at [70, 149] on tspan "CATALOG [DOMAIN_NAME]" at bounding box center [76, 146] width 55 height 5
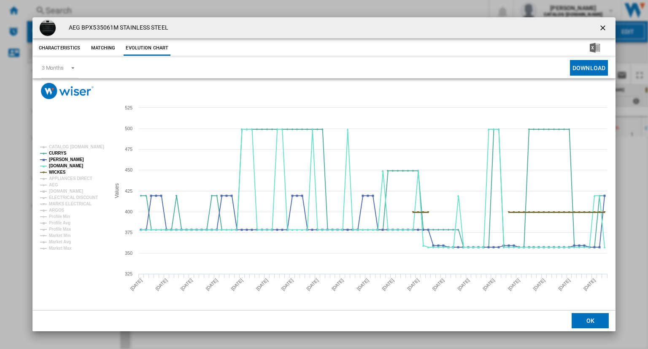
click at [58, 171] on tspan "WICKES" at bounding box center [57, 172] width 17 height 5
click at [77, 178] on tspan "APPLIANCES DIRECT" at bounding box center [70, 178] width 43 height 5
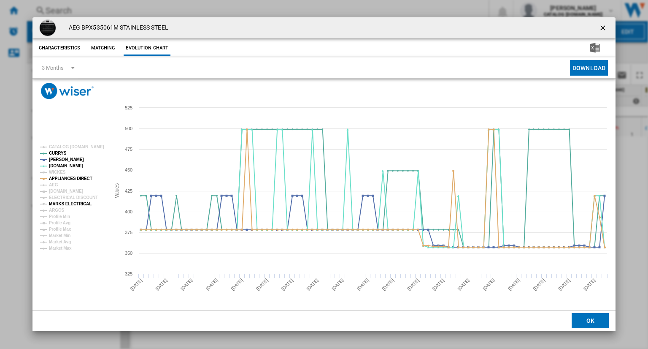
click at [73, 205] on tspan "MARKS ELECTRICAL" at bounding box center [70, 203] width 43 height 5
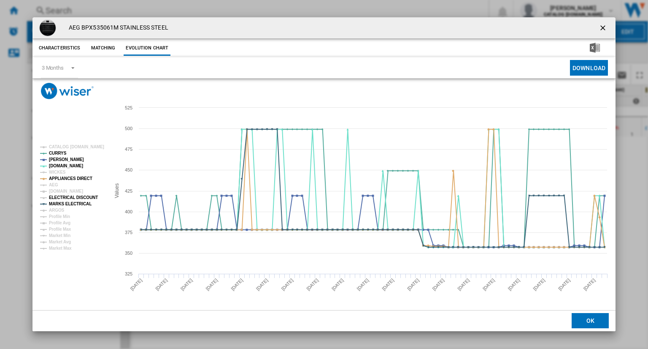
click at [57, 201] on tspan "MARKS ELECTRICAL" at bounding box center [70, 203] width 43 height 5
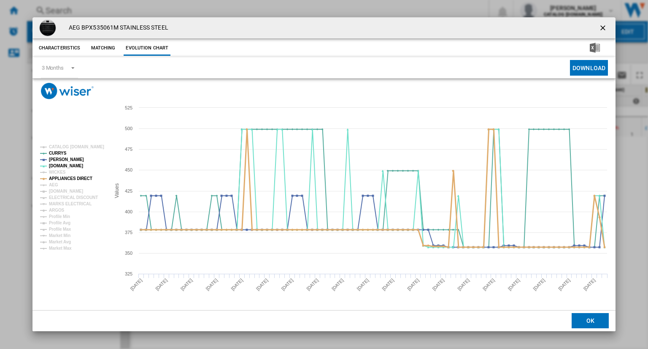
click at [67, 177] on tspan "APPLIANCES DIRECT" at bounding box center [70, 178] width 43 height 5
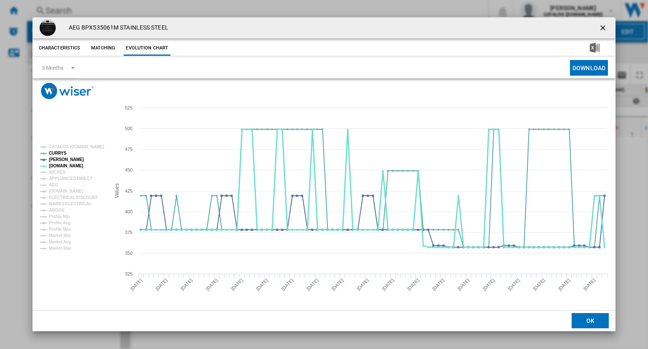
click at [57, 166] on tspan "[DOMAIN_NAME]" at bounding box center [66, 165] width 34 height 5
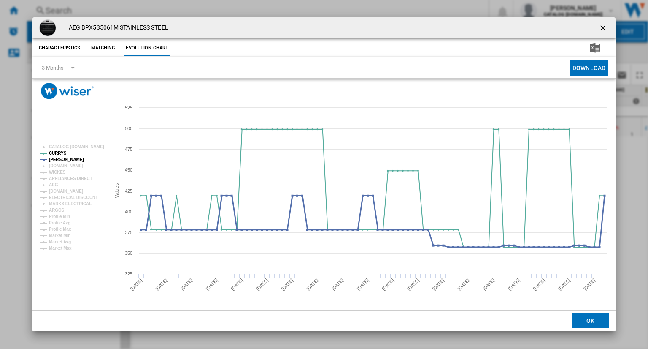
click at [58, 157] on tspan "[PERSON_NAME]" at bounding box center [66, 159] width 35 height 5
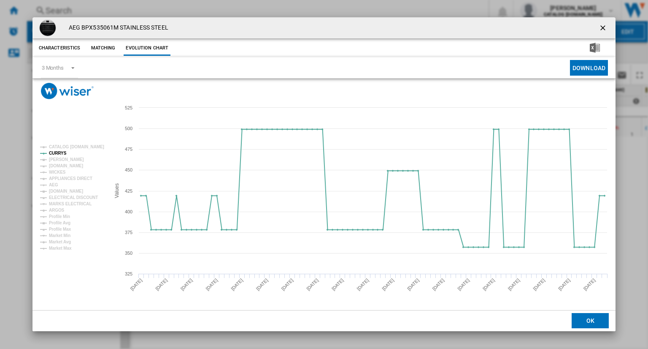
click at [60, 160] on tspan "[PERSON_NAME]" at bounding box center [66, 159] width 35 height 5
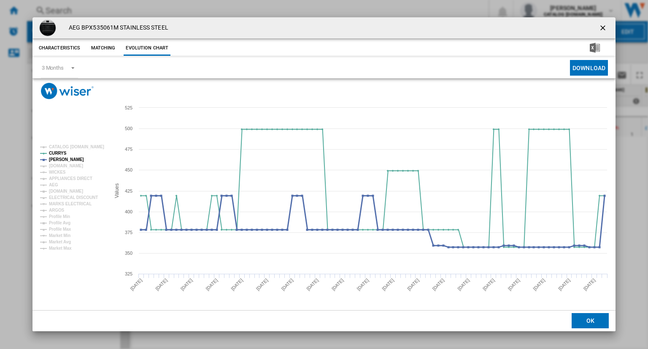
click at [60, 160] on tspan "[PERSON_NAME]" at bounding box center [66, 159] width 35 height 5
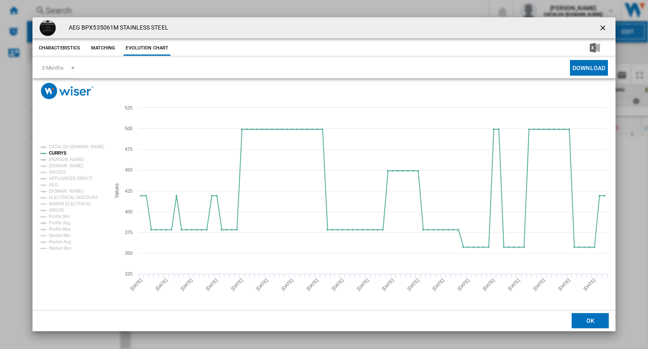
click at [60, 160] on tspan "[PERSON_NAME]" at bounding box center [66, 159] width 35 height 5
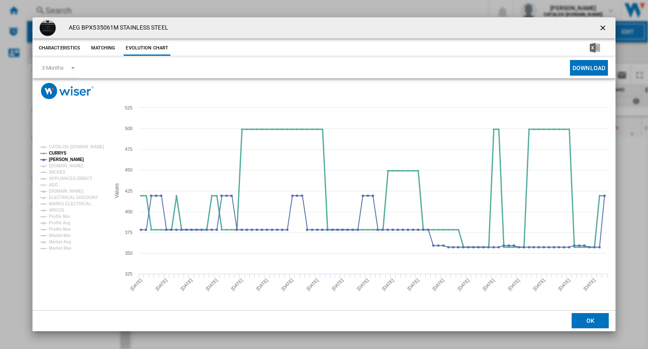
click at [55, 152] on tspan "CURRYS" at bounding box center [58, 153] width 18 height 5
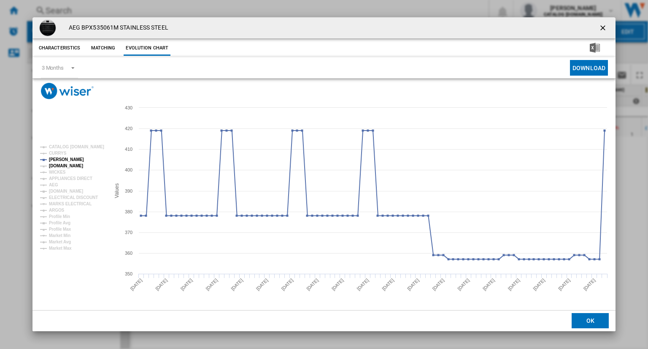
click at [61, 168] on tspan "[DOMAIN_NAME]" at bounding box center [66, 165] width 34 height 5
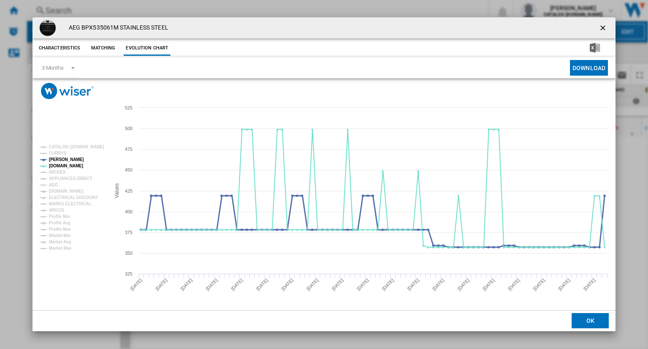
click at [57, 158] on tspan "[PERSON_NAME]" at bounding box center [66, 159] width 35 height 5
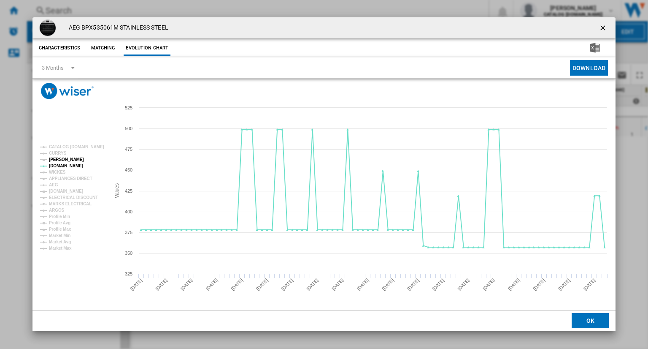
click at [56, 159] on tspan "[PERSON_NAME]" at bounding box center [66, 159] width 35 height 5
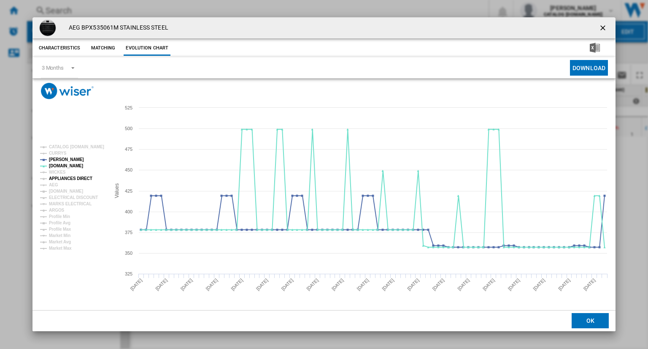
click at [72, 178] on tspan "APPLIANCES DIRECT" at bounding box center [70, 178] width 43 height 5
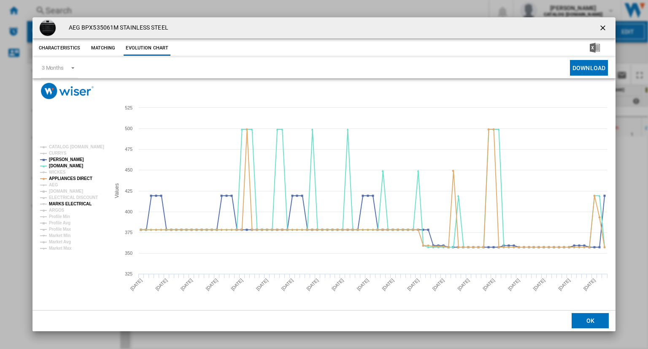
click at [66, 205] on tspan "MARKS ELECTRICAL" at bounding box center [70, 203] width 43 height 5
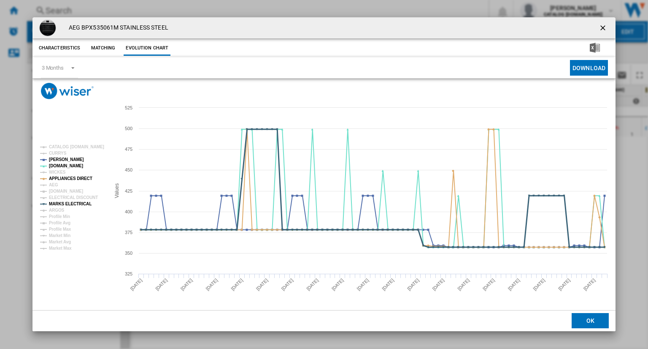
click at [66, 205] on tspan "MARKS ELECTRICAL" at bounding box center [70, 203] width 43 height 5
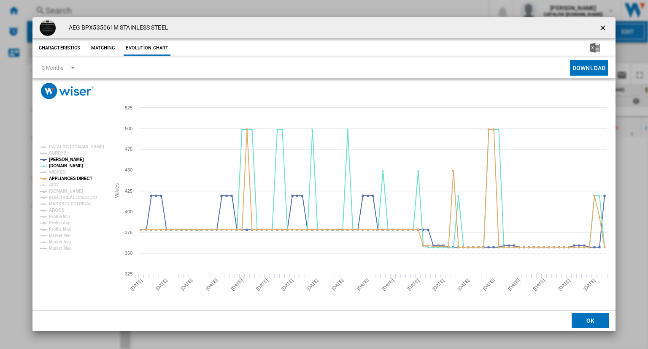
click at [66, 205] on tspan "MARKS ELECTRICAL" at bounding box center [70, 203] width 43 height 5
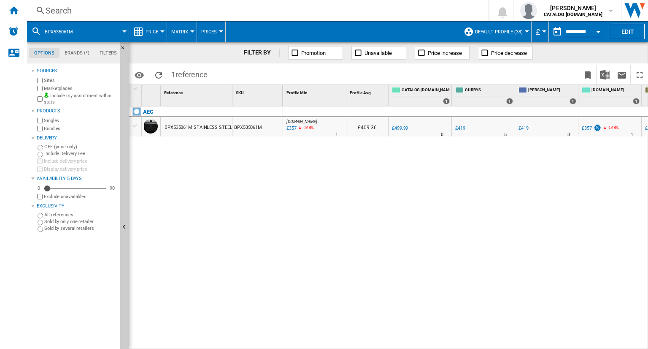
click at [349, 16] on div "Search" at bounding box center [256, 11] width 421 height 12
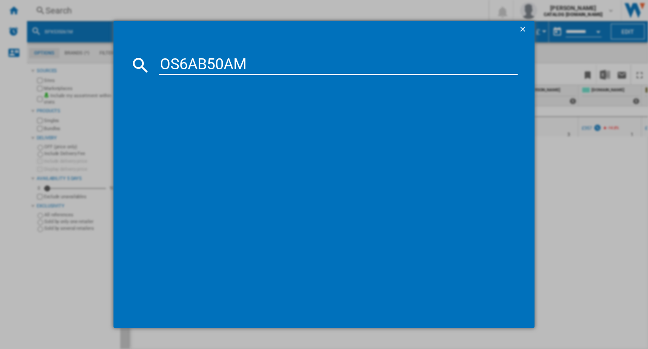
type input "OS6AB50AM"
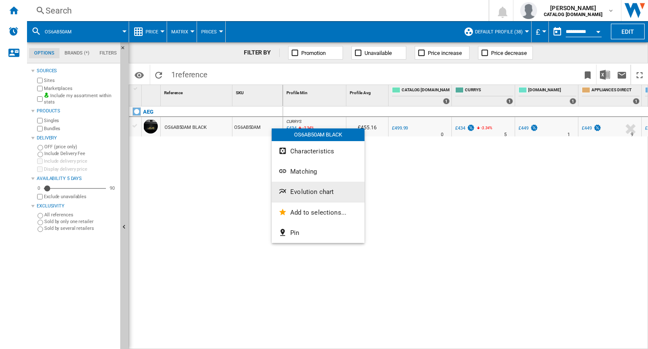
click at [294, 193] on span "Evolution chart" at bounding box center [311, 192] width 43 height 8
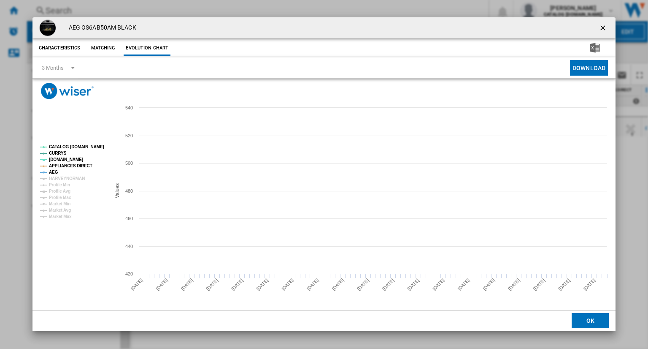
click at [67, 145] on tspan "CATALOG [DOMAIN_NAME]" at bounding box center [76, 146] width 55 height 5
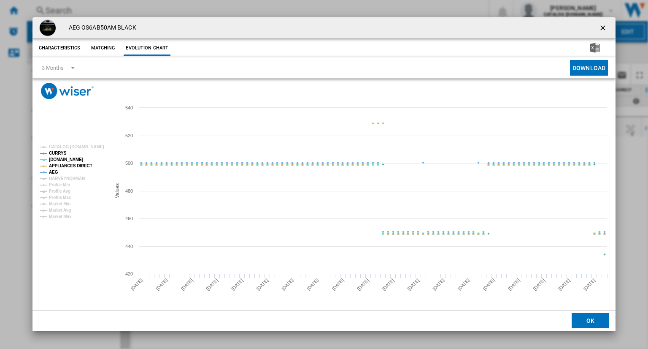
click at [60, 166] on tspan "APPLIANCES DIRECT" at bounding box center [70, 165] width 43 height 5
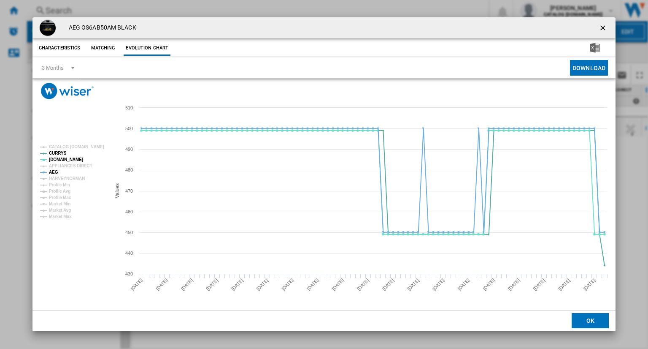
click at [60, 166] on tspan "APPLIANCES DIRECT" at bounding box center [70, 165] width 43 height 5
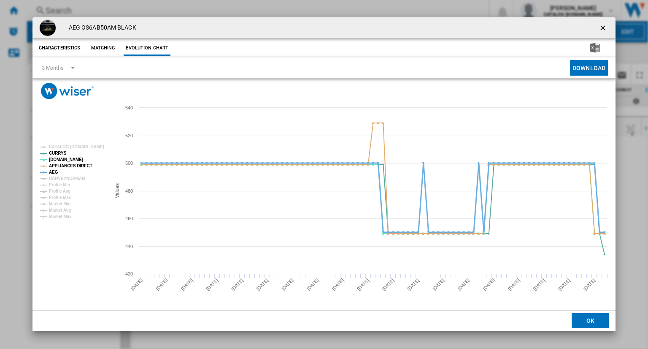
click at [54, 171] on tspan "AEG" at bounding box center [53, 172] width 9 height 5
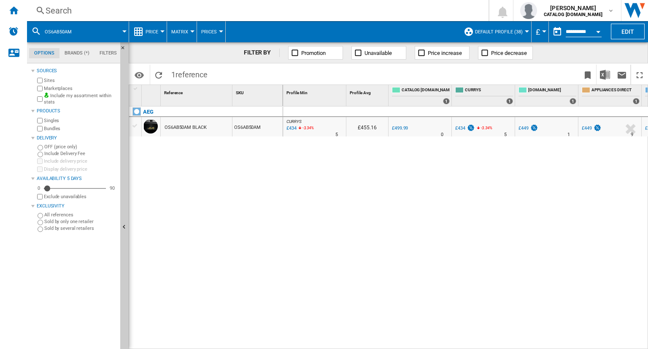
click at [419, 11] on div "Search" at bounding box center [256, 11] width 421 height 12
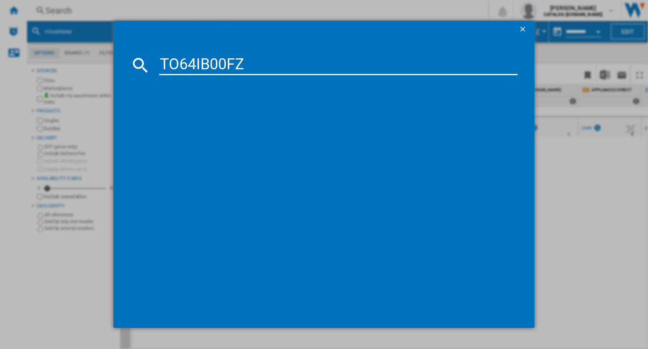
type input "TO64IB00FZ"
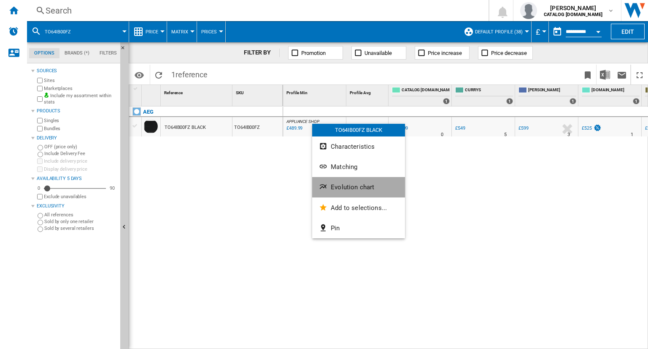
click at [339, 187] on span "Evolution chart" at bounding box center [352, 187] width 43 height 8
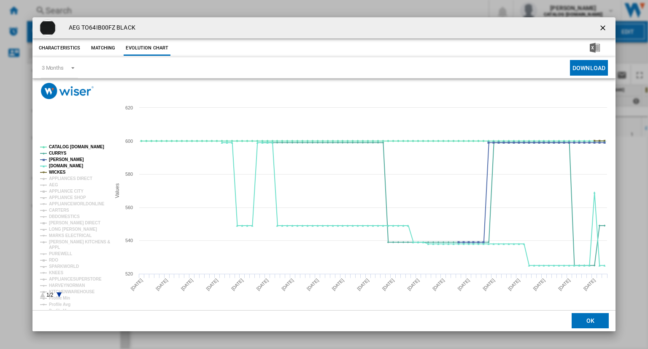
click at [67, 146] on tspan "CATALOG [DOMAIN_NAME]" at bounding box center [76, 146] width 55 height 5
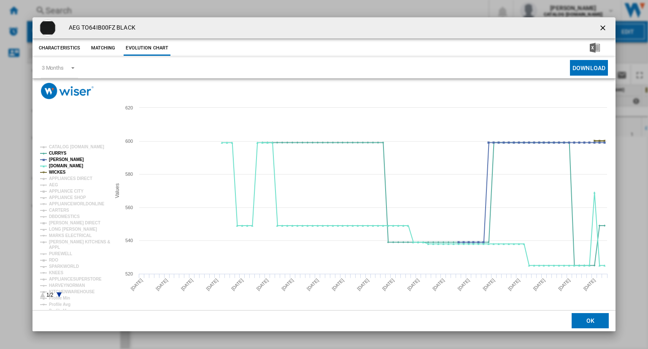
click at [57, 173] on tspan "WICKES" at bounding box center [57, 172] width 17 height 5
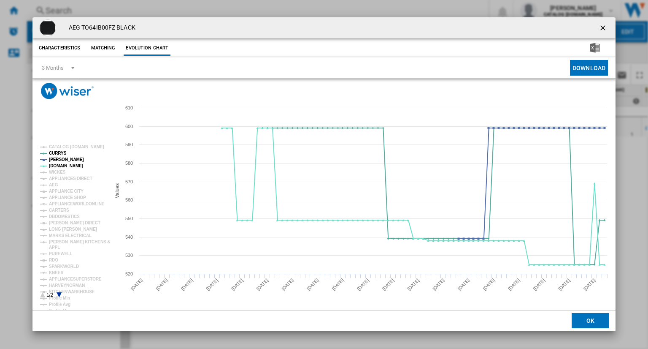
click at [80, 181] on rect "Product popup" at bounding box center [72, 221] width 70 height 160
click at [67, 159] on tspan "[PERSON_NAME]" at bounding box center [66, 159] width 35 height 5
click at [73, 179] on tspan "APPLIANCES DIRECT" at bounding box center [70, 178] width 43 height 5
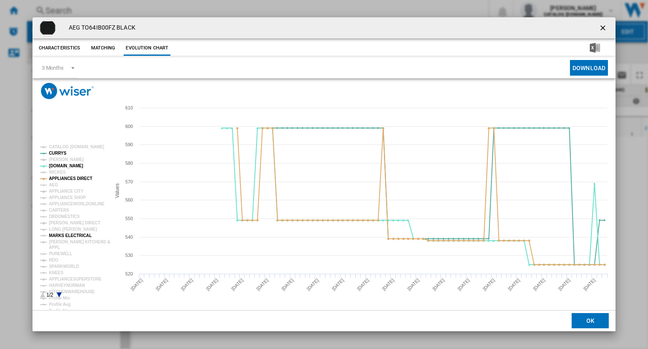
click at [68, 233] on tspan "MARKS ELECTRICAL" at bounding box center [70, 235] width 43 height 5
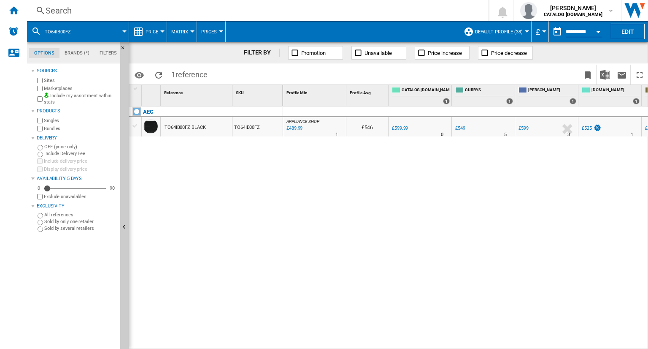
click at [385, 14] on div "Search" at bounding box center [256, 11] width 421 height 12
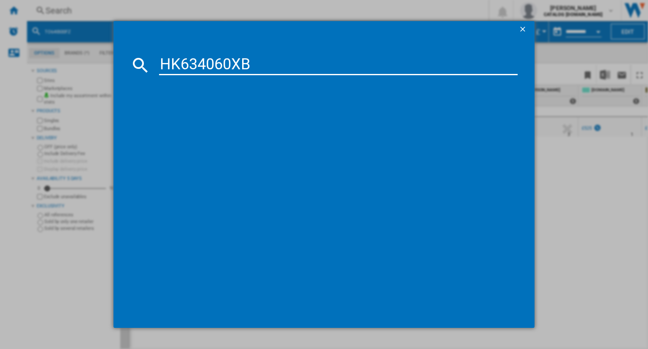
type input "HK634060XB"
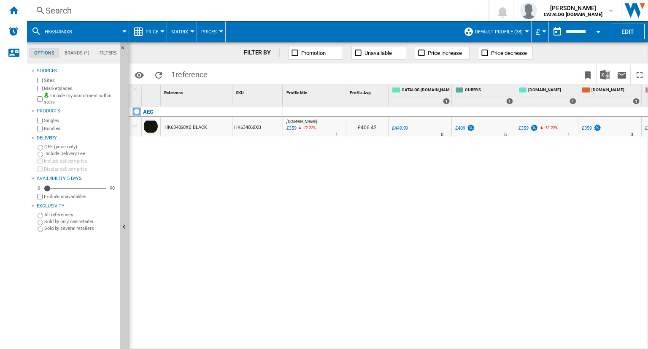
click at [260, 119] on div "HK634060XB" at bounding box center [258, 126] width 50 height 19
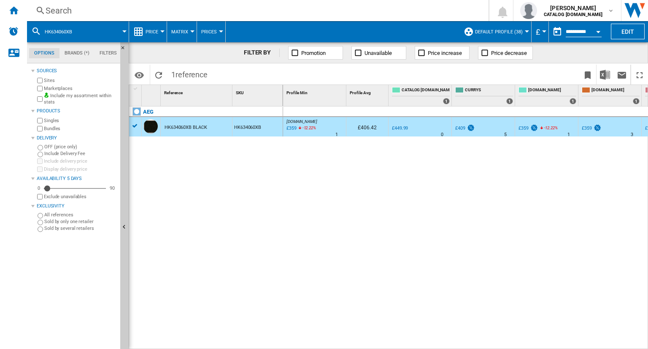
click at [262, 124] on div "HK634060XB" at bounding box center [258, 126] width 50 height 19
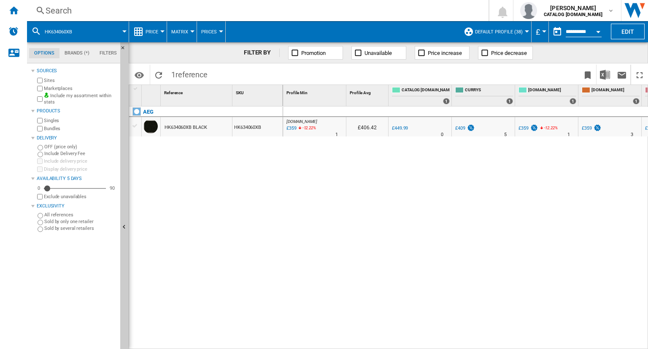
click at [262, 124] on div "HK634060XB" at bounding box center [258, 126] width 50 height 19
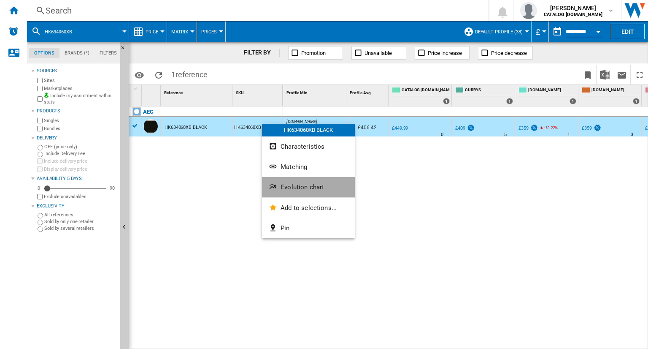
click at [285, 186] on span "Evolution chart" at bounding box center [302, 187] width 43 height 8
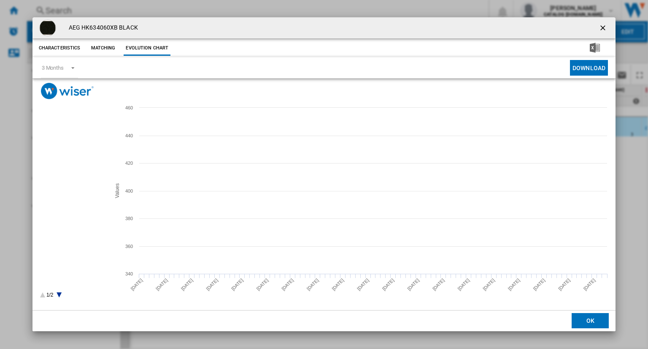
click at [81, 146] on tspan "CATALOG [DOMAIN_NAME]" at bounding box center [76, 146] width 55 height 5
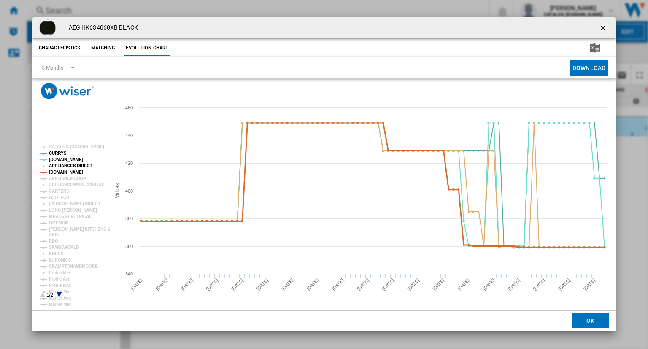
click at [71, 172] on tspan "[DOMAIN_NAME]" at bounding box center [66, 172] width 34 height 5
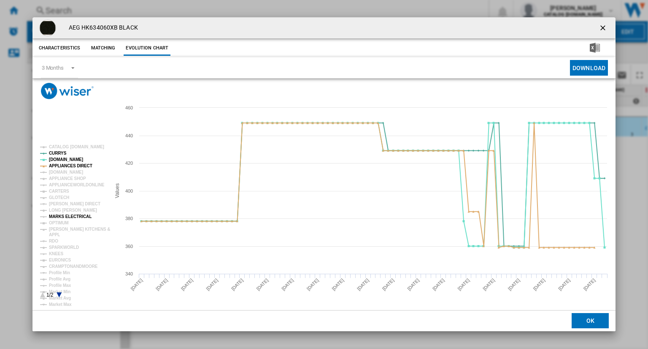
click at [66, 217] on tspan "MARKS ELECTRICAL" at bounding box center [70, 216] width 43 height 5
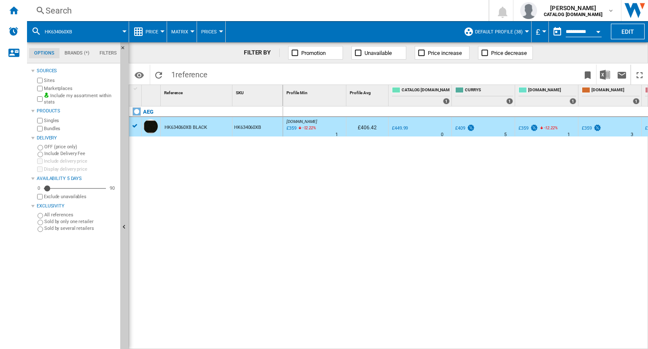
click at [394, 7] on div "Search" at bounding box center [256, 11] width 421 height 12
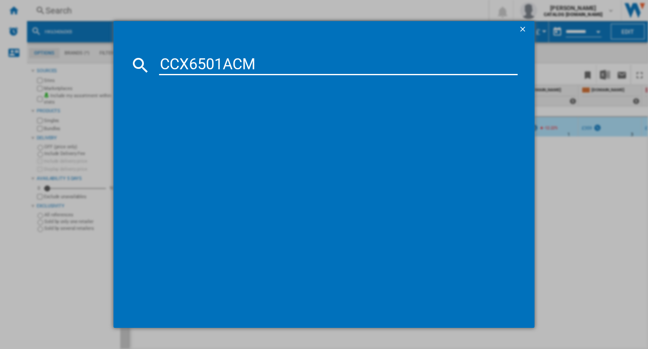
type input "CCX6501ACM"
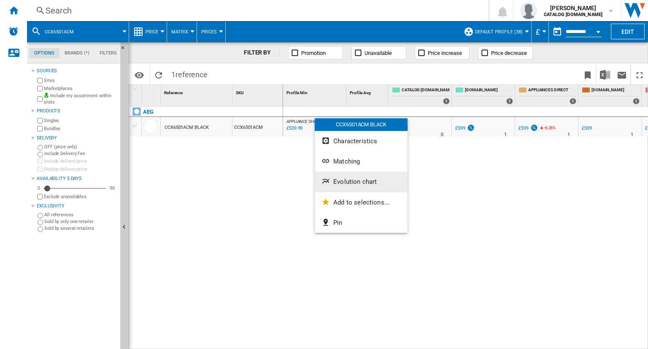
click at [339, 173] on button "Evolution chart" at bounding box center [361, 181] width 93 height 20
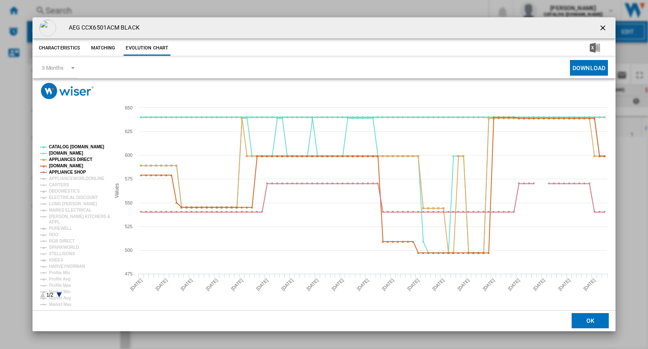
click at [68, 147] on tspan "CATALOG [DOMAIN_NAME]" at bounding box center [76, 146] width 55 height 5
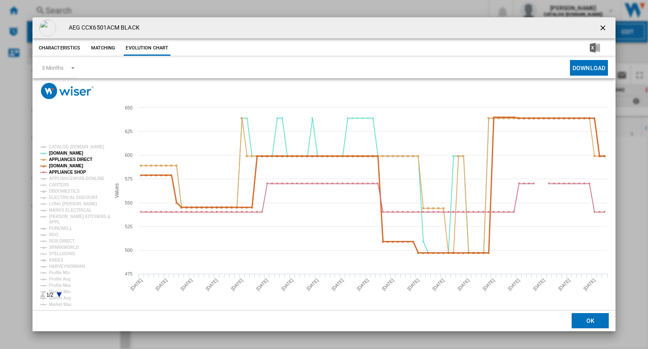
click at [77, 167] on tspan "[DOMAIN_NAME]" at bounding box center [66, 165] width 34 height 5
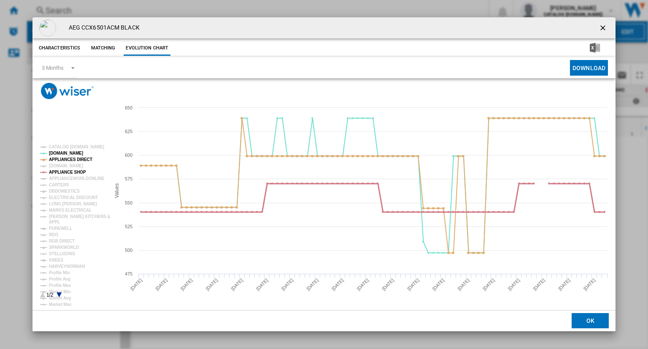
click at [80, 171] on tspan "APPLIANCE SHOP" at bounding box center [67, 172] width 37 height 5
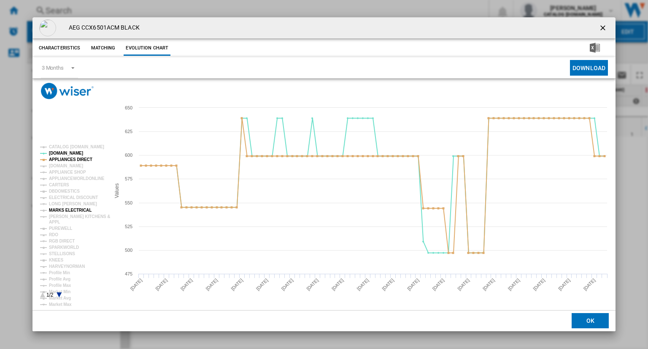
click at [76, 211] on tspan "MARKS ELECTRICAL" at bounding box center [70, 210] width 43 height 5
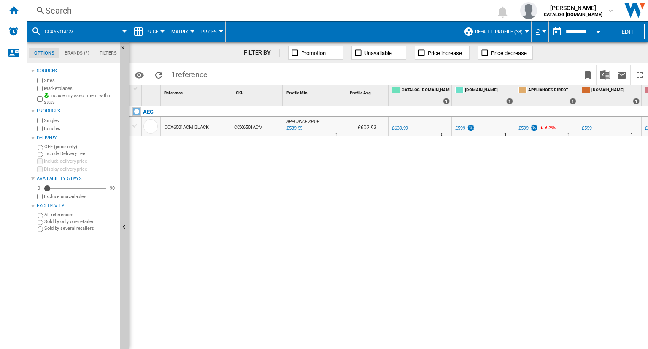
click at [181, 14] on div "Search" at bounding box center [256, 11] width 421 height 12
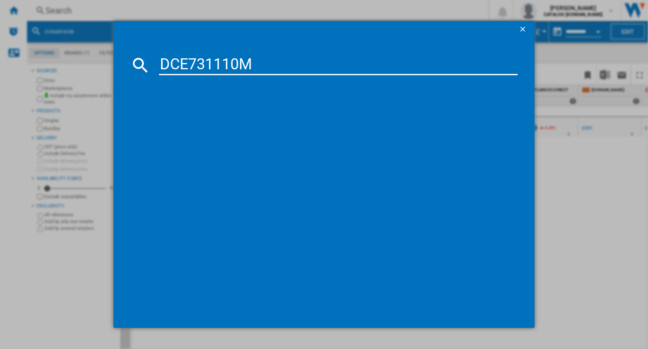
type input "DCE731110M"
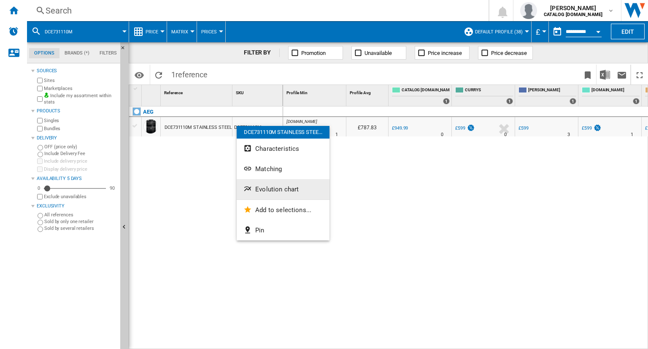
click at [271, 195] on button "Evolution chart" at bounding box center [283, 189] width 93 height 20
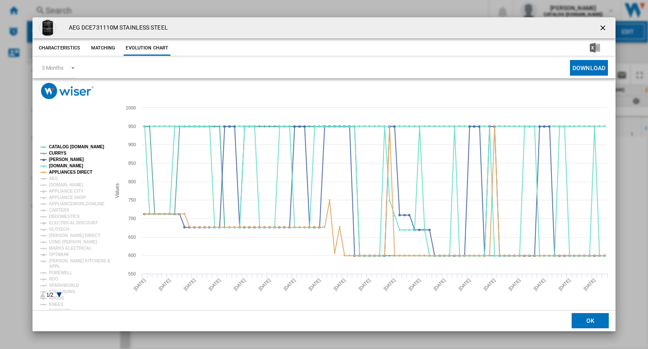
click at [69, 144] on rect "Product popup" at bounding box center [72, 221] width 70 height 160
click at [74, 149] on tspan "CATALOG [DOMAIN_NAME]" at bounding box center [76, 146] width 55 height 5
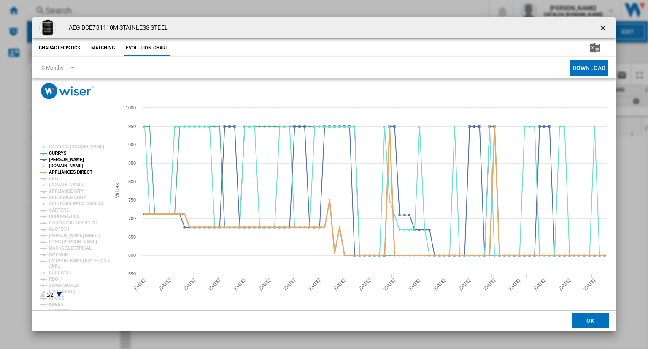
click at [72, 173] on tspan "APPLIANCES DIRECT" at bounding box center [70, 172] width 43 height 5
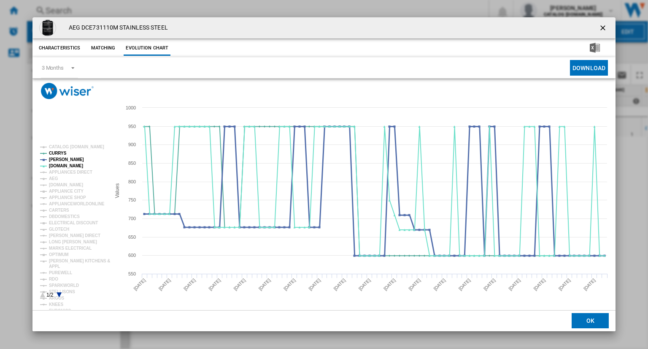
click at [57, 161] on tspan "[PERSON_NAME]" at bounding box center [66, 159] width 35 height 5
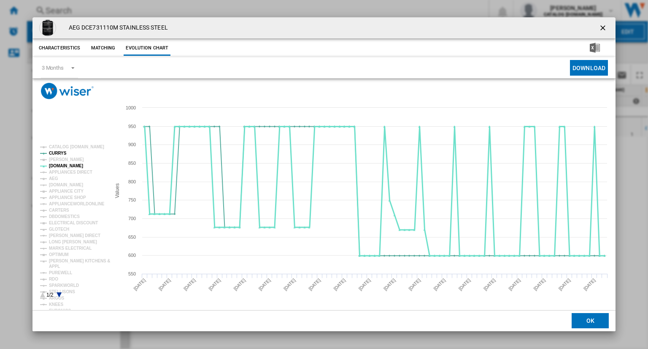
click at [62, 165] on tspan "[DOMAIN_NAME]" at bounding box center [66, 165] width 34 height 5
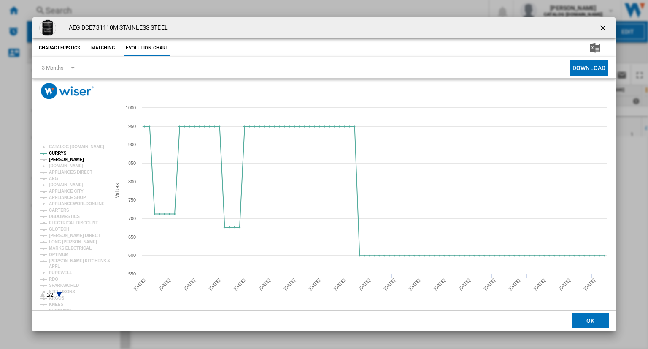
click at [62, 161] on tspan "[PERSON_NAME]" at bounding box center [66, 159] width 35 height 5
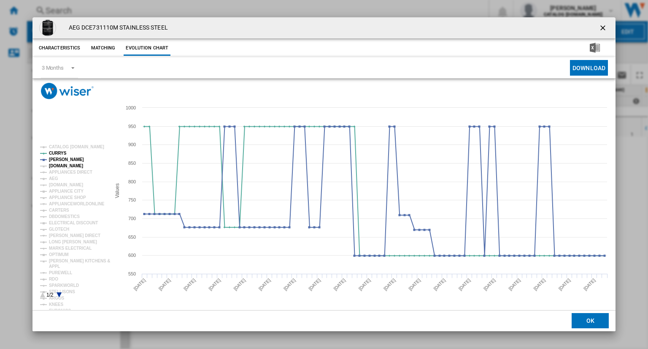
click at [61, 165] on tspan "[DOMAIN_NAME]" at bounding box center [66, 165] width 34 height 5
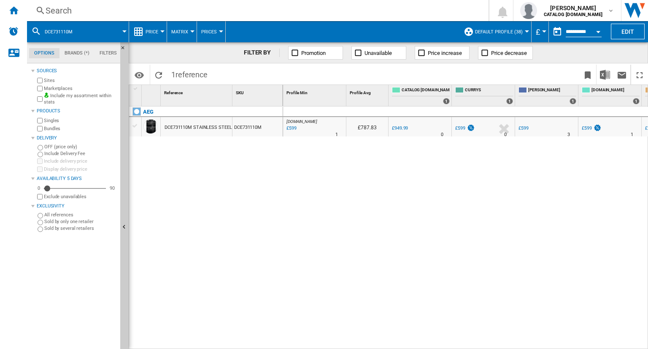
click at [317, 14] on div "Search" at bounding box center [256, 11] width 421 height 12
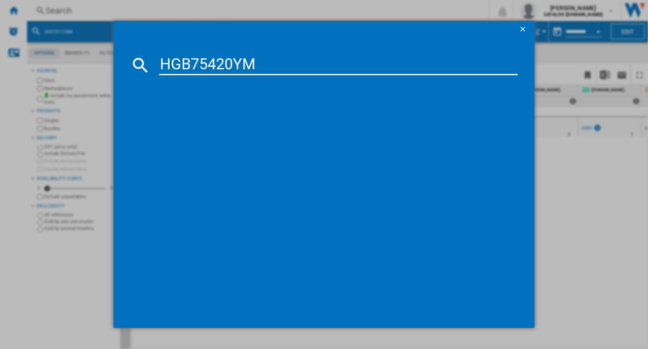
type input "HGB75420YM"
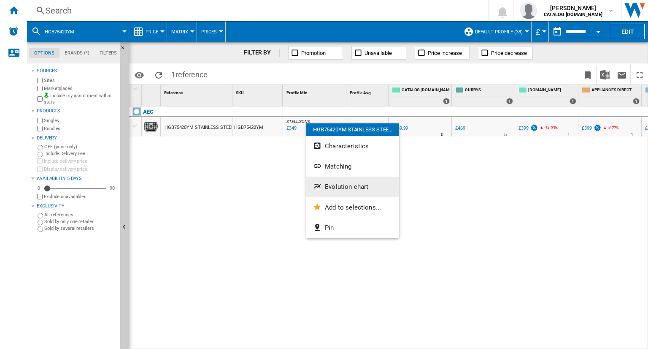
click at [336, 184] on span "Evolution chart" at bounding box center [346, 187] width 43 height 8
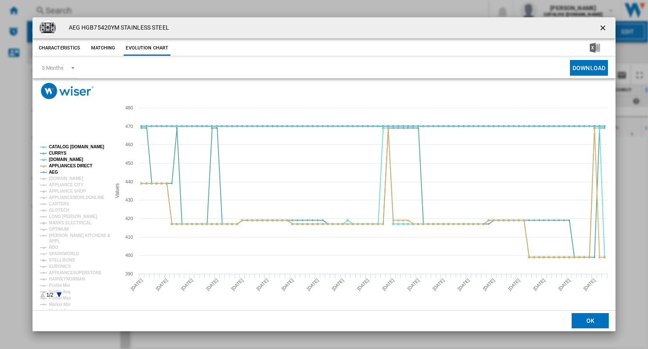
click at [65, 149] on tspan "CATALOG [DOMAIN_NAME]" at bounding box center [76, 146] width 55 height 5
click at [57, 170] on tspan "AEG" at bounding box center [53, 172] width 9 height 5
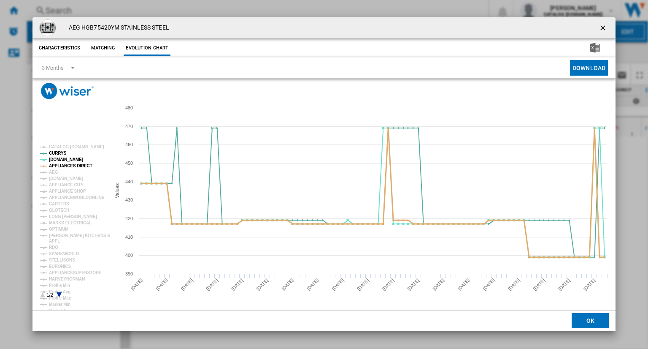
click at [66, 165] on tspan "APPLIANCES DIRECT" at bounding box center [70, 165] width 43 height 5
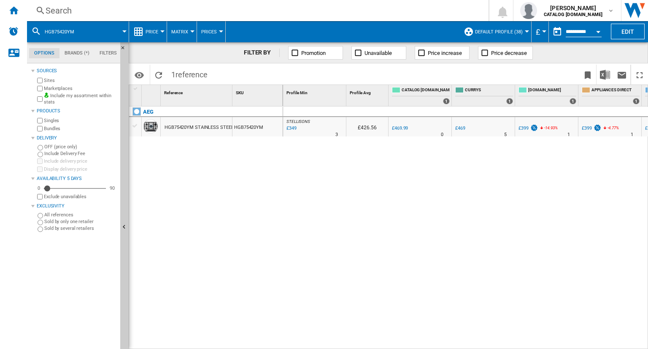
click at [285, 9] on div "Search" at bounding box center [256, 11] width 421 height 12
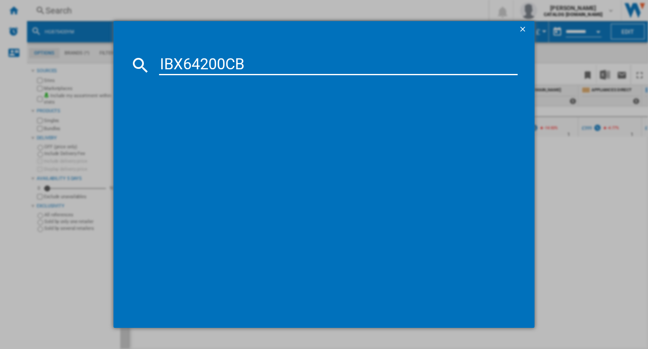
type input "IBX64200CB"
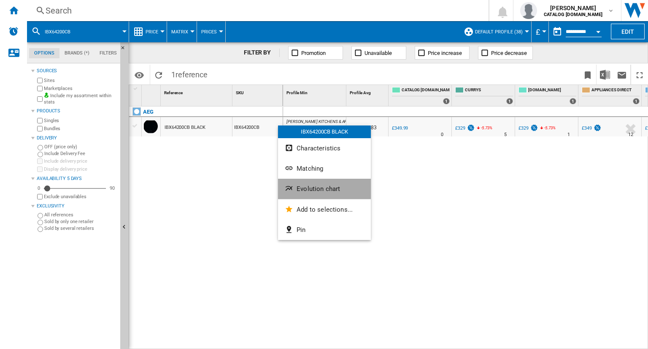
click at [308, 179] on button "Evolution chart" at bounding box center [324, 189] width 93 height 20
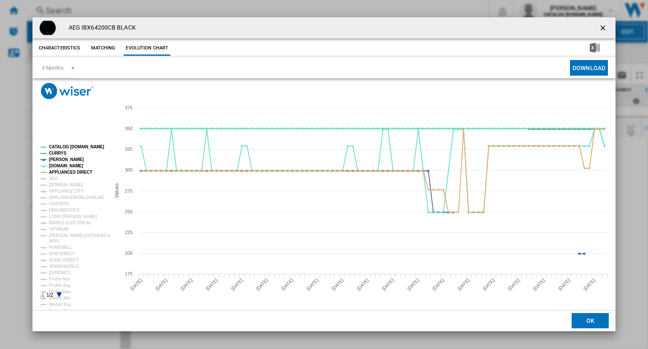
click at [61, 145] on tspan "CATALOG [DOMAIN_NAME]" at bounding box center [76, 146] width 55 height 5
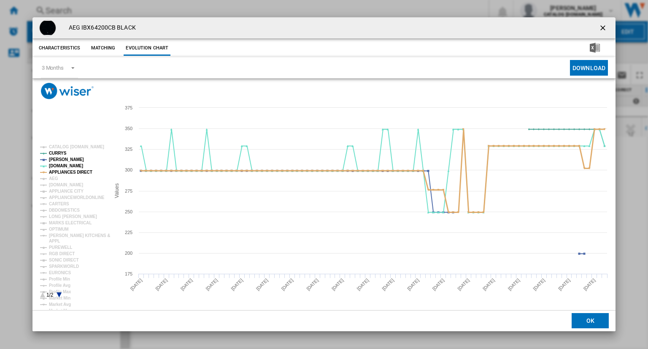
click at [63, 173] on tspan "APPLIANCES DIRECT" at bounding box center [70, 172] width 43 height 5
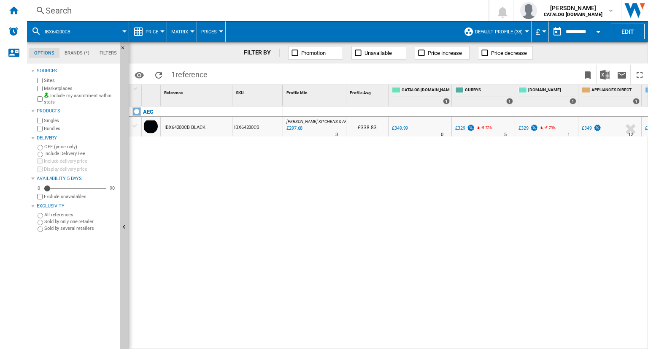
click at [229, 9] on div "Search" at bounding box center [256, 11] width 421 height 12
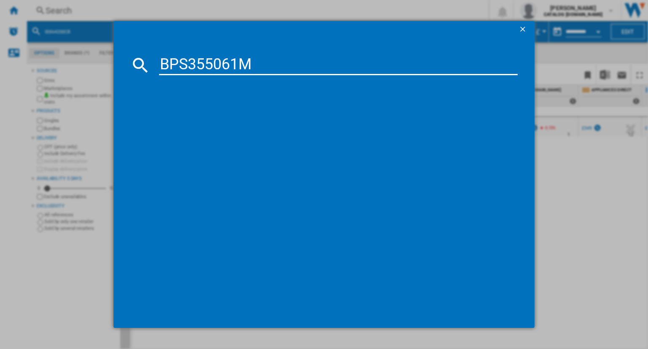
type input "BPS355061M"
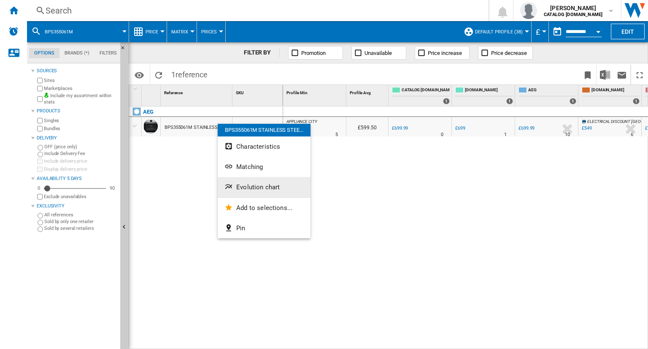
click at [246, 193] on button "Evolution chart" at bounding box center [264, 187] width 93 height 20
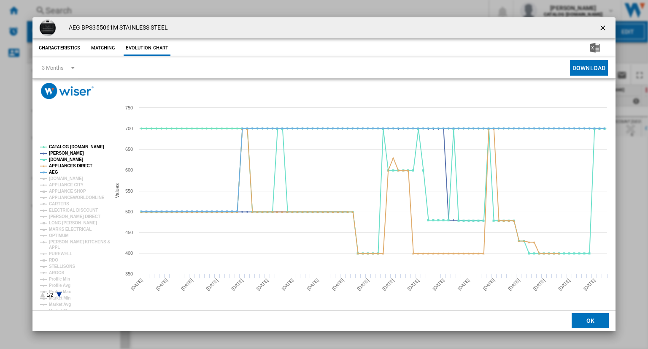
click at [74, 145] on tspan "CATALOG [DOMAIN_NAME]" at bounding box center [76, 146] width 55 height 5
click at [52, 171] on tspan "AEG" at bounding box center [53, 172] width 9 height 5
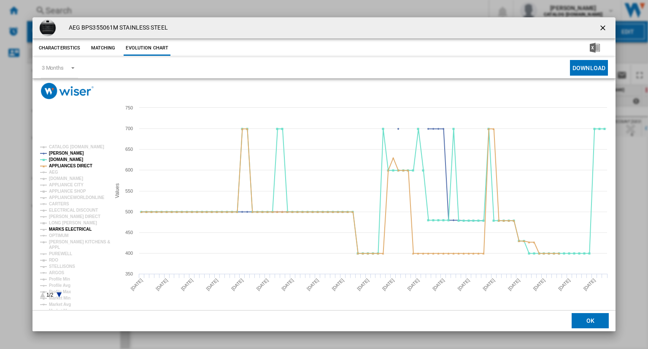
click at [70, 228] on tspan "MARKS ELECTRICAL" at bounding box center [70, 229] width 43 height 5
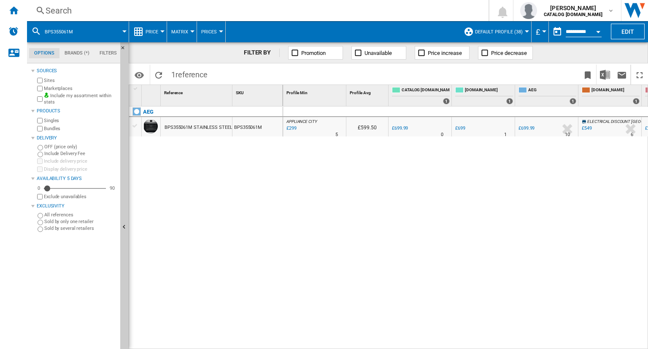
click at [352, 16] on div "Search" at bounding box center [256, 11] width 421 height 12
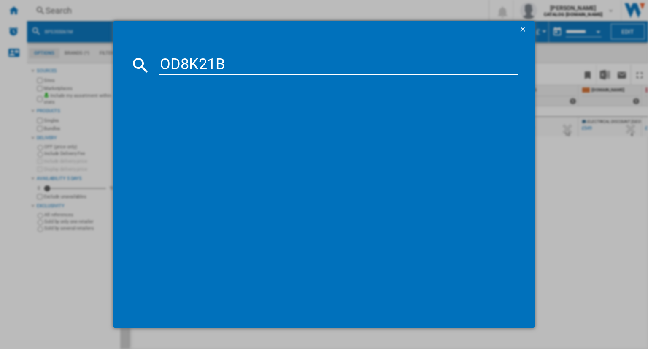
type input "OD8K21B"
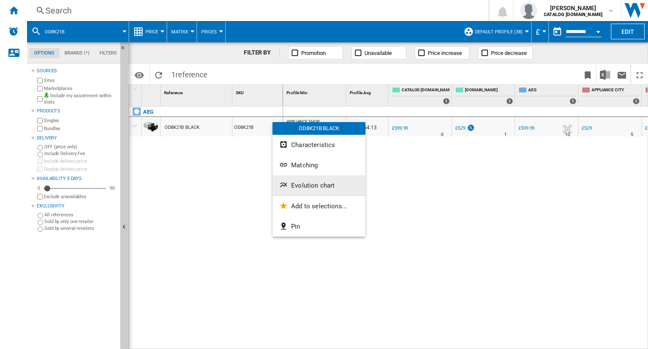
click at [307, 177] on button "Evolution chart" at bounding box center [319, 185] width 93 height 20
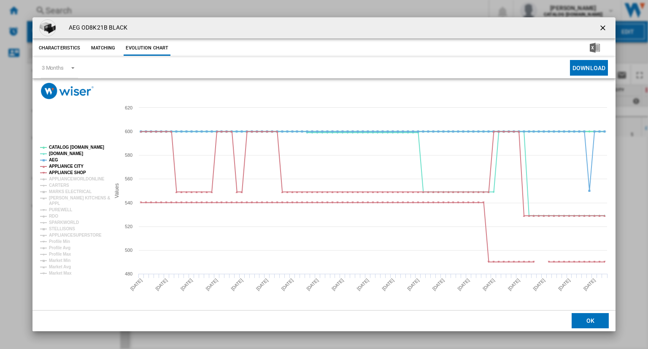
click at [77, 147] on tspan "CATALOG [DOMAIN_NAME]" at bounding box center [76, 147] width 55 height 5
click at [56, 158] on tspan "AEG" at bounding box center [53, 159] width 9 height 5
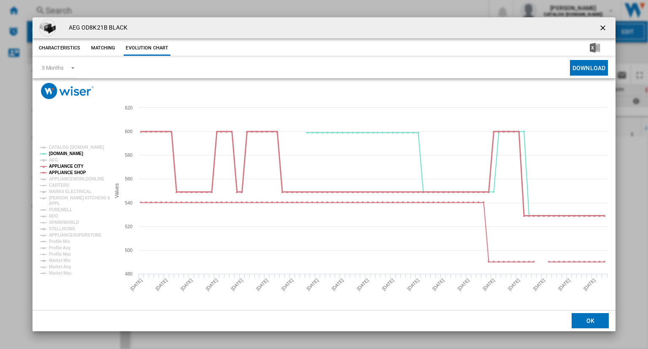
click at [69, 164] on tspan "APPLIANCE CITY" at bounding box center [66, 166] width 35 height 5
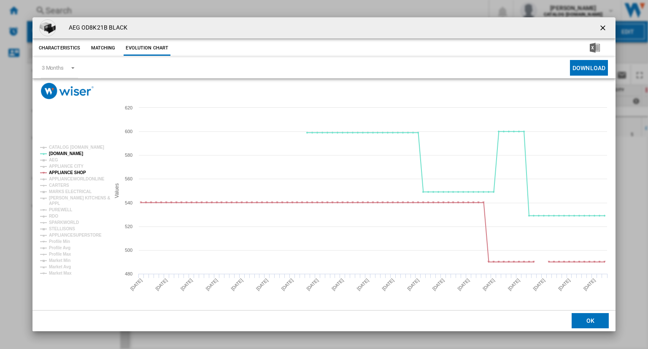
click at [74, 170] on tspan "APPLIANCE SHOP" at bounding box center [67, 172] width 37 height 5
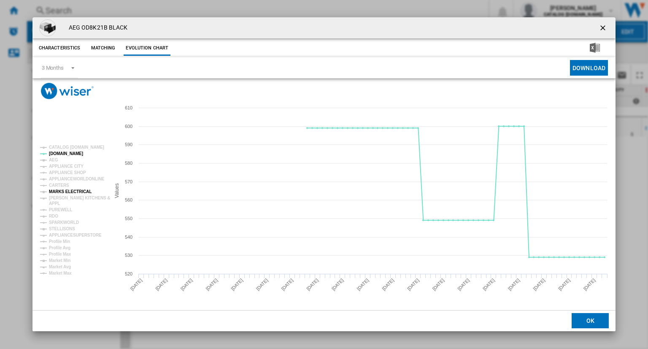
click at [72, 191] on tspan "MARKS ELECTRICAL" at bounding box center [70, 191] width 43 height 5
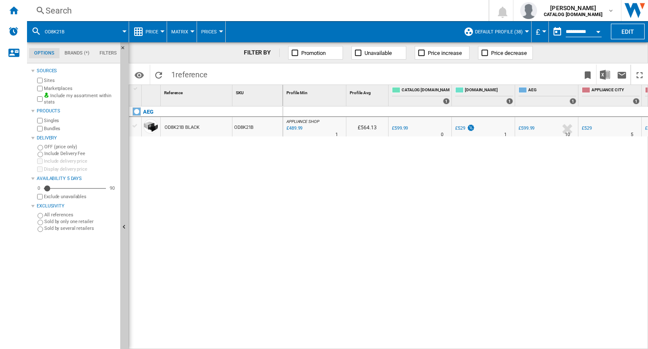
click at [368, 11] on div "Search" at bounding box center [256, 11] width 421 height 12
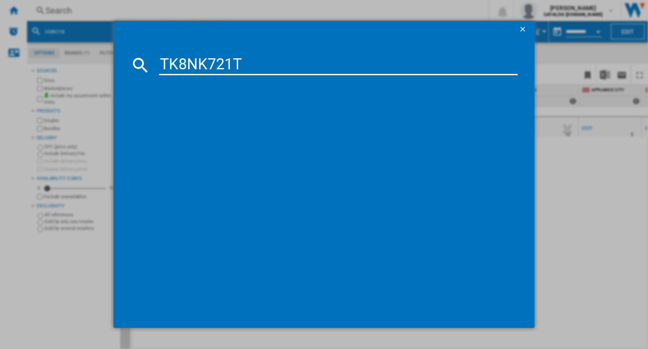
type input "TK8NK721T"
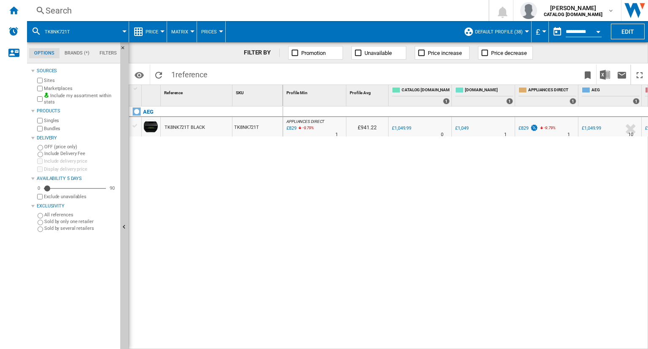
click at [322, 133] on div "APPLIANCES DIRECT : APPLIANCES DIRECT -21.0 % £829 -9.79 % N/A 1 APPLIANCES DIR…" at bounding box center [315, 128] width 60 height 19
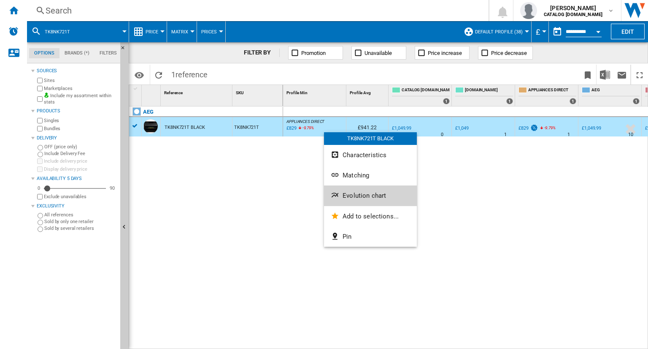
click at [351, 195] on span "Evolution chart" at bounding box center [364, 196] width 43 height 8
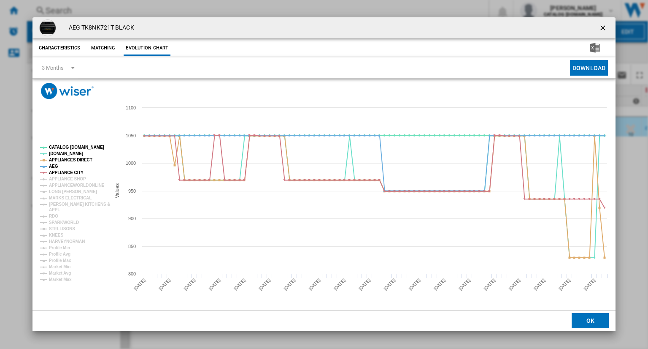
click at [76, 145] on tspan "CATALOG [DOMAIN_NAME]" at bounding box center [76, 147] width 55 height 5
click at [52, 165] on tspan "AEG" at bounding box center [53, 166] width 9 height 5
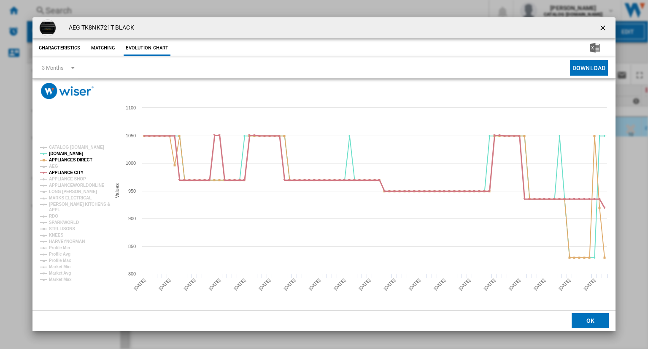
click at [60, 170] on tspan "APPLIANCE CITY" at bounding box center [66, 172] width 35 height 5
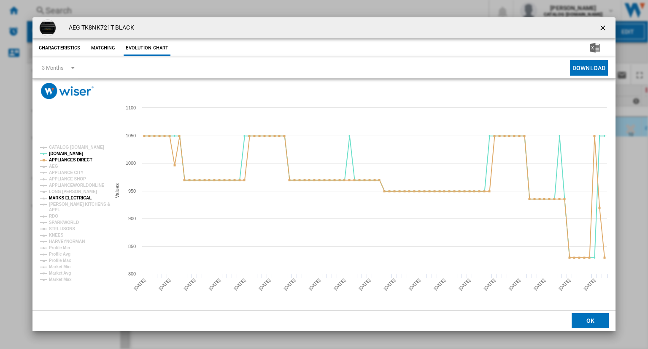
click at [71, 196] on tspan "MARKS ELECTRICAL" at bounding box center [70, 197] width 43 height 5
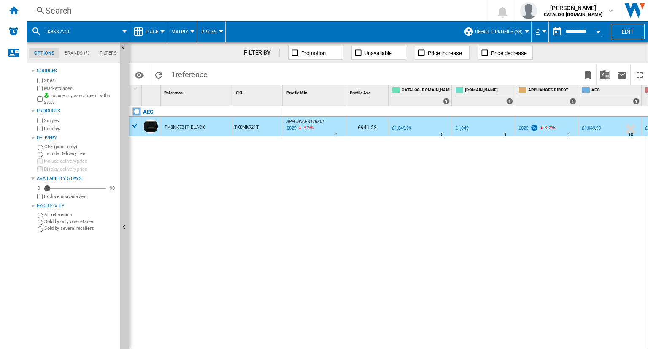
click at [383, 11] on div "Search" at bounding box center [256, 11] width 421 height 12
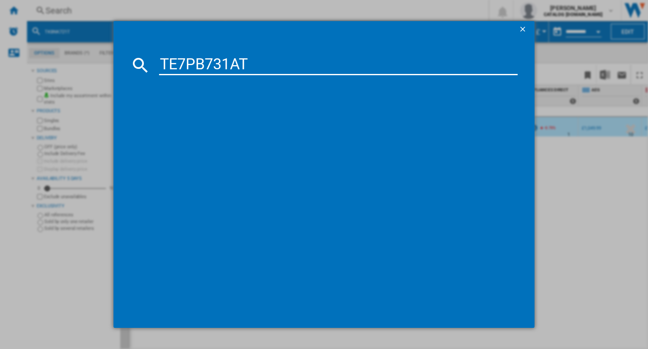
type input "TE7PB731AT"
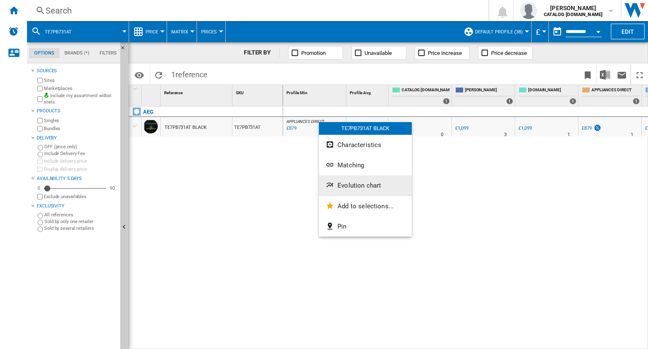
click at [348, 185] on span "Evolution chart" at bounding box center [359, 185] width 43 height 8
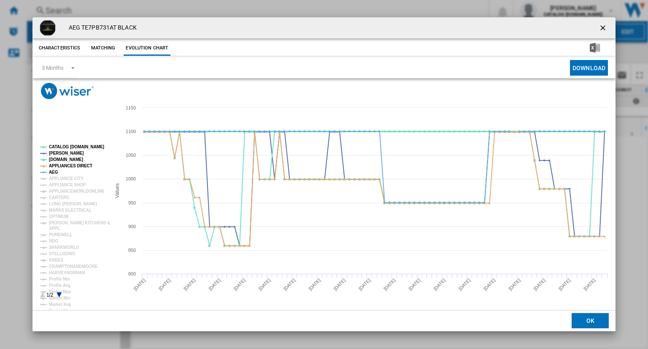
click at [69, 149] on tspan "CATALOG [DOMAIN_NAME]" at bounding box center [76, 146] width 55 height 5
click at [54, 173] on tspan "AEG" at bounding box center [53, 172] width 9 height 5
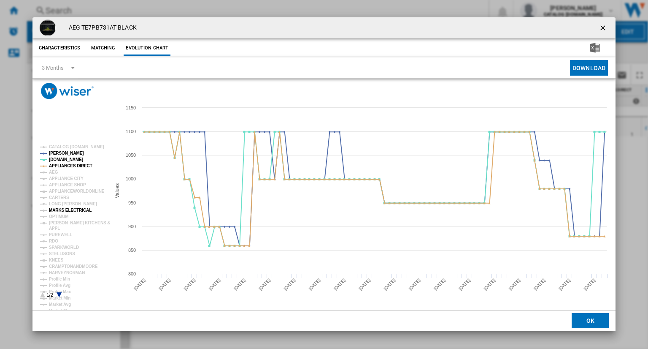
click at [65, 212] on tspan "MARKS ELECTRICAL" at bounding box center [70, 210] width 43 height 5
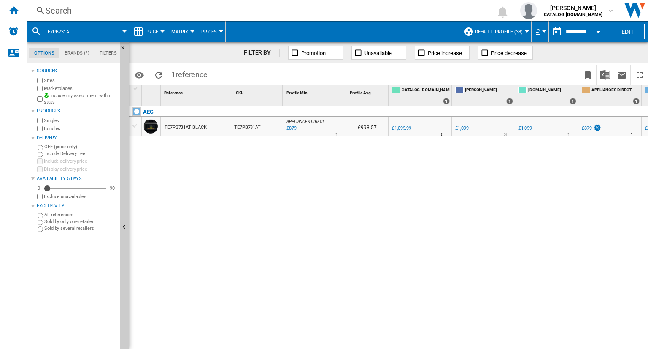
click at [368, 11] on div "Search" at bounding box center [256, 11] width 421 height 12
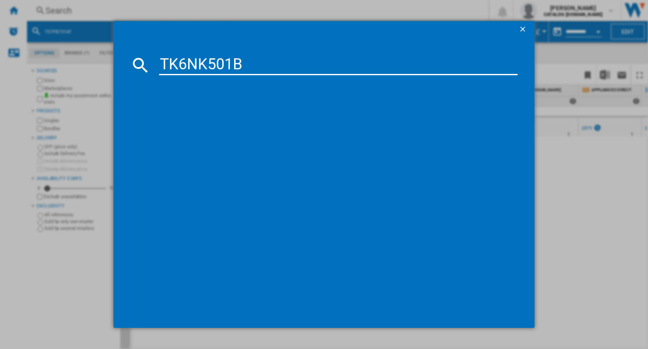
type input "TK6NK501B"
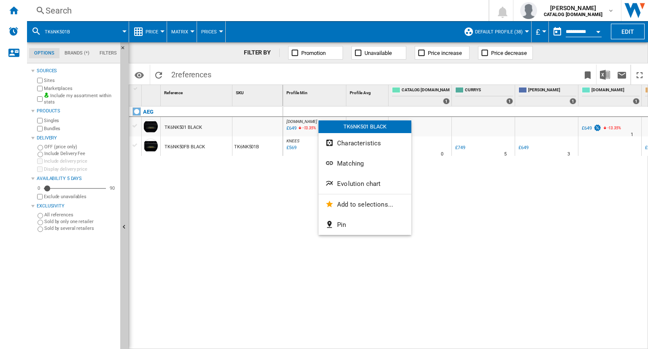
click at [271, 190] on div at bounding box center [324, 174] width 648 height 349
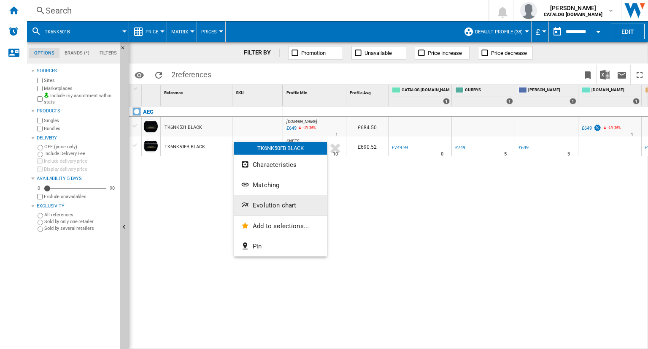
click at [255, 205] on span "Evolution chart" at bounding box center [274, 205] width 43 height 8
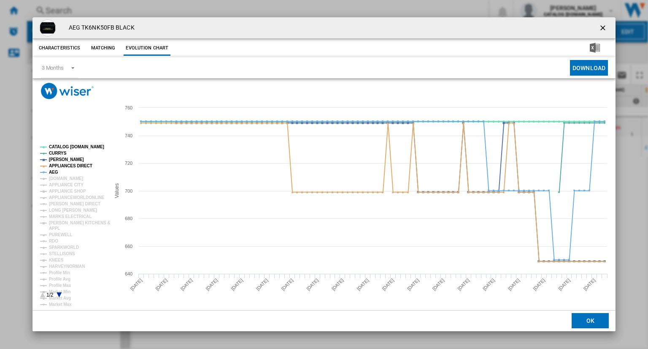
click at [69, 148] on tspan "CATALOG [DOMAIN_NAME]" at bounding box center [76, 146] width 55 height 5
click at [54, 172] on tspan "AEG" at bounding box center [53, 172] width 9 height 5
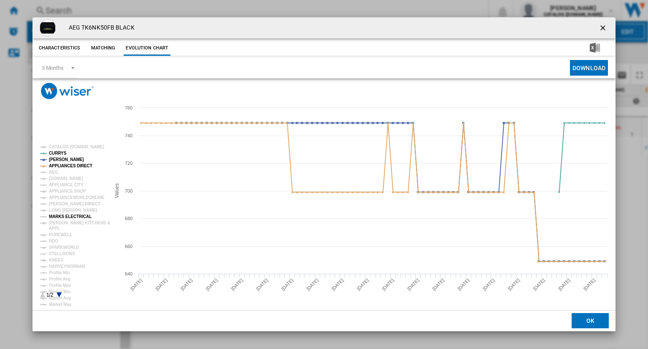
click at [75, 216] on tspan "MARKS ELECTRICAL" at bounding box center [70, 216] width 43 height 5
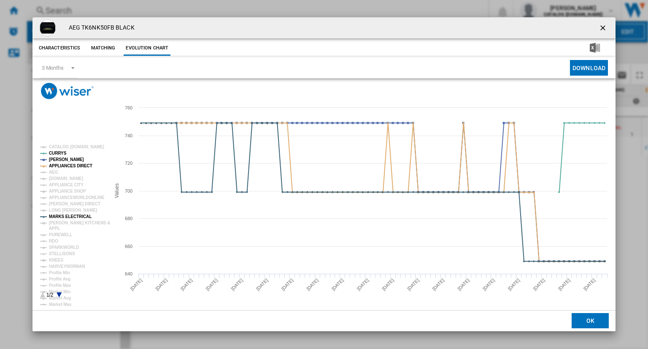
click at [606, 28] on ng-md-icon "getI18NText('BUTTONS.CLOSE_DIALOG')" at bounding box center [604, 29] width 10 height 10
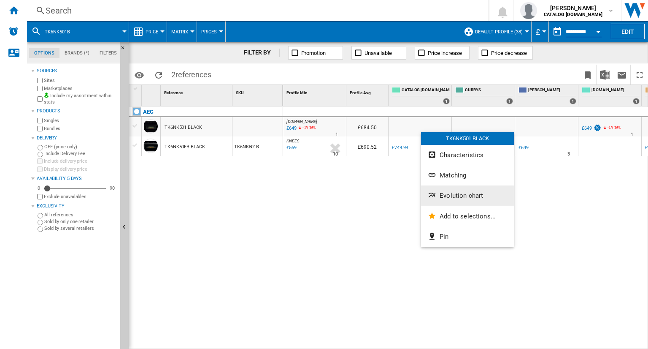
click at [449, 203] on button "Evolution chart" at bounding box center [467, 195] width 93 height 20
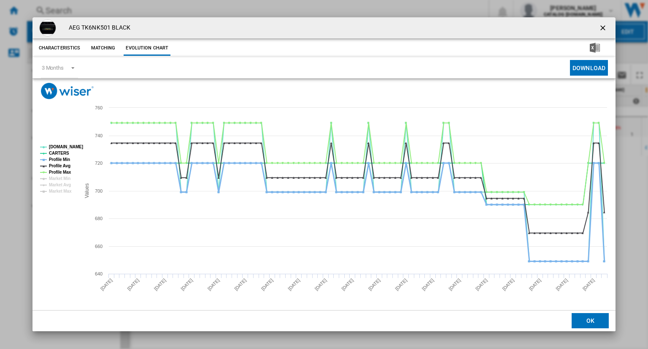
click at [52, 154] on tspan "CARTERS" at bounding box center [59, 153] width 20 height 5
click at [58, 158] on tspan "Profile Min" at bounding box center [59, 159] width 21 height 5
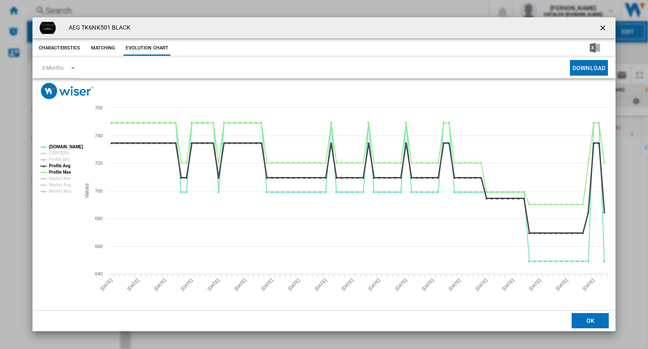
click at [60, 164] on tspan "Profile Avg" at bounding box center [60, 165] width 22 height 5
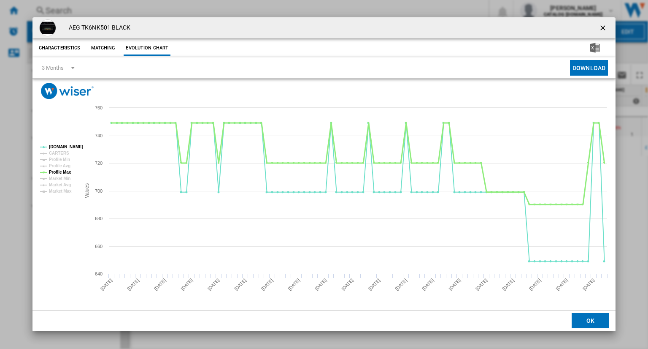
click at [66, 174] on tspan "Profile Max" at bounding box center [60, 172] width 22 height 5
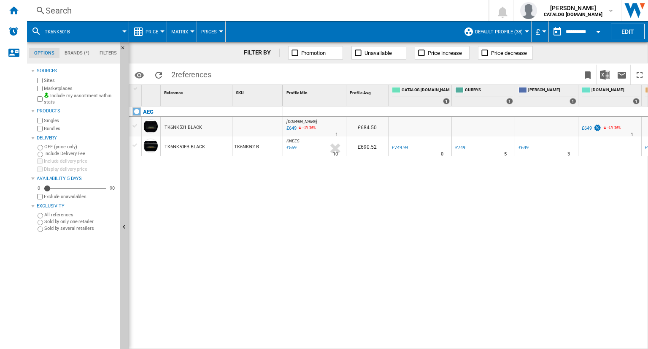
drag, startPoint x: 299, startPoint y: 18, endPoint x: 296, endPoint y: 11, distance: 7.4
click at [296, 11] on div "Search Search 0 [PERSON_NAME] CATALOG [DOMAIN_NAME] CATALOG [DOMAIN_NAME] My se…" at bounding box center [337, 10] width 621 height 21
click at [296, 11] on div "Search" at bounding box center [256, 11] width 421 height 12
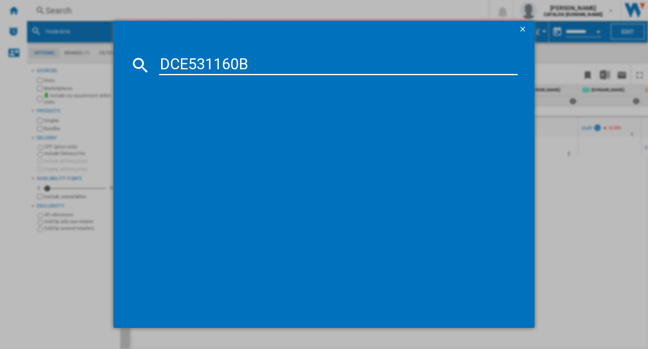
type input "DCE531160B"
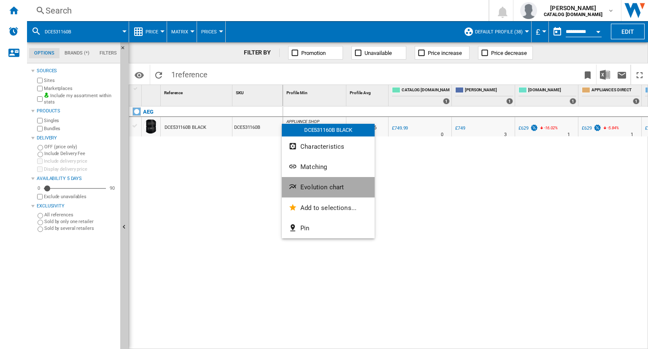
click at [303, 187] on span "Evolution chart" at bounding box center [322, 187] width 43 height 8
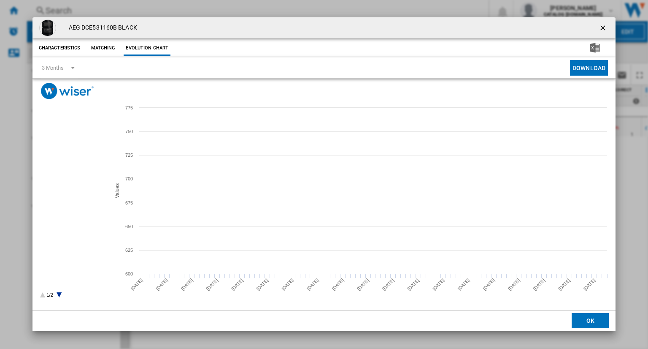
click at [61, 146] on tspan "CATALOG [DOMAIN_NAME]" at bounding box center [76, 146] width 55 height 5
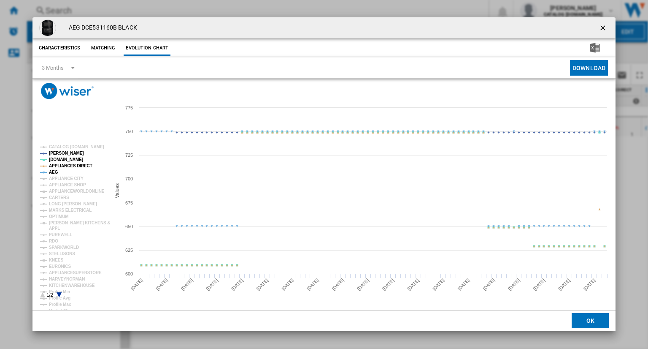
click at [52, 173] on tspan "AEG" at bounding box center [53, 172] width 9 height 5
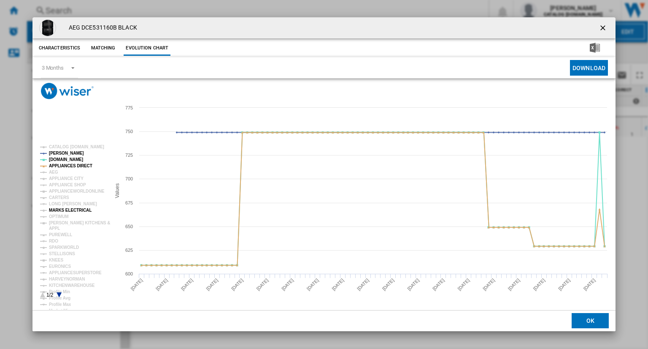
click at [70, 210] on tspan "MARKS ELECTRICAL" at bounding box center [70, 210] width 43 height 5
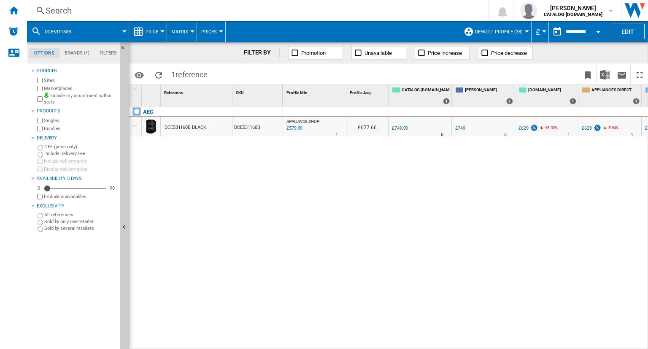
click at [329, 11] on div "Search" at bounding box center [256, 11] width 421 height 12
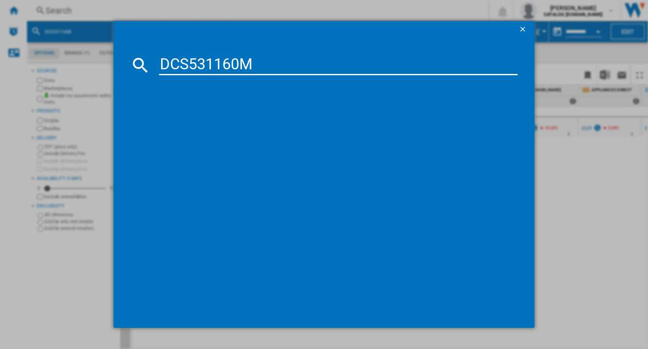
type input "DCS531160M"
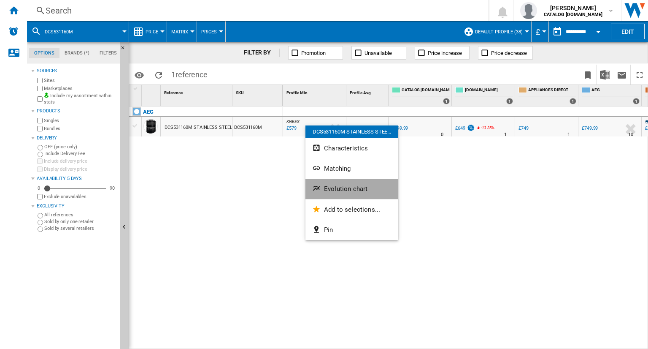
click at [330, 182] on button "Evolution chart" at bounding box center [352, 189] width 93 height 20
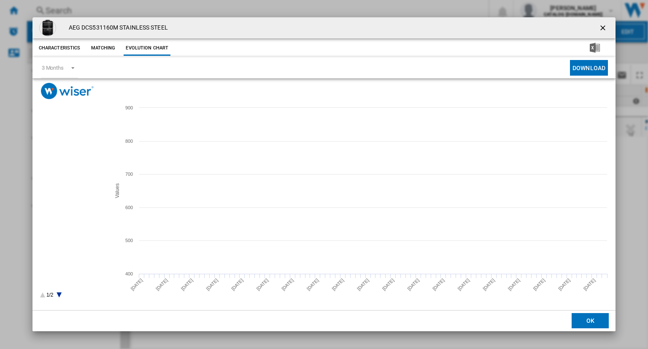
click at [64, 146] on tspan "CATALOG [DOMAIN_NAME]" at bounding box center [76, 146] width 55 height 5
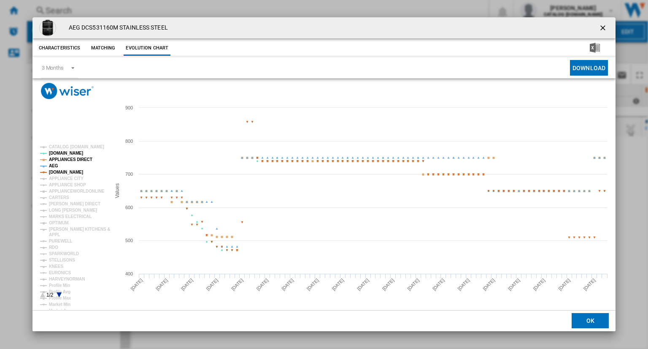
click at [54, 164] on tspan "AEG" at bounding box center [53, 165] width 9 height 5
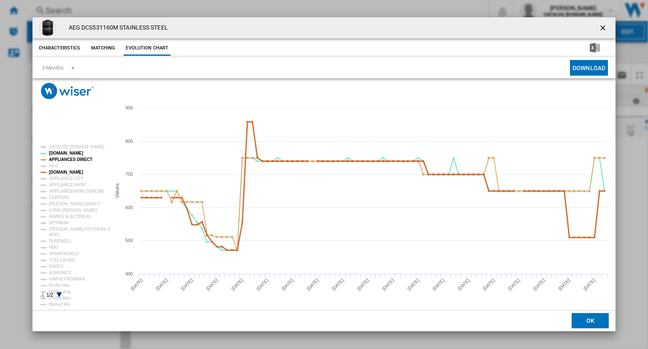
click at [68, 173] on tspan "[DOMAIN_NAME]" at bounding box center [66, 172] width 34 height 5
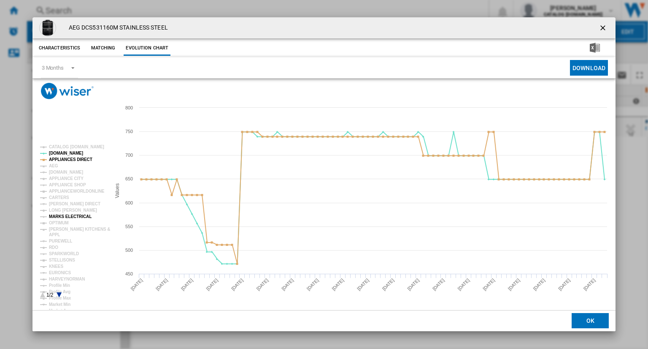
click at [77, 218] on tspan "MARKS ELECTRICAL" at bounding box center [70, 216] width 43 height 5
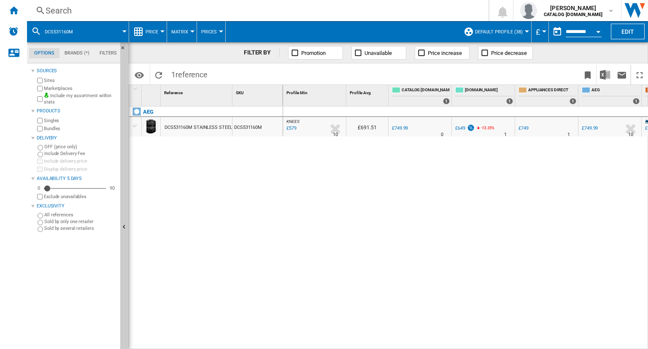
click at [344, 16] on div "Search" at bounding box center [256, 11] width 421 height 12
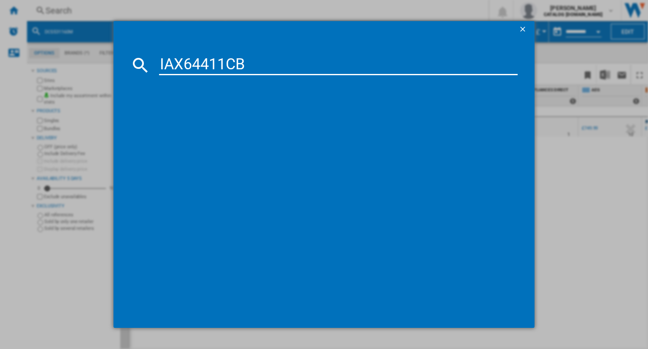
type input "IAX64411CB"
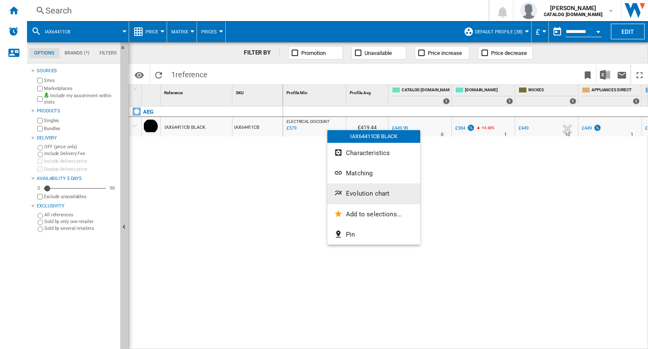
click at [356, 188] on button "Evolution chart" at bounding box center [374, 193] width 93 height 20
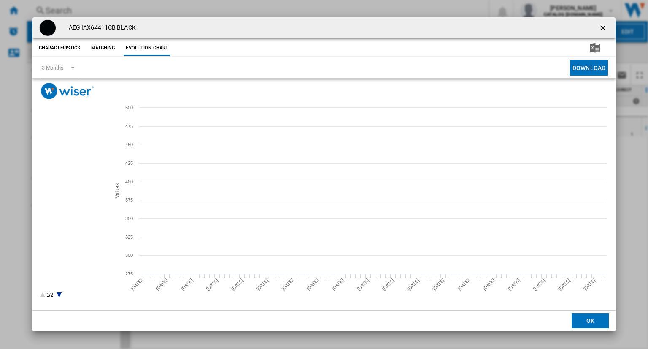
click at [54, 160] on tspan "WICKES" at bounding box center [57, 159] width 17 height 5
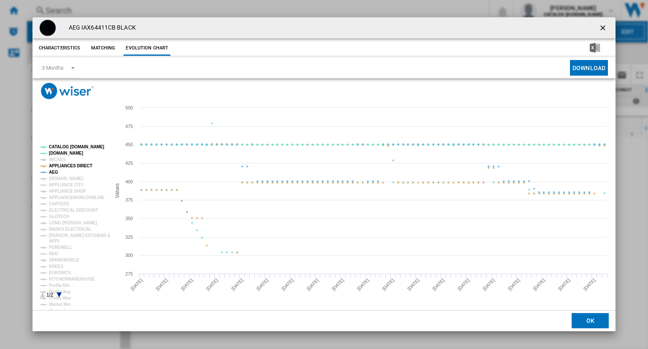
click at [52, 171] on tspan "AEG" at bounding box center [53, 172] width 9 height 5
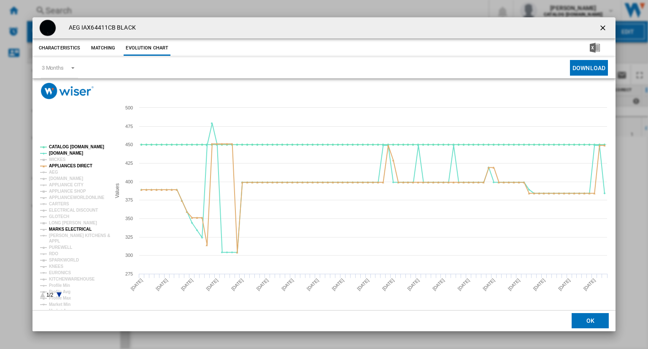
click at [72, 228] on tspan "MARKS ELECTRICAL" at bounding box center [70, 229] width 43 height 5
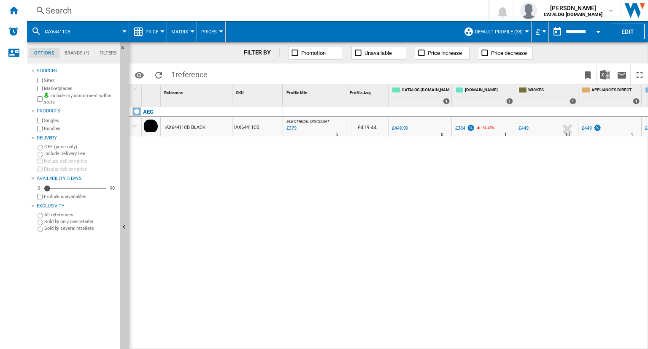
click at [377, 11] on div "Search" at bounding box center [256, 11] width 421 height 12
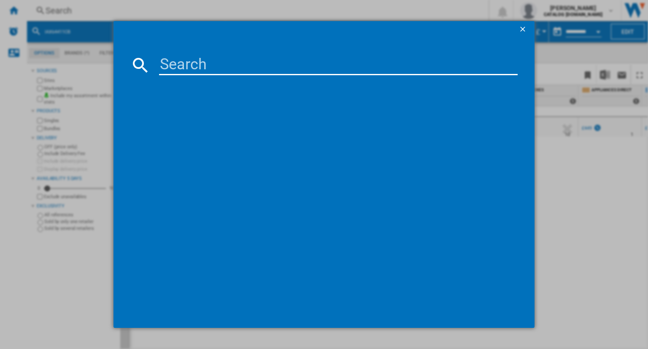
paste input "HDB95623NB"
type input "HDB95623NB"
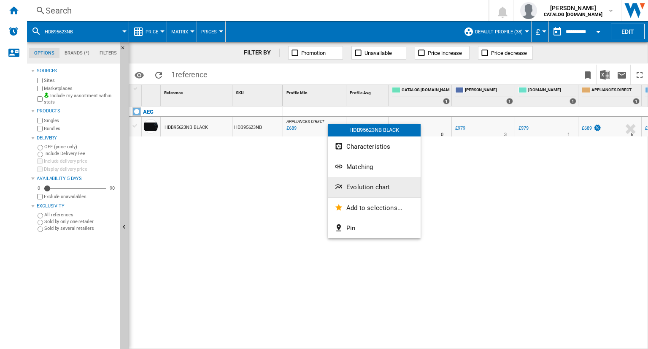
click at [361, 186] on span "Evolution chart" at bounding box center [368, 187] width 43 height 8
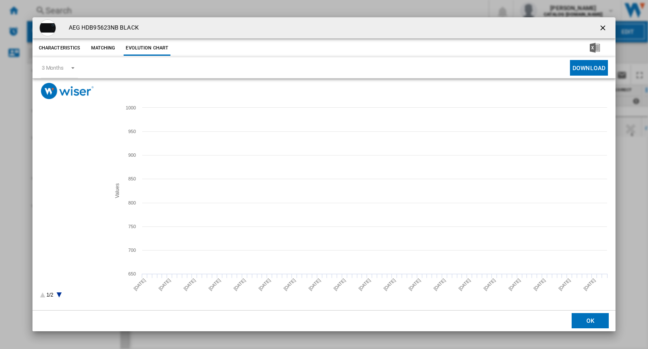
click at [66, 144] on rect "Product popup" at bounding box center [72, 221] width 70 height 160
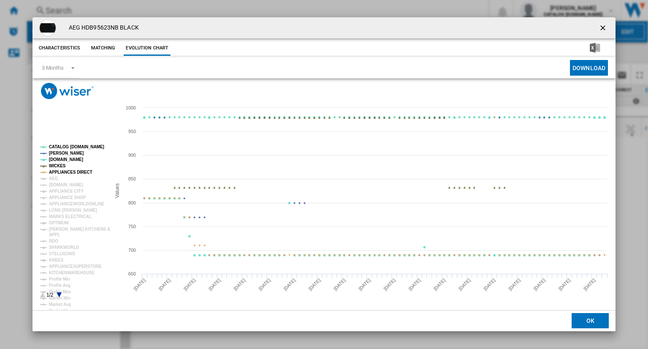
click at [72, 147] on tspan "CATALOG [DOMAIN_NAME]" at bounding box center [76, 146] width 55 height 5
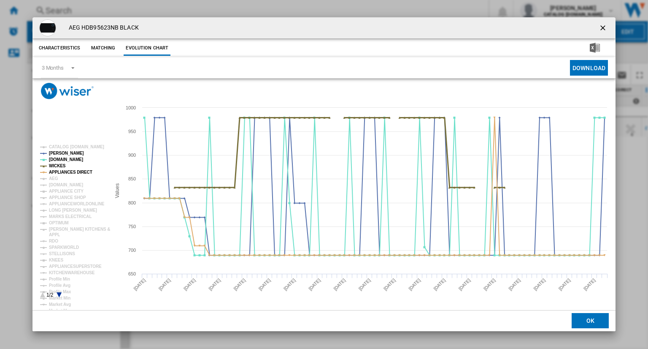
click at [59, 165] on tspan "WICKES" at bounding box center [57, 165] width 17 height 5
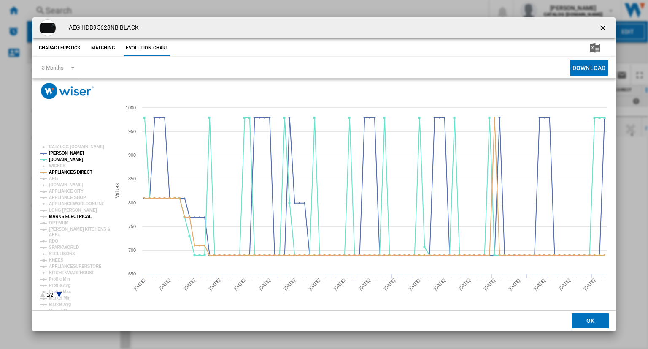
click at [75, 215] on tspan "MARKS ELECTRICAL" at bounding box center [70, 216] width 43 height 5
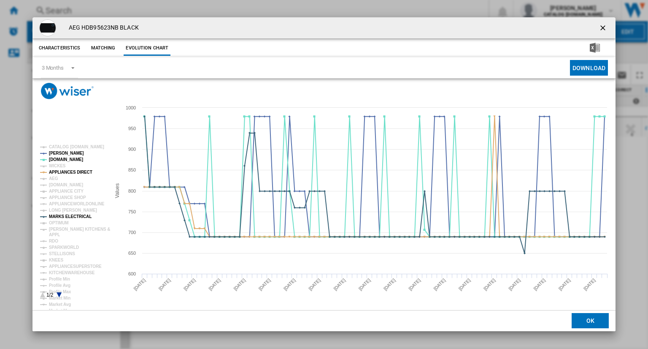
click at [75, 215] on tspan "MARKS ELECTRICAL" at bounding box center [70, 216] width 43 height 5
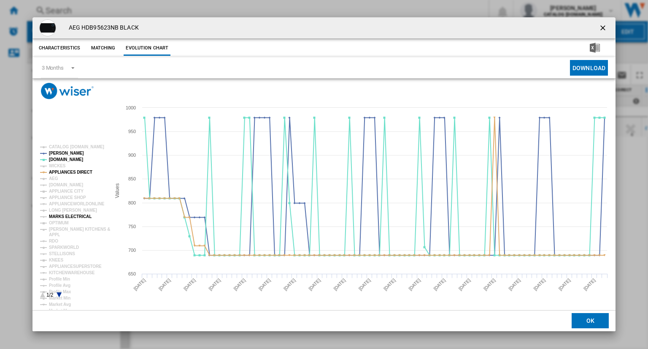
click at [68, 218] on tspan "MARKS ELECTRICAL" at bounding box center [70, 216] width 43 height 5
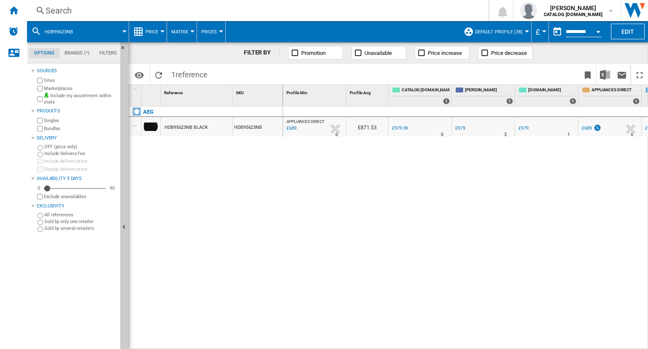
click at [309, 10] on div "Search" at bounding box center [256, 11] width 421 height 12
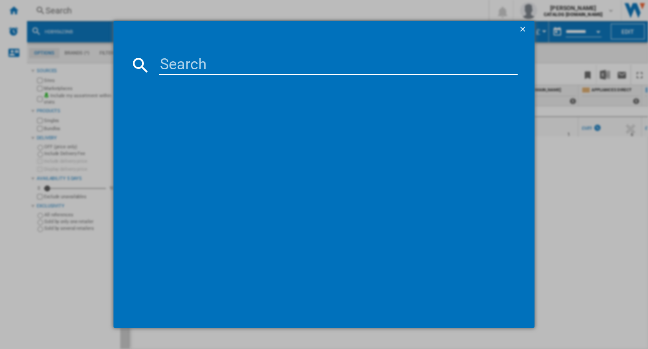
paste input "TO84IB00FB"
type input "TO84IB00FB"
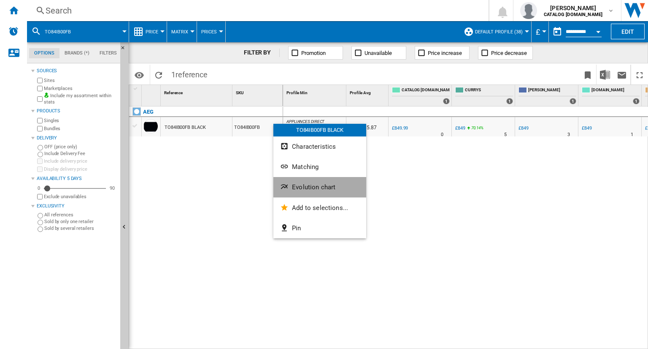
click at [302, 181] on button "Evolution chart" at bounding box center [320, 187] width 93 height 20
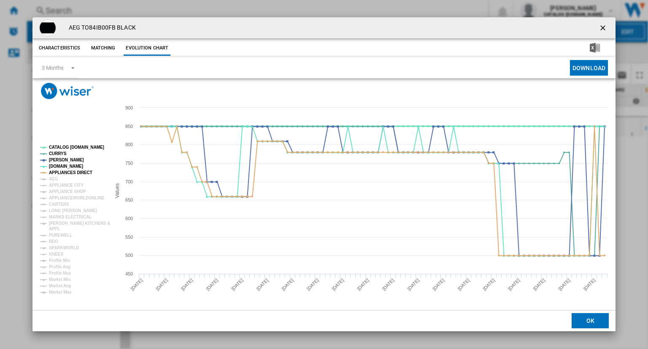
click at [71, 145] on tspan "CATALOG [DOMAIN_NAME]" at bounding box center [76, 147] width 55 height 5
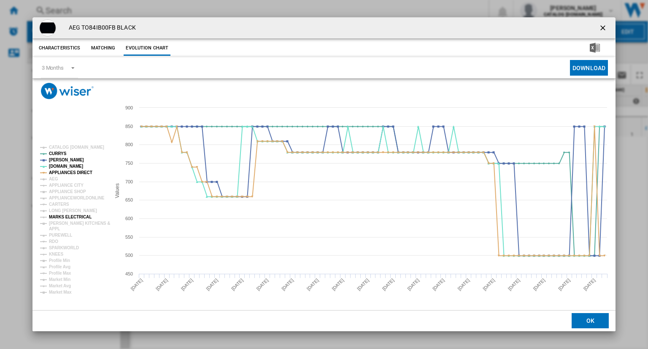
click at [66, 217] on tspan "MARKS ELECTRICAL" at bounding box center [70, 216] width 43 height 5
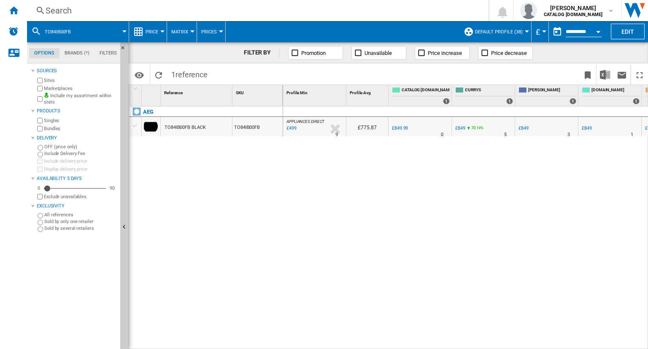
click at [355, 7] on div "Search" at bounding box center [256, 11] width 421 height 12
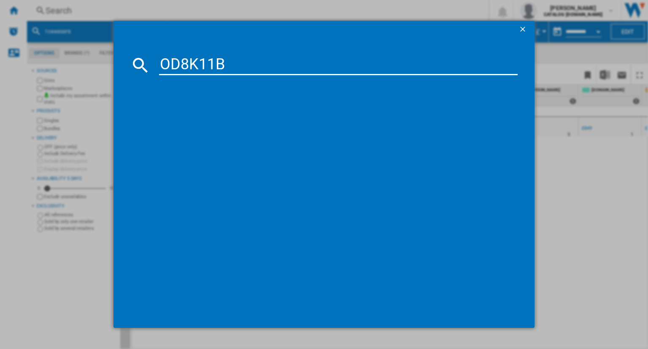
type input "OD8K11B"
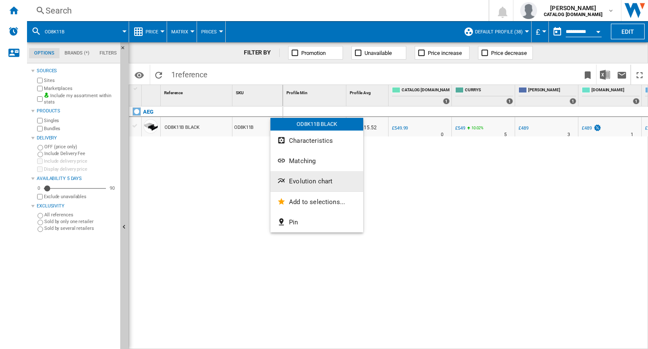
click at [301, 178] on span "Evolution chart" at bounding box center [310, 181] width 43 height 8
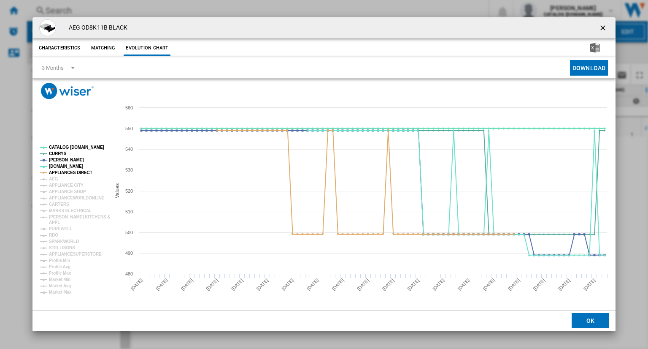
click at [79, 146] on tspan "CATALOG [DOMAIN_NAME]" at bounding box center [76, 147] width 55 height 5
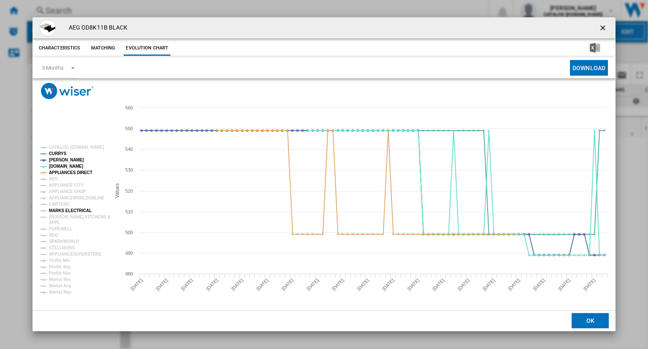
click at [71, 210] on tspan "MARKS ELECTRICAL" at bounding box center [70, 210] width 43 height 5
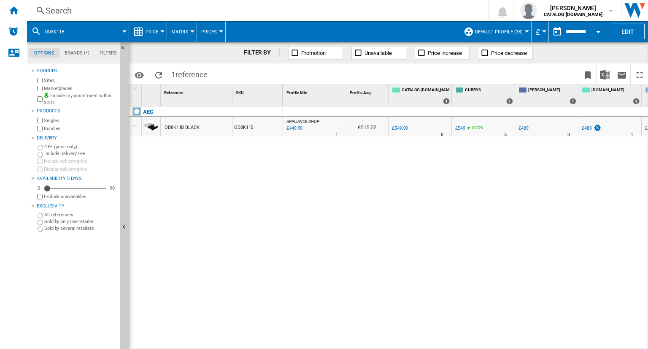
click at [313, 8] on div "Search" at bounding box center [256, 11] width 421 height 12
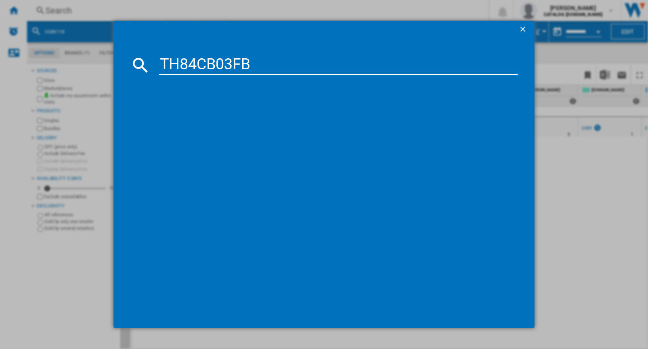
type input "TH84CB03FB"
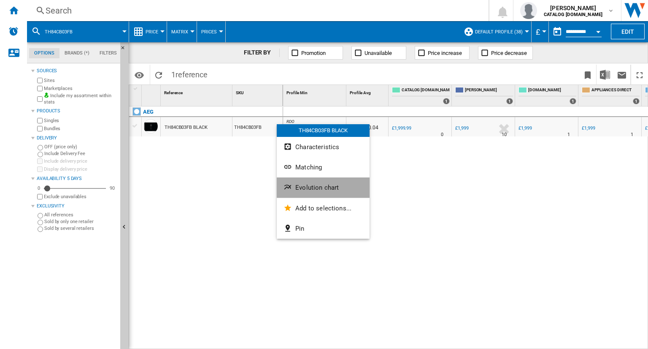
click at [313, 187] on span "Evolution chart" at bounding box center [316, 188] width 43 height 8
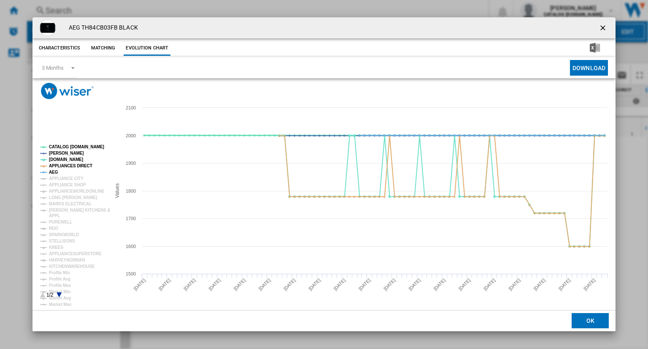
click at [66, 146] on tspan "CATALOG [DOMAIN_NAME]" at bounding box center [76, 146] width 55 height 5
click at [56, 172] on tspan "AEG" at bounding box center [53, 172] width 9 height 5
click at [74, 205] on tspan "MARKS ELECTRICAL" at bounding box center [70, 203] width 43 height 5
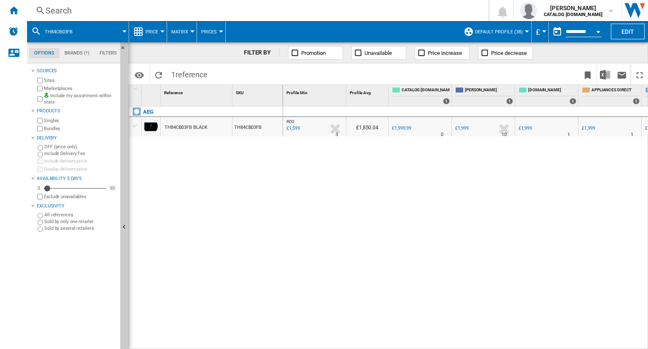
click at [454, 11] on div "Search" at bounding box center [256, 11] width 421 height 12
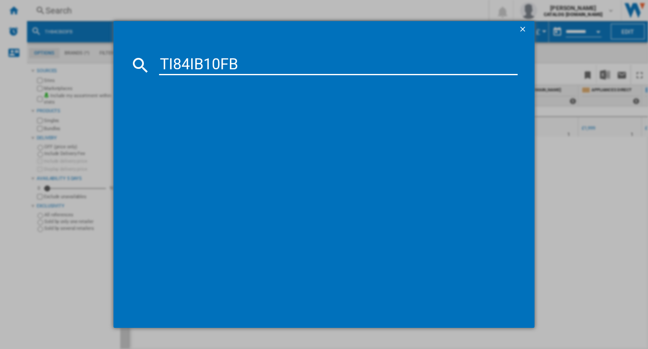
type input "TI84IB10FB"
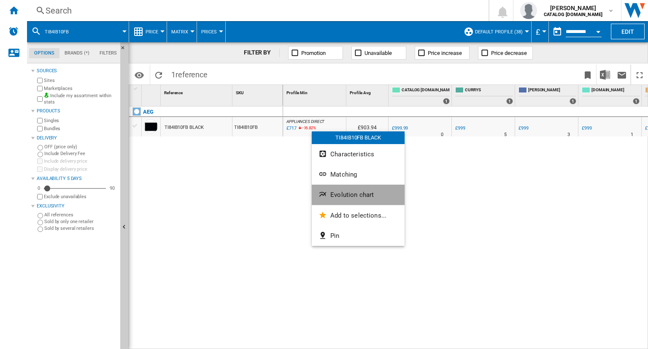
click at [348, 192] on span "Evolution chart" at bounding box center [351, 195] width 43 height 8
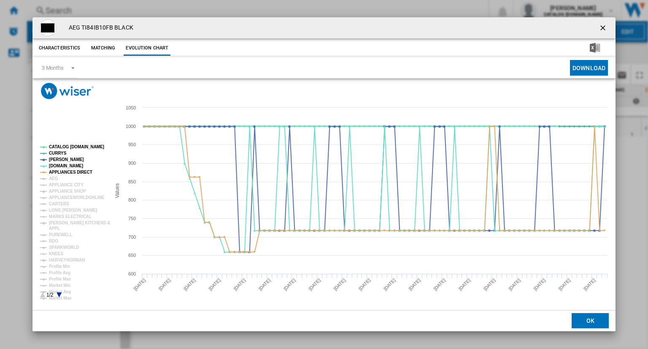
click at [79, 149] on tspan "CATALOG [DOMAIN_NAME]" at bounding box center [76, 146] width 55 height 5
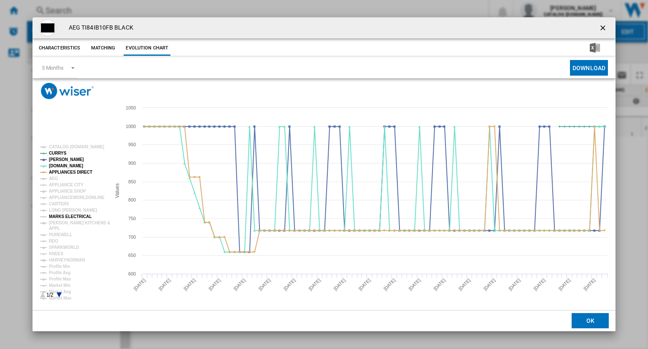
click at [69, 217] on tspan "MARKS ELECTRICAL" at bounding box center [70, 216] width 43 height 5
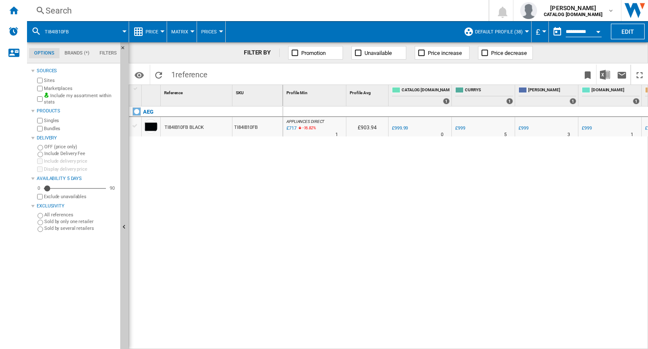
click at [307, 11] on div "Search" at bounding box center [256, 11] width 421 height 12
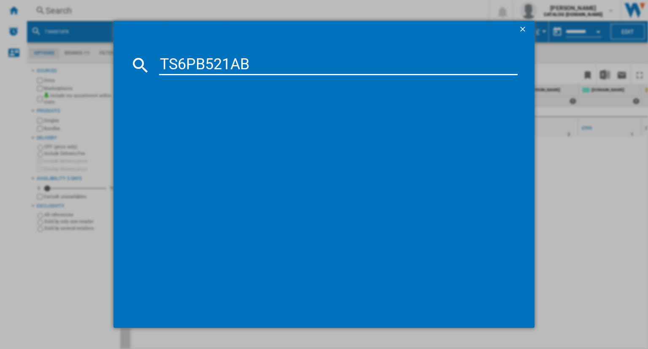
type input "TS6PB521AB"
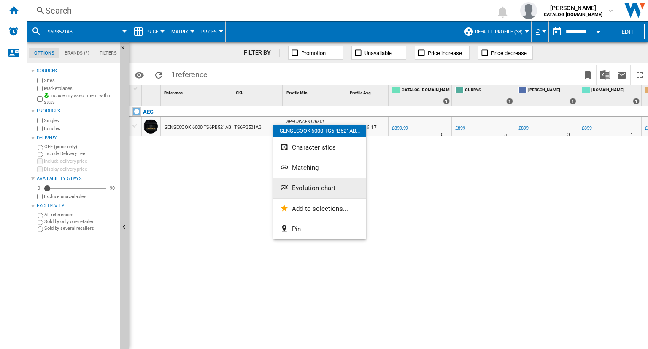
click at [301, 187] on span "Evolution chart" at bounding box center [313, 188] width 43 height 8
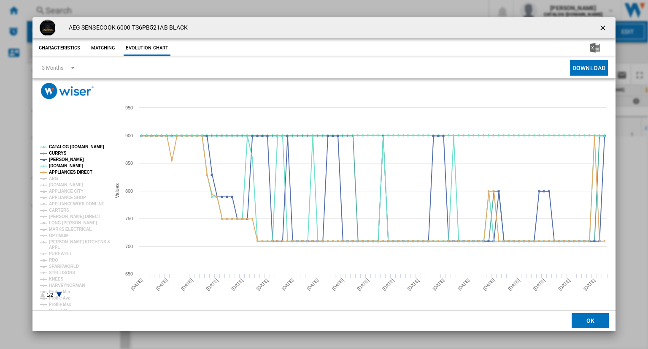
click at [68, 146] on tspan "CATALOG [DOMAIN_NAME]" at bounding box center [76, 146] width 55 height 5
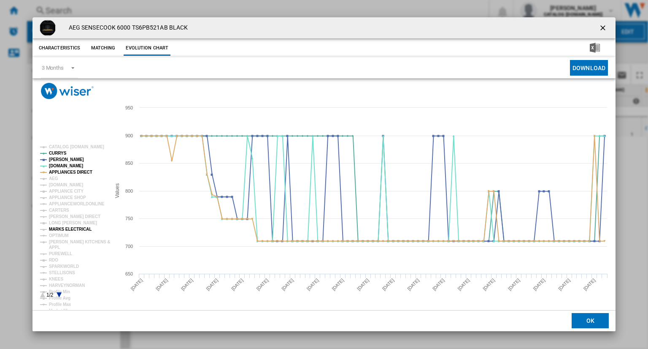
click at [67, 229] on tspan "MARKS ELECTRICAL" at bounding box center [70, 229] width 43 height 5
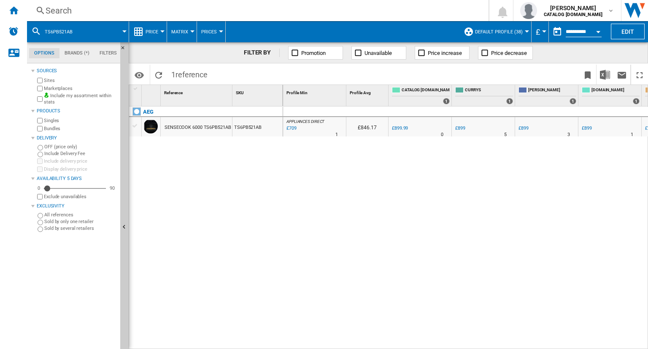
click at [276, 8] on div "Search" at bounding box center [256, 11] width 421 height 12
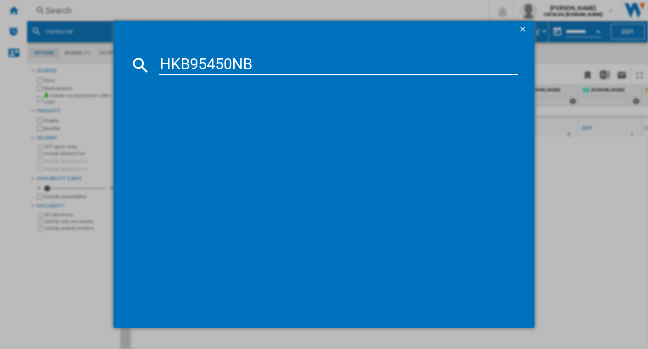
type input "HKB95450NB"
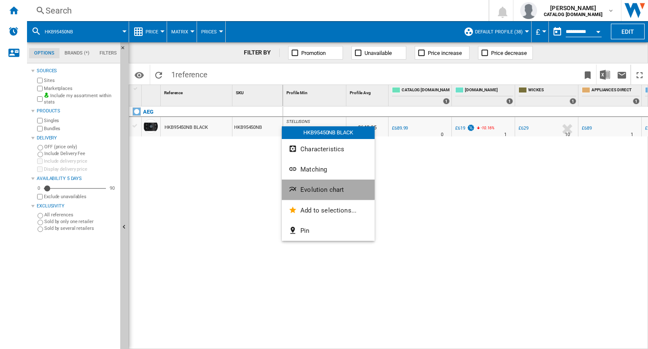
click at [313, 187] on span "Evolution chart" at bounding box center [322, 190] width 43 height 8
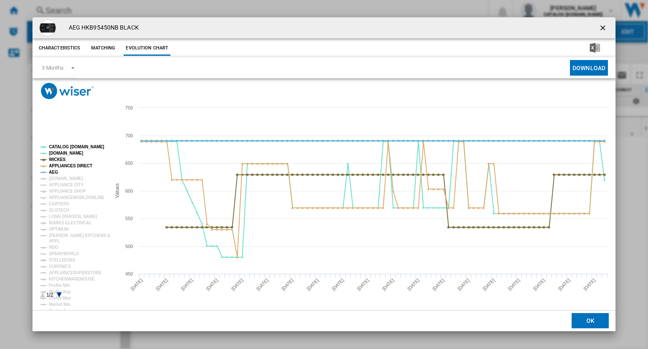
click at [71, 148] on tspan "CATALOG [DOMAIN_NAME]" at bounding box center [76, 146] width 55 height 5
click at [59, 160] on tspan "WICKES" at bounding box center [57, 159] width 17 height 5
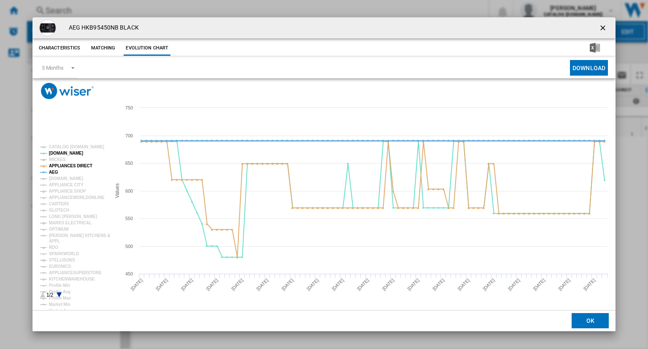
click at [56, 171] on tspan "AEG" at bounding box center [53, 172] width 9 height 5
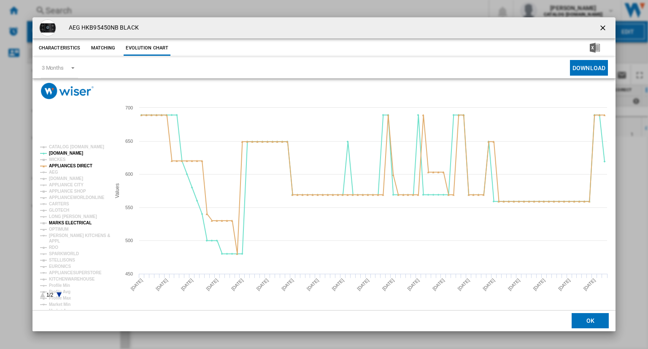
click at [83, 225] on tspan "MARKS ELECTRICAL" at bounding box center [70, 222] width 43 height 5
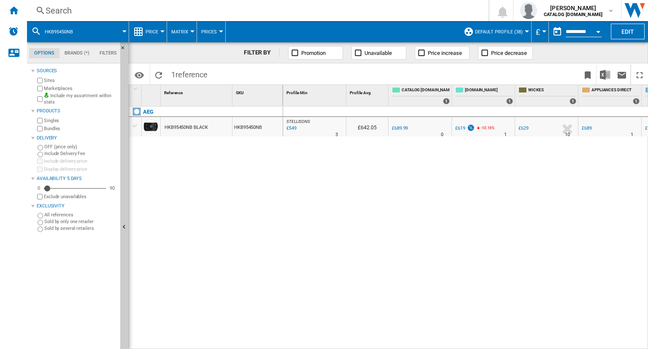
drag, startPoint x: 391, startPoint y: 4, endPoint x: 403, endPoint y: 19, distance: 19.5
click at [403, 19] on div "Search Search 0 [PERSON_NAME] CATALOG [DOMAIN_NAME] CATALOG [DOMAIN_NAME] My se…" at bounding box center [337, 10] width 621 height 21
click at [399, 15] on div "Search" at bounding box center [256, 11] width 421 height 12
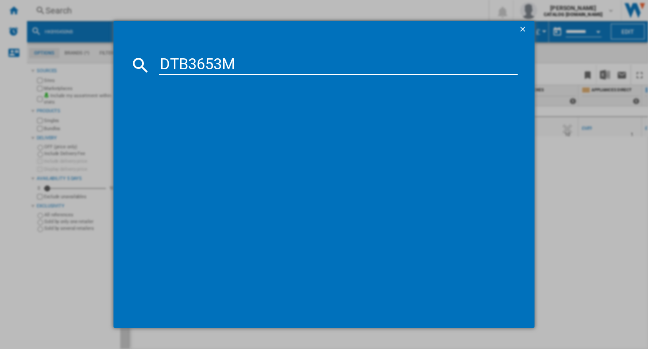
type input "DTB3653M"
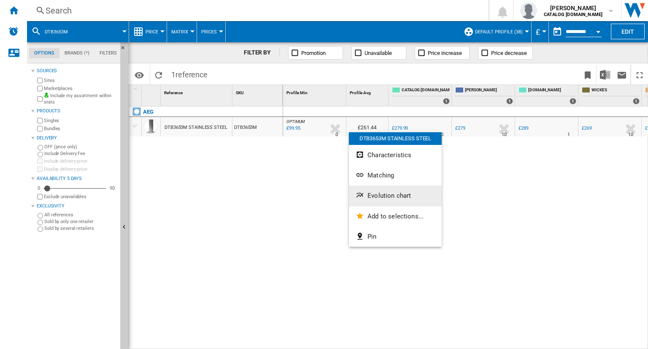
click at [381, 192] on span "Evolution chart" at bounding box center [389, 196] width 43 height 8
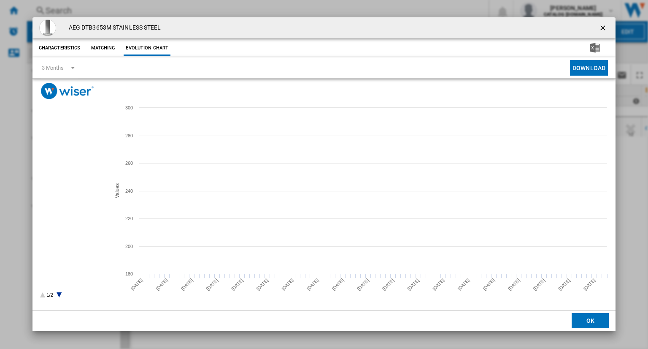
click at [74, 147] on tspan "CATALOG [DOMAIN_NAME]" at bounding box center [76, 146] width 55 height 5
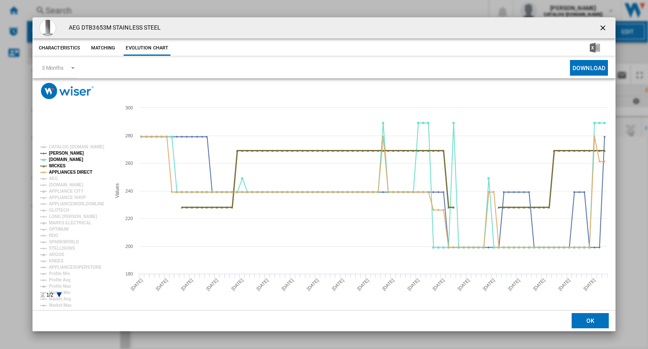
click at [57, 167] on tspan "WICKES" at bounding box center [57, 165] width 17 height 5
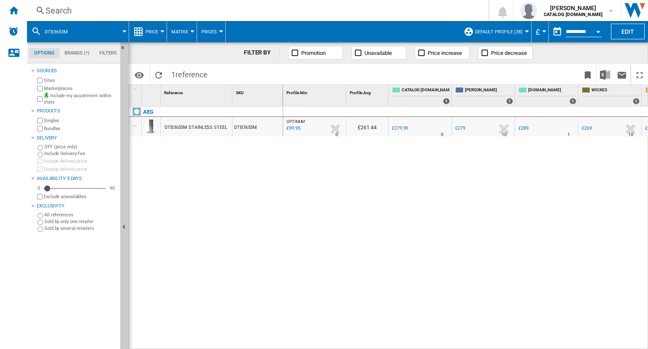
click at [426, 7] on div "Search" at bounding box center [256, 11] width 421 height 12
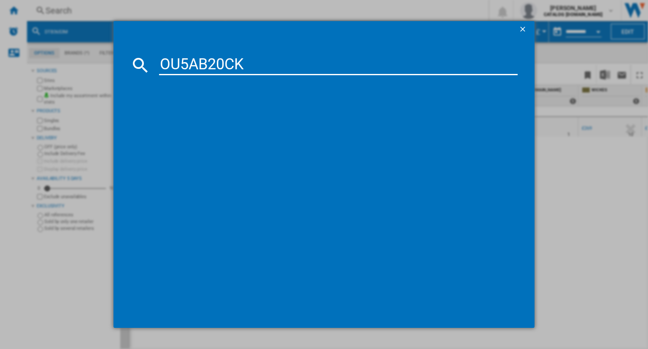
type input "OU5AB20CK"
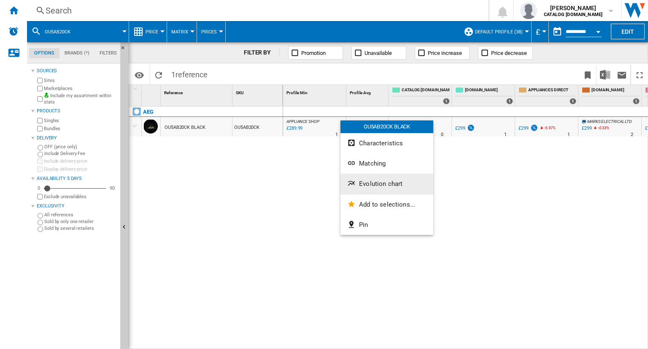
click at [370, 184] on span "Evolution chart" at bounding box center [380, 184] width 43 height 8
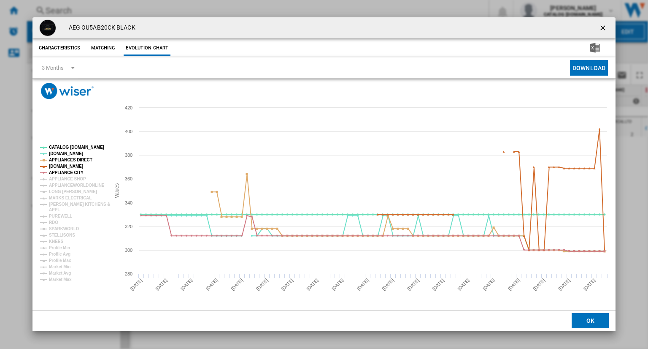
click at [66, 147] on tspan "CATALOG [DOMAIN_NAME]" at bounding box center [76, 147] width 55 height 5
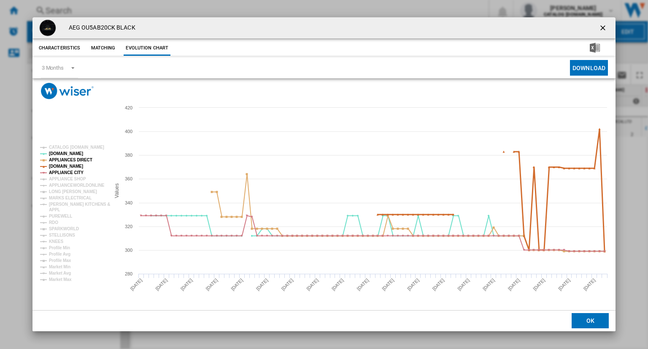
click at [64, 166] on tspan "[DOMAIN_NAME]" at bounding box center [66, 166] width 34 height 5
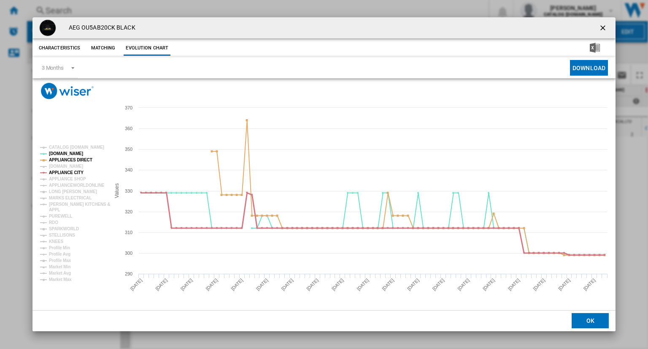
click at [70, 172] on tspan "APPLIANCE CITY" at bounding box center [66, 172] width 35 height 5
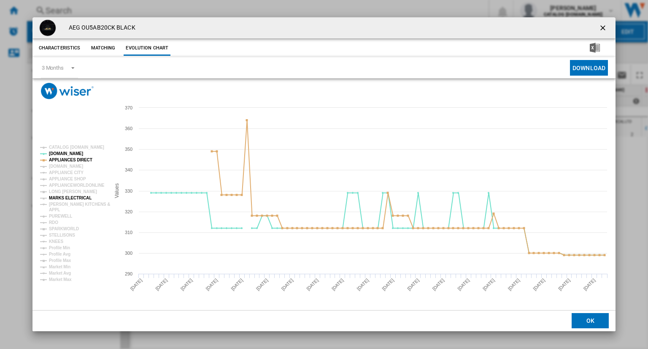
click at [73, 196] on tspan "MARKS ELECTRICAL" at bounding box center [70, 197] width 43 height 5
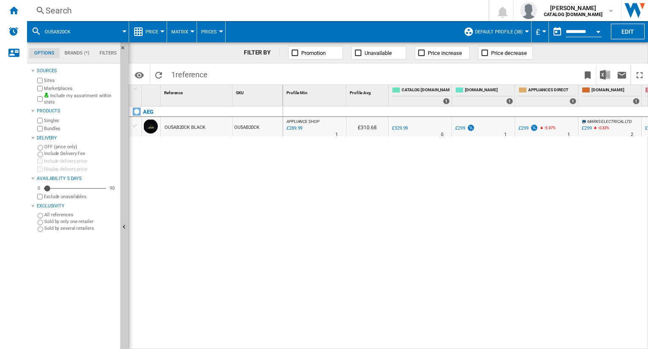
click at [410, 8] on div "Search" at bounding box center [256, 11] width 421 height 12
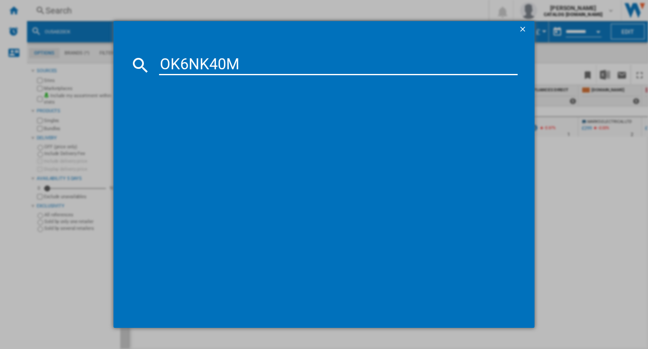
type input "OK6NK40M"
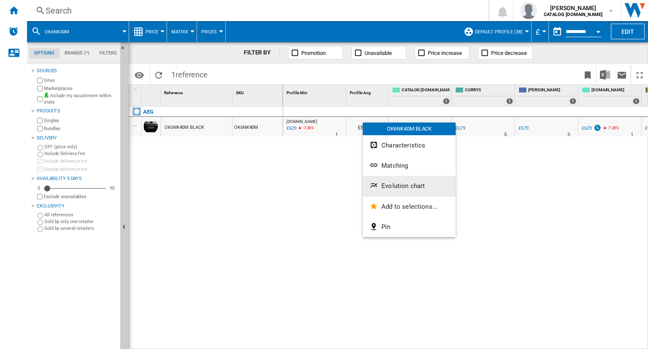
click at [394, 182] on span "Evolution chart" at bounding box center [403, 186] width 43 height 8
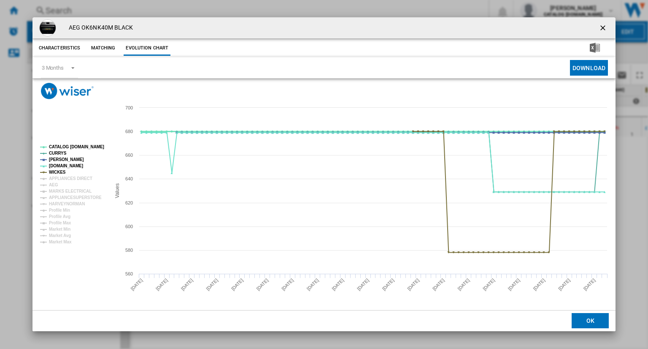
click at [75, 146] on tspan "CATALOG [DOMAIN_NAME]" at bounding box center [76, 146] width 55 height 5
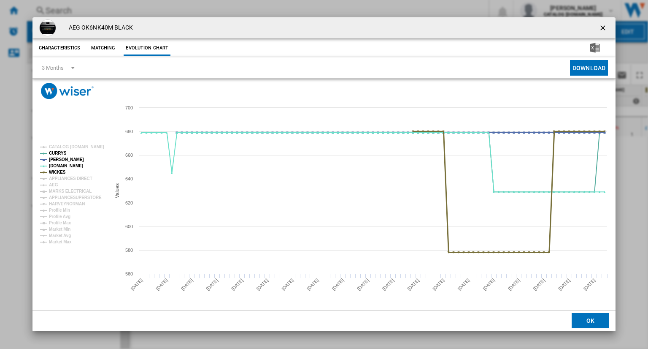
click at [58, 171] on tspan "WICKES" at bounding box center [57, 172] width 17 height 5
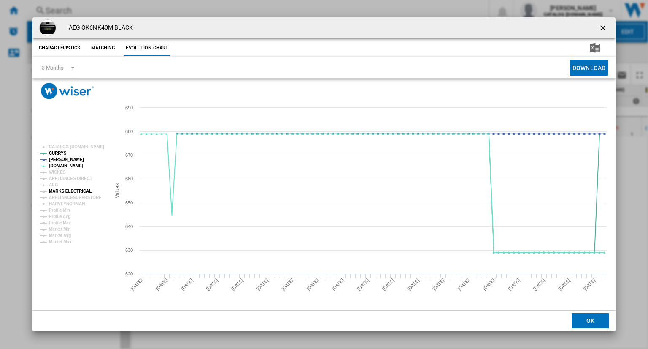
click at [74, 190] on tspan "MARKS ELECTRICAL" at bounding box center [70, 191] width 43 height 5
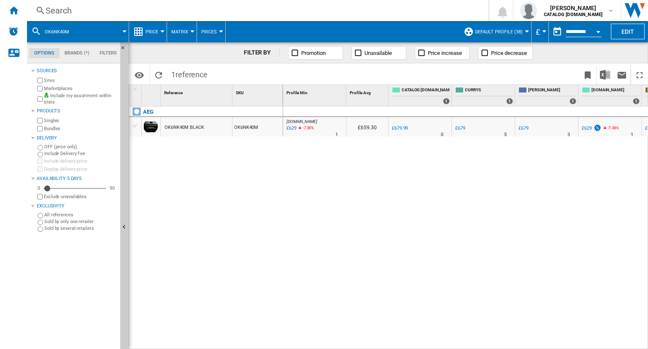
click at [347, 11] on div "Search" at bounding box center [256, 11] width 421 height 12
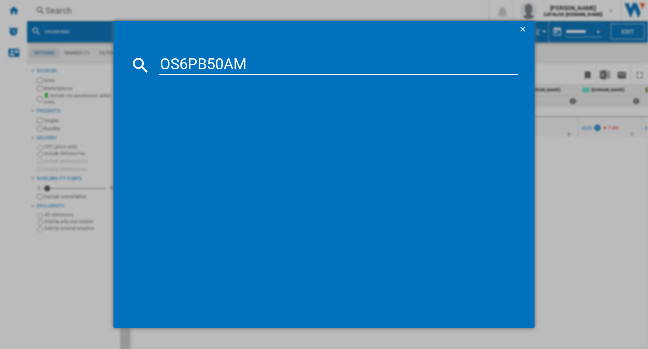
type input "OS6PB50AM"
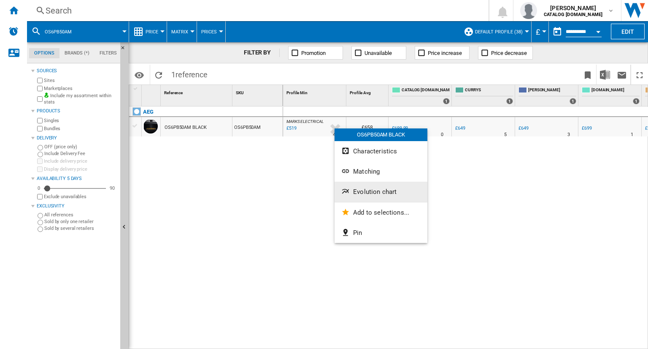
click at [369, 192] on span "Evolution chart" at bounding box center [374, 192] width 43 height 8
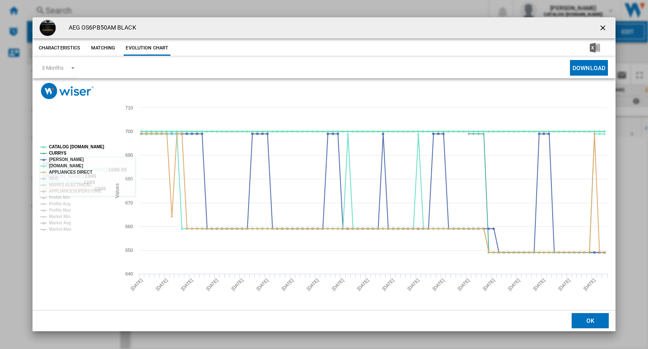
click at [85, 145] on tspan "CATALOG [DOMAIN_NAME]" at bounding box center [76, 146] width 55 height 5
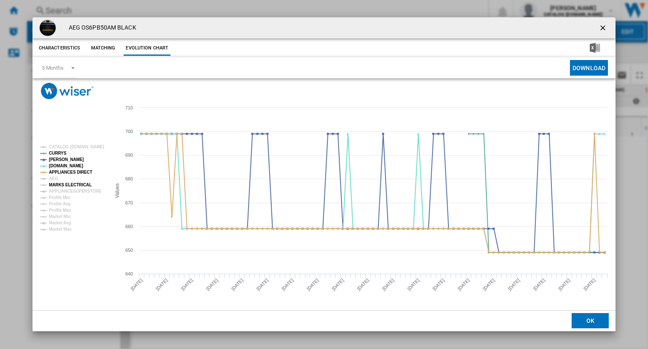
click at [71, 184] on tspan "MARKS ELECTRICAL" at bounding box center [70, 184] width 43 height 5
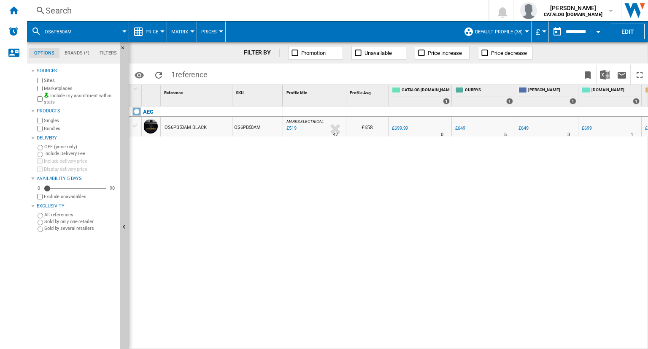
click at [467, 11] on div "Search Search" at bounding box center [251, 11] width 448 height 12
click at [432, 9] on div "Search" at bounding box center [256, 11] width 421 height 12
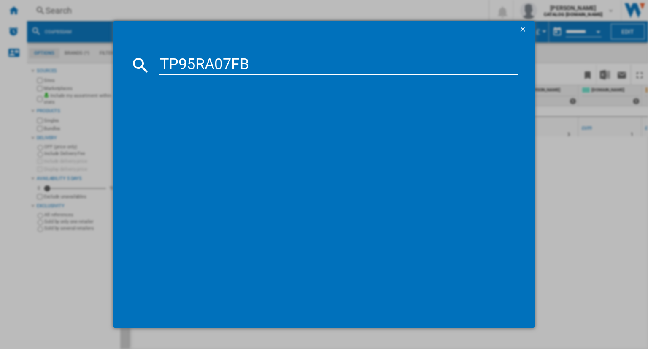
type input "TP95RA07FB"
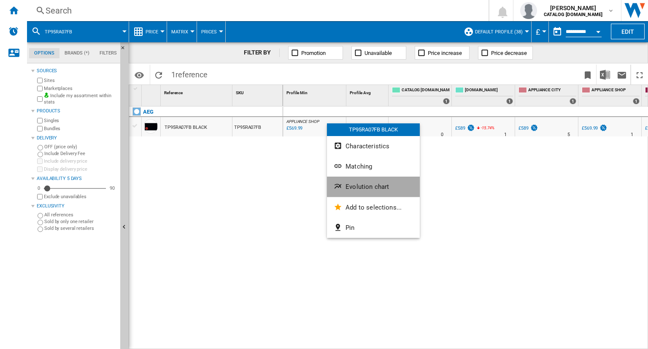
click at [360, 181] on button "Evolution chart" at bounding box center [373, 186] width 93 height 20
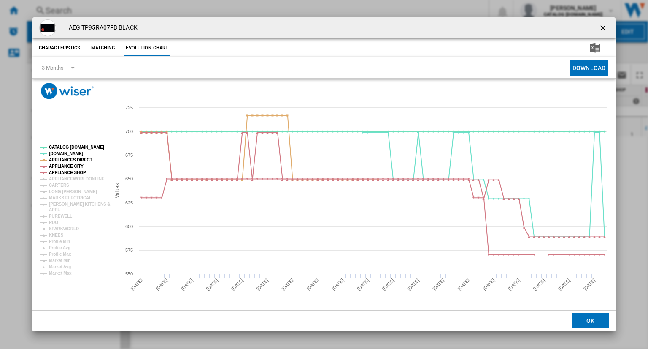
click at [69, 146] on tspan "CATALOG [DOMAIN_NAME]" at bounding box center [76, 147] width 55 height 5
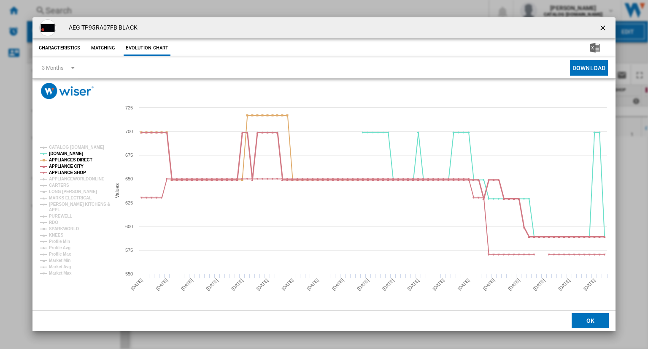
click at [74, 167] on tspan "APPLIANCE CITY" at bounding box center [66, 166] width 35 height 5
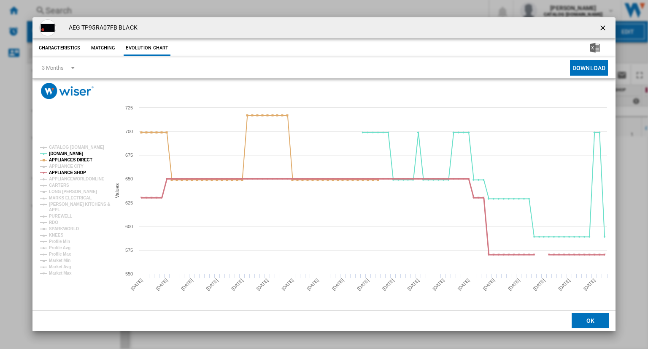
click at [79, 173] on tspan "APPLIANCE SHOP" at bounding box center [67, 172] width 37 height 5
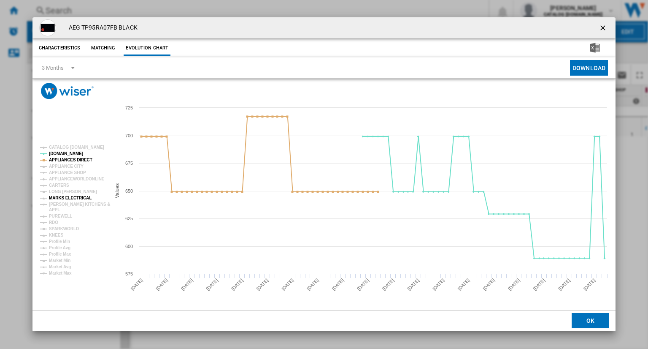
click at [64, 199] on tspan "MARKS ELECTRICAL" at bounding box center [70, 197] width 43 height 5
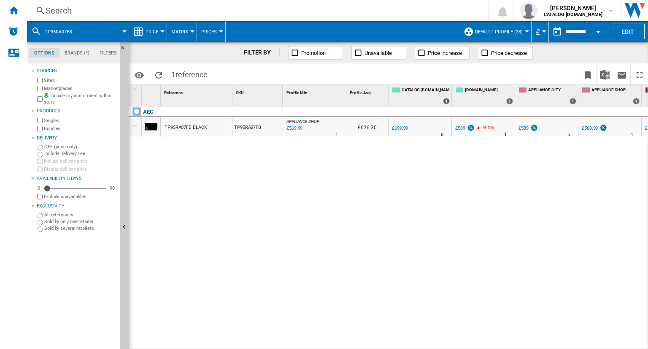
click at [360, 14] on div "Search" at bounding box center [256, 11] width 421 height 12
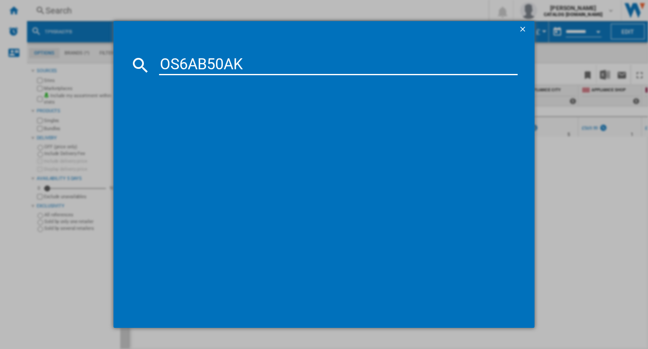
type input "OS6AB50AK"
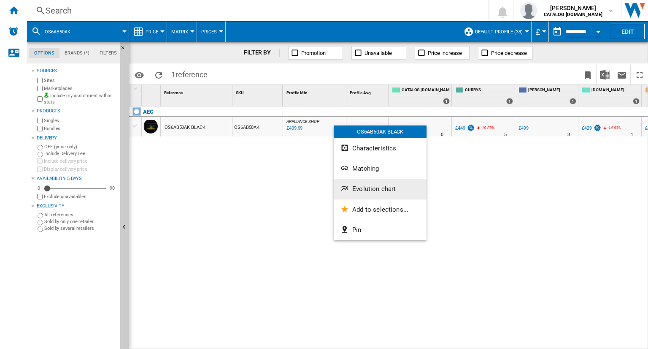
click at [369, 188] on span "Evolution chart" at bounding box center [373, 189] width 43 height 8
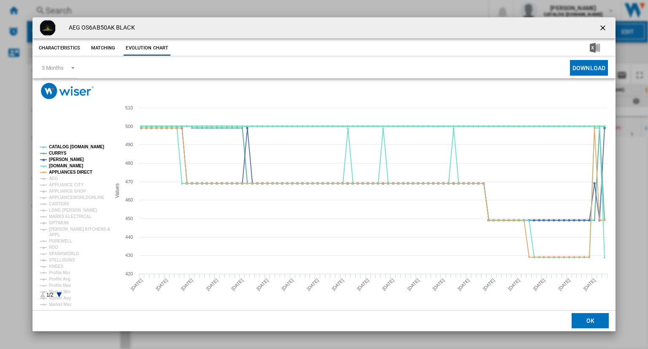
click at [68, 146] on tspan "CATALOG [DOMAIN_NAME]" at bounding box center [76, 146] width 55 height 5
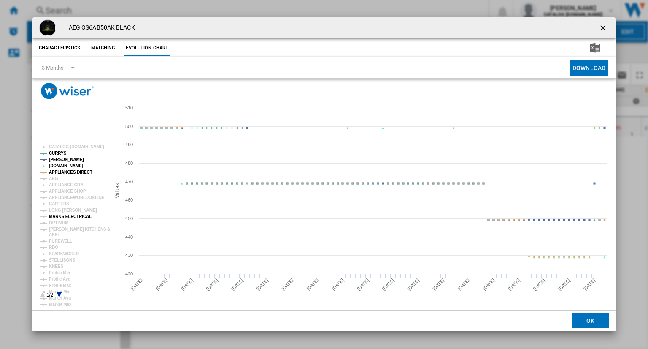
click at [68, 219] on tspan "MARKS ELECTRICAL" at bounding box center [70, 216] width 43 height 5
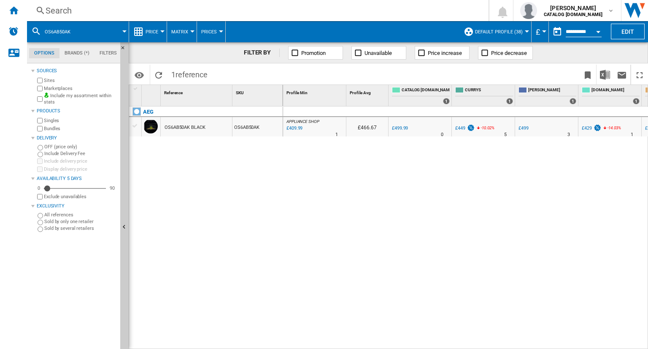
click at [339, 6] on div "Search" at bounding box center [256, 11] width 421 height 12
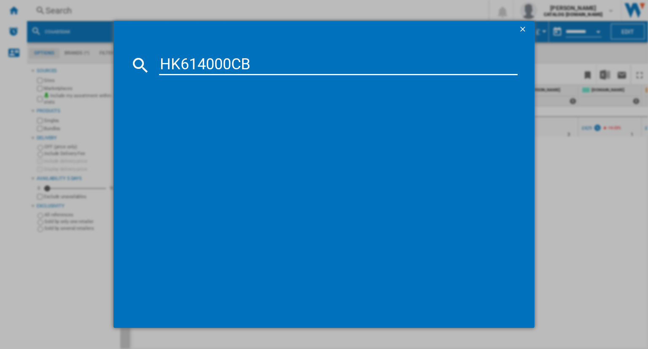
type input "HK614000CB"
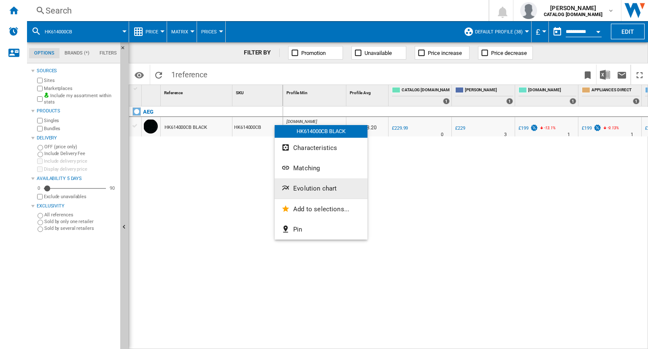
click at [312, 184] on span "Evolution chart" at bounding box center [314, 188] width 43 height 8
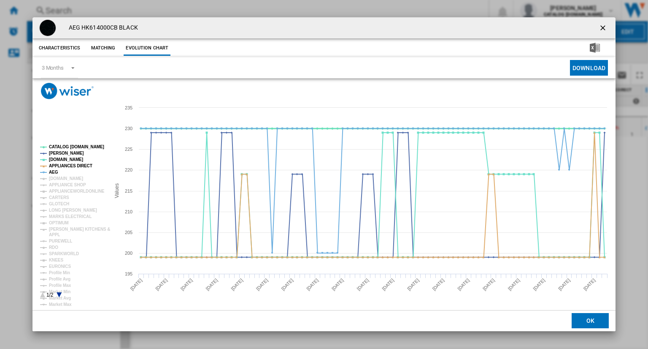
click at [67, 148] on tspan "CATALOG [DOMAIN_NAME]" at bounding box center [76, 146] width 55 height 5
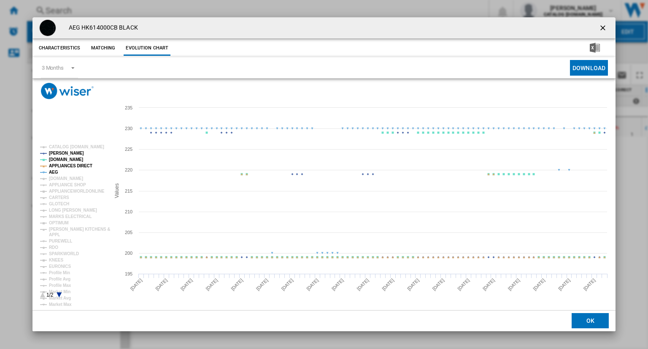
click at [56, 171] on tspan "AEG" at bounding box center [53, 172] width 9 height 5
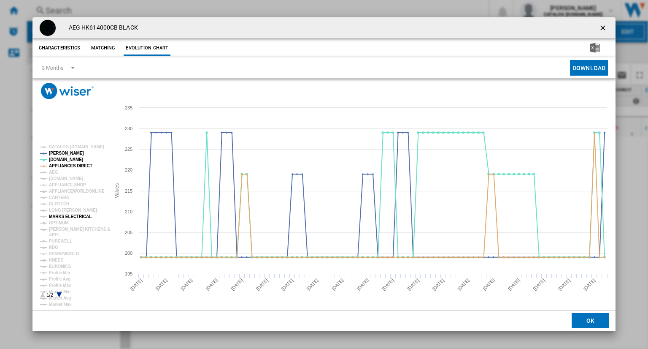
click at [79, 216] on tspan "MARKS ELECTRICAL" at bounding box center [70, 216] width 43 height 5
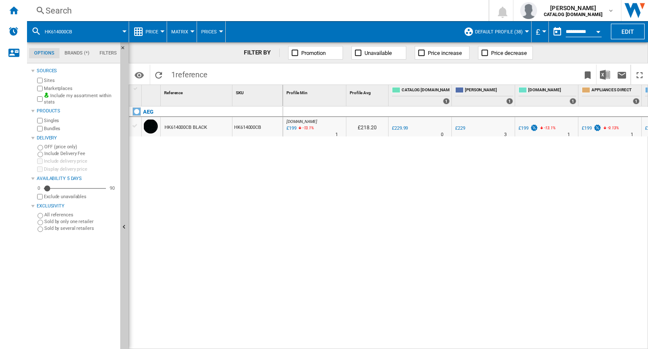
click at [350, 11] on div "Search" at bounding box center [256, 11] width 421 height 12
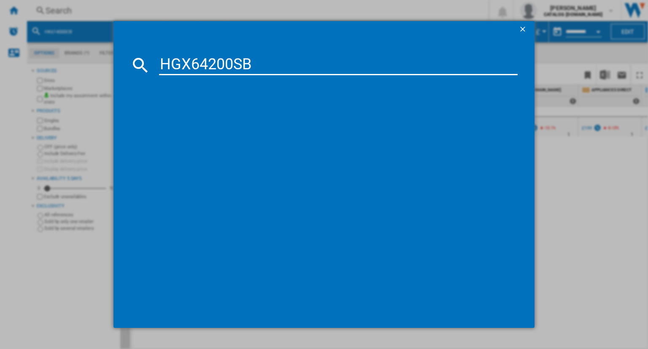
type input "HGX64200SB"
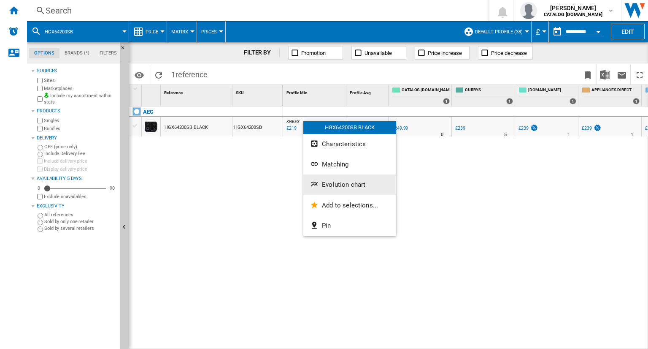
click at [326, 185] on span "Evolution chart" at bounding box center [343, 185] width 43 height 8
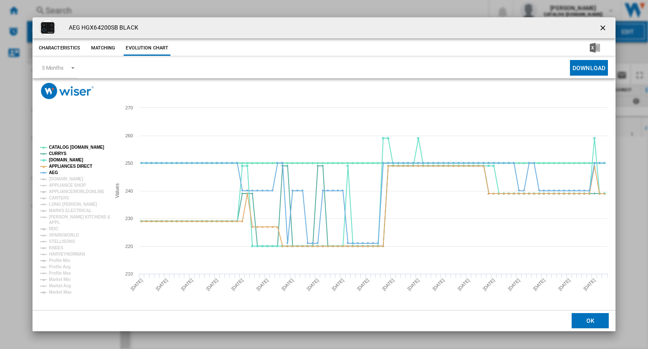
click at [62, 147] on tspan "CATALOG [DOMAIN_NAME]" at bounding box center [76, 147] width 55 height 5
click at [54, 171] on tspan "AEG" at bounding box center [53, 172] width 9 height 5
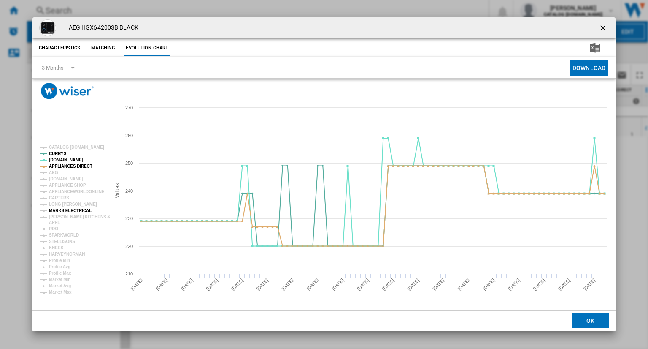
click at [70, 212] on tspan "MARKS ELECTRICAL" at bounding box center [70, 210] width 43 height 5
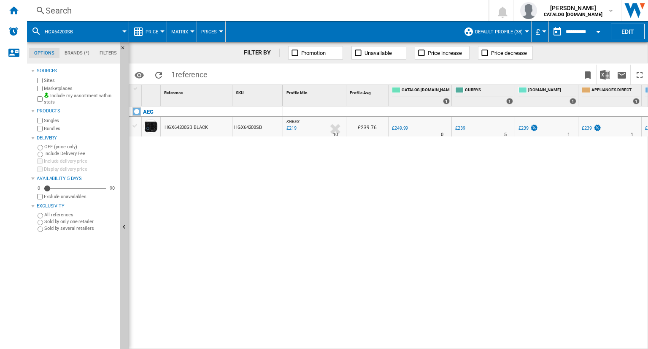
click at [446, 11] on div "Search" at bounding box center [256, 11] width 421 height 12
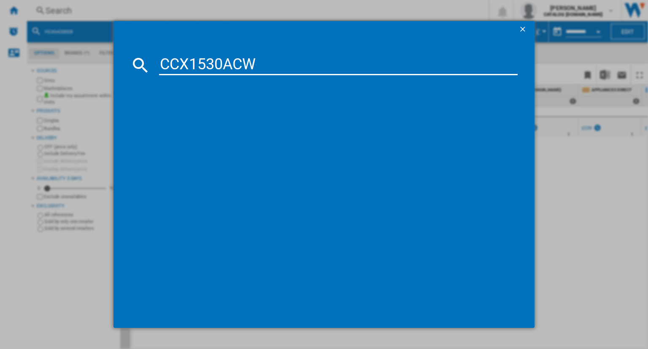
type input "CCX1530ACW"
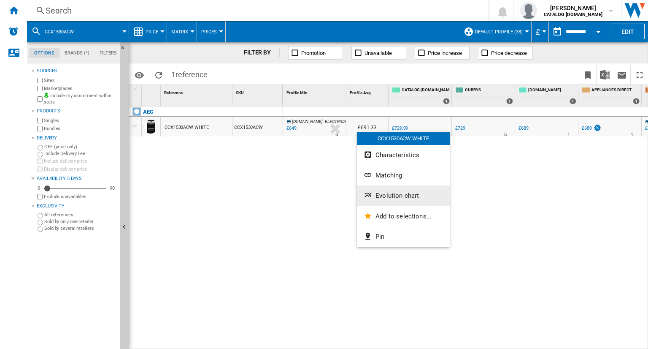
click at [378, 203] on button "Evolution chart" at bounding box center [403, 195] width 93 height 20
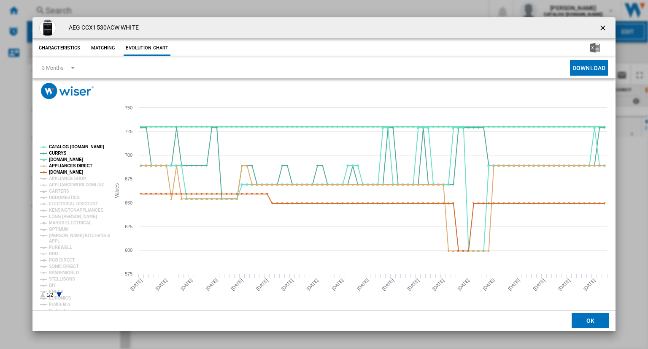
click at [83, 147] on tspan "CATALOG [DOMAIN_NAME]" at bounding box center [76, 146] width 55 height 5
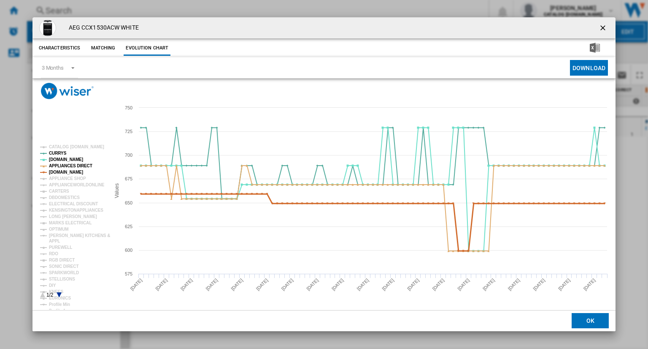
click at [71, 171] on tspan "[DOMAIN_NAME]" at bounding box center [66, 172] width 34 height 5
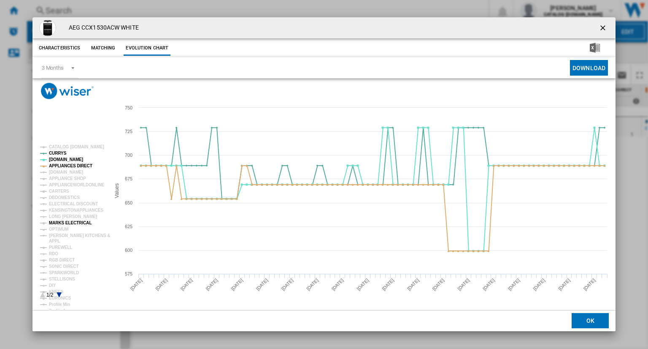
click at [76, 220] on tspan "MARKS ELECTRICAL" at bounding box center [70, 222] width 43 height 5
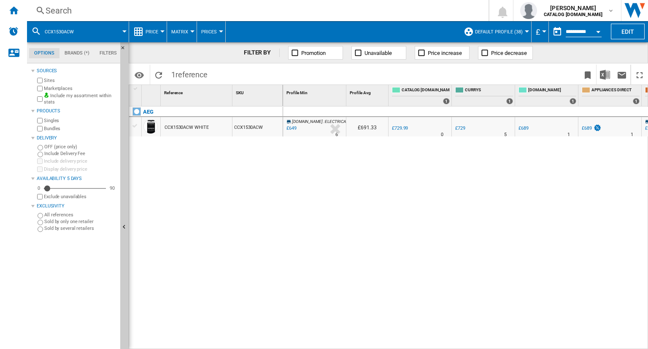
click at [422, 12] on div "Search" at bounding box center [256, 11] width 421 height 12
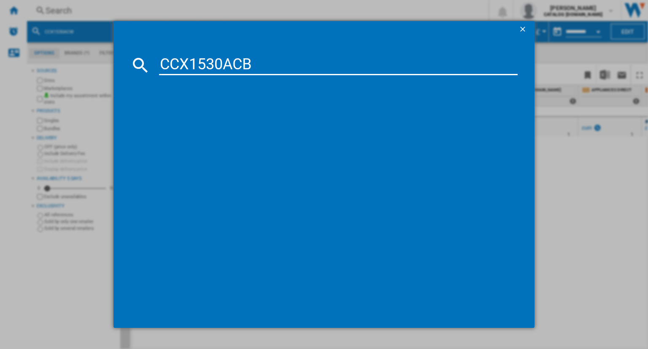
type input "CCX1530ACB"
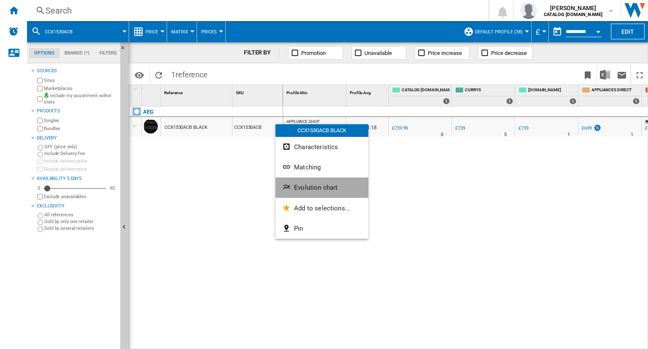
click at [306, 190] on span "Evolution chart" at bounding box center [315, 188] width 43 height 8
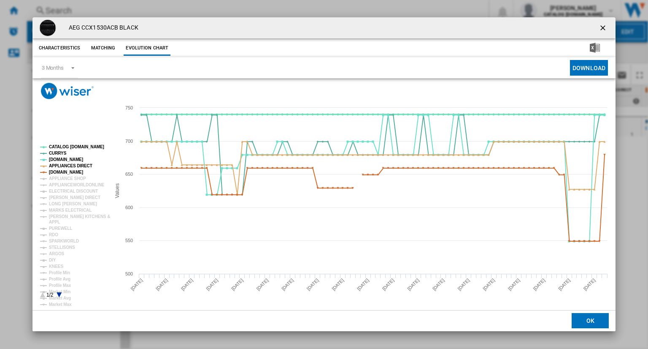
click at [72, 146] on tspan "CATALOG [DOMAIN_NAME]" at bounding box center [76, 146] width 55 height 5
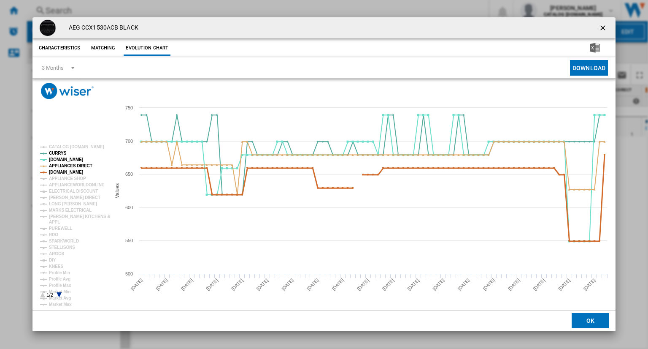
click at [69, 173] on tspan "[DOMAIN_NAME]" at bounding box center [66, 172] width 34 height 5
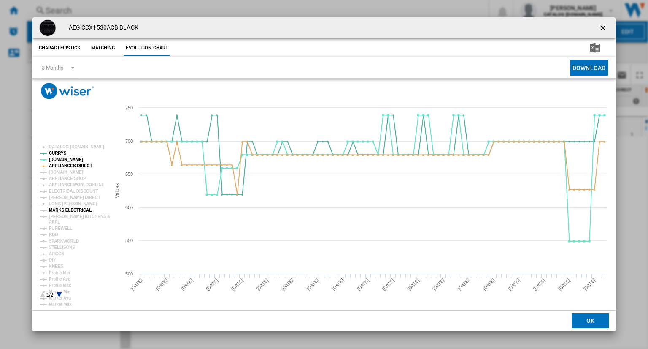
click at [69, 211] on tspan "MARKS ELECTRICAL" at bounding box center [70, 210] width 43 height 5
